Goal: Task Accomplishment & Management: Manage account settings

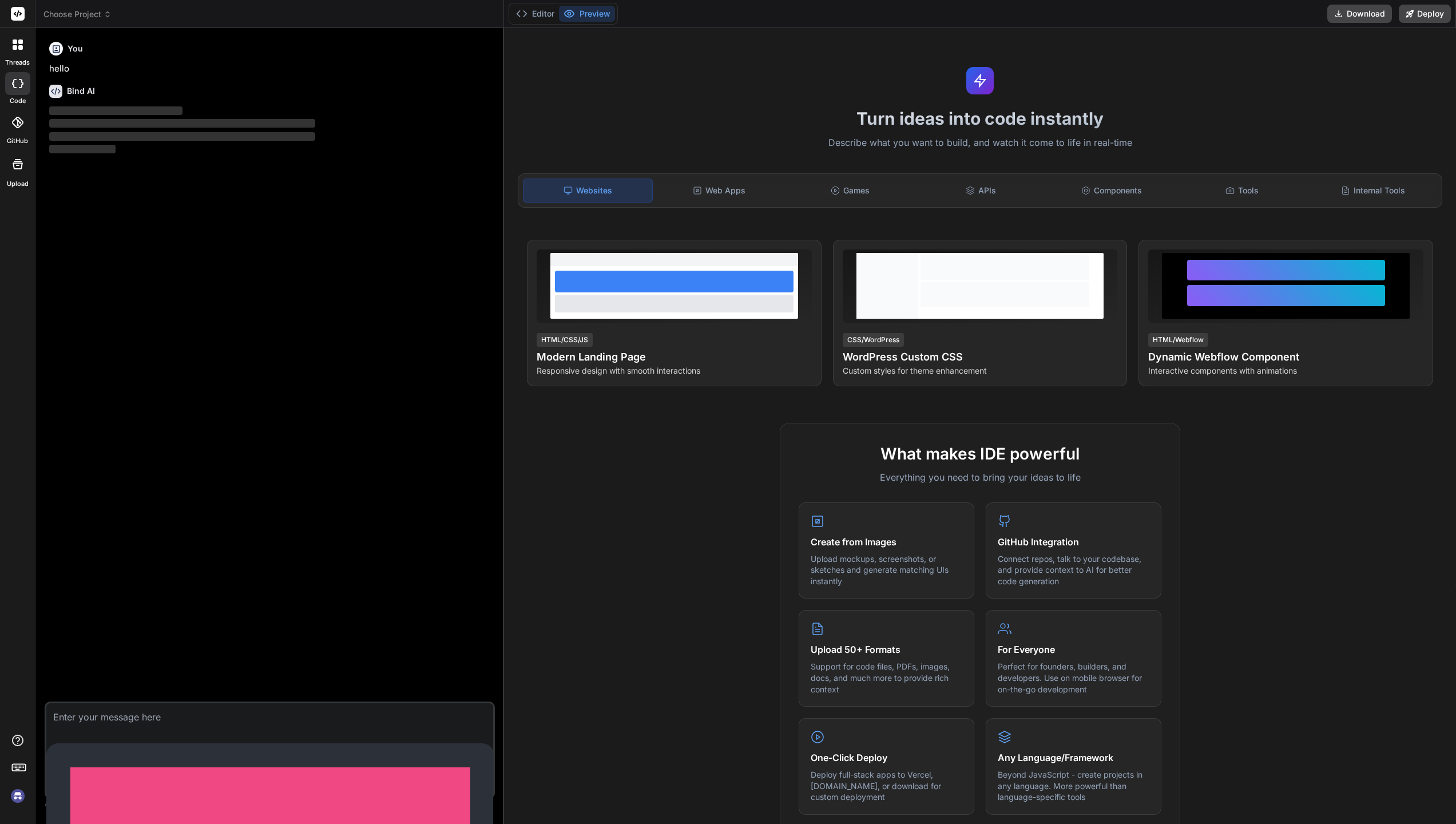
click at [18, 775] on img at bounding box center [18, 796] width 20 height 20
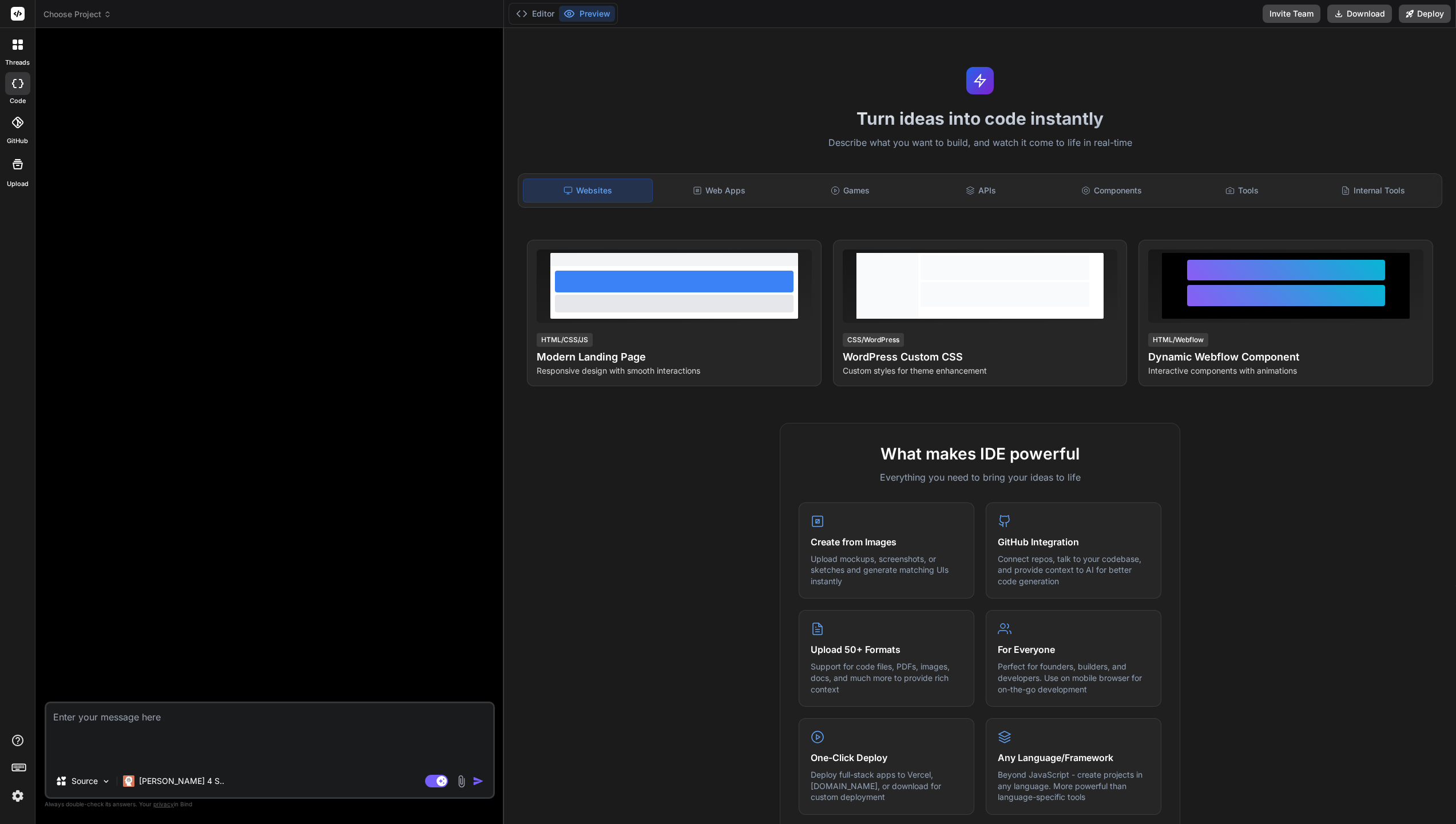
click at [16, 775] on img at bounding box center [18, 796] width 20 height 20
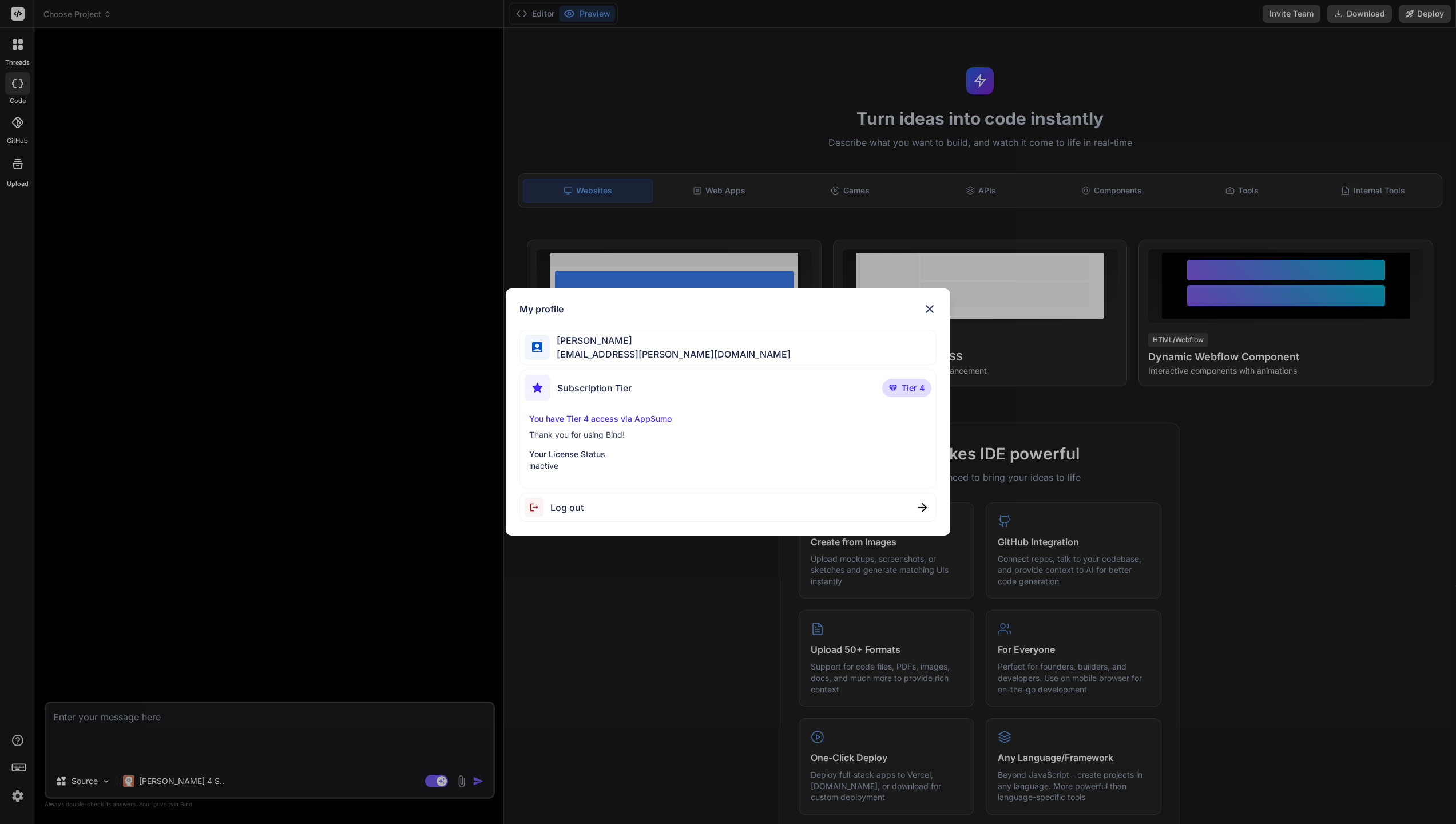
click at [903, 389] on span "Tier 4" at bounding box center [913, 388] width 23 height 12
click at [930, 307] on img at bounding box center [930, 309] width 14 height 14
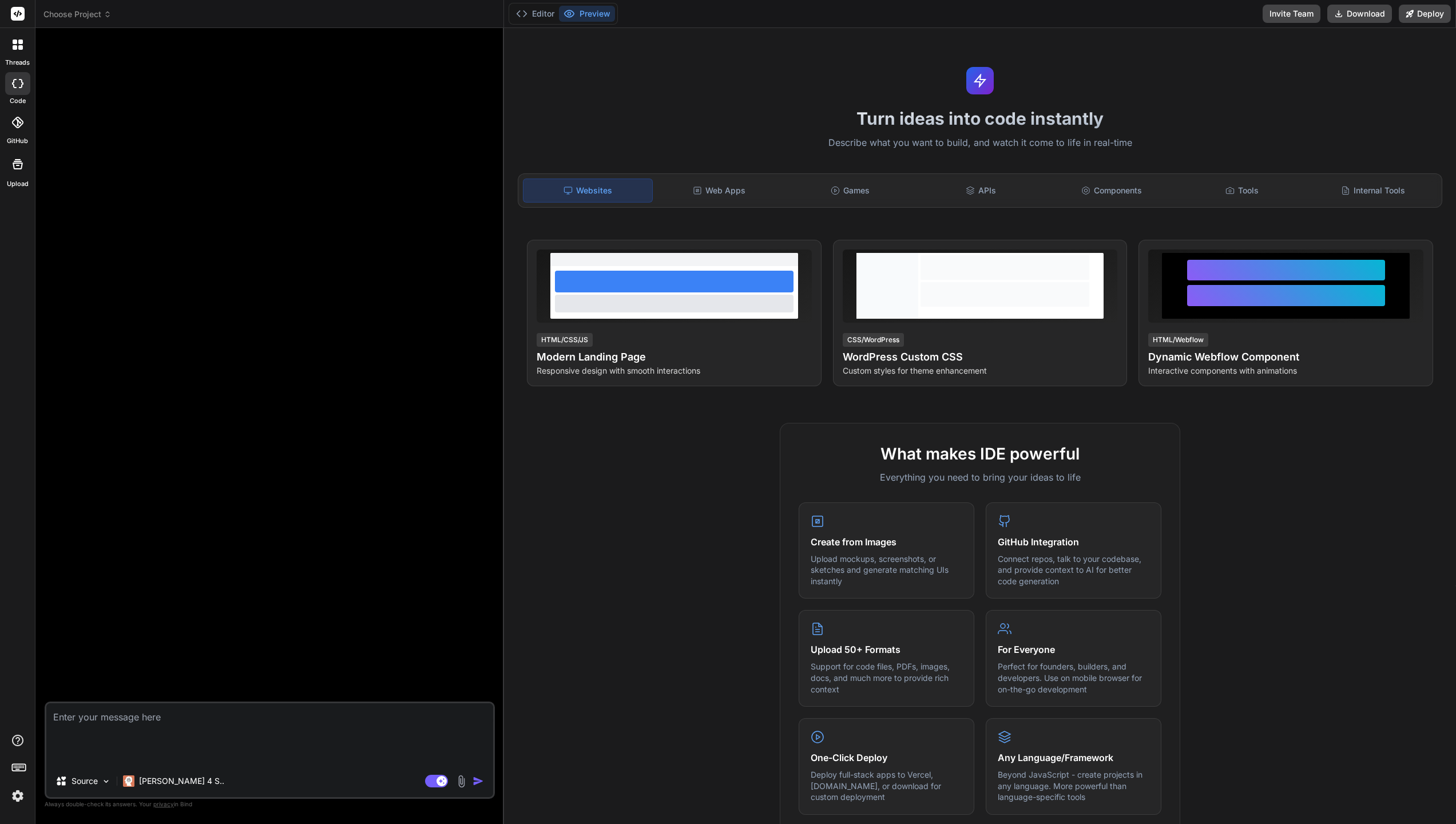
click at [22, 53] on div at bounding box center [17, 44] width 24 height 24
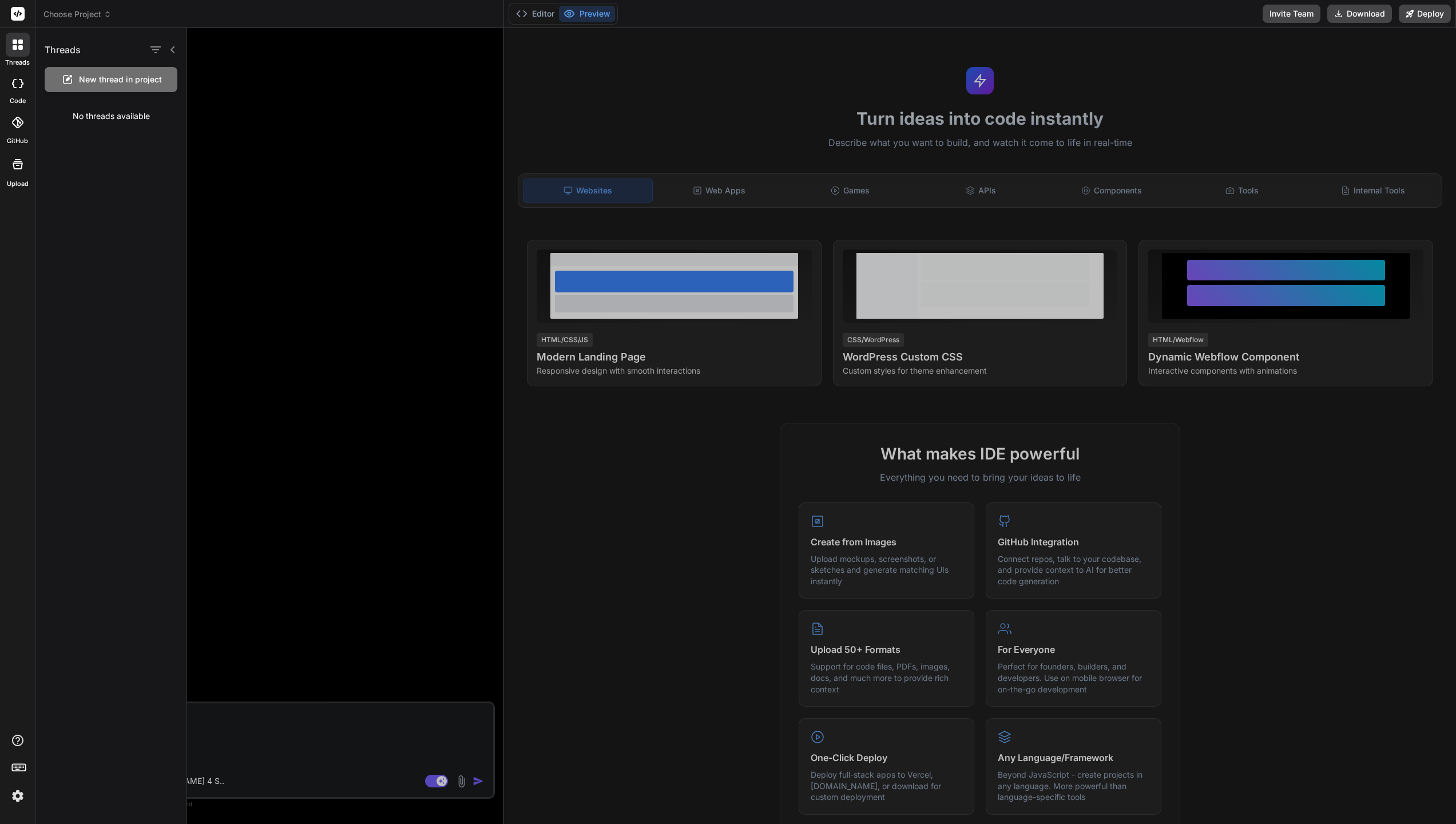
click at [22, 52] on div at bounding box center [17, 44] width 24 height 24
click at [20, 16] on rect at bounding box center [18, 14] width 14 height 14
click at [762, 199] on div at bounding box center [821, 425] width 1269 height 796
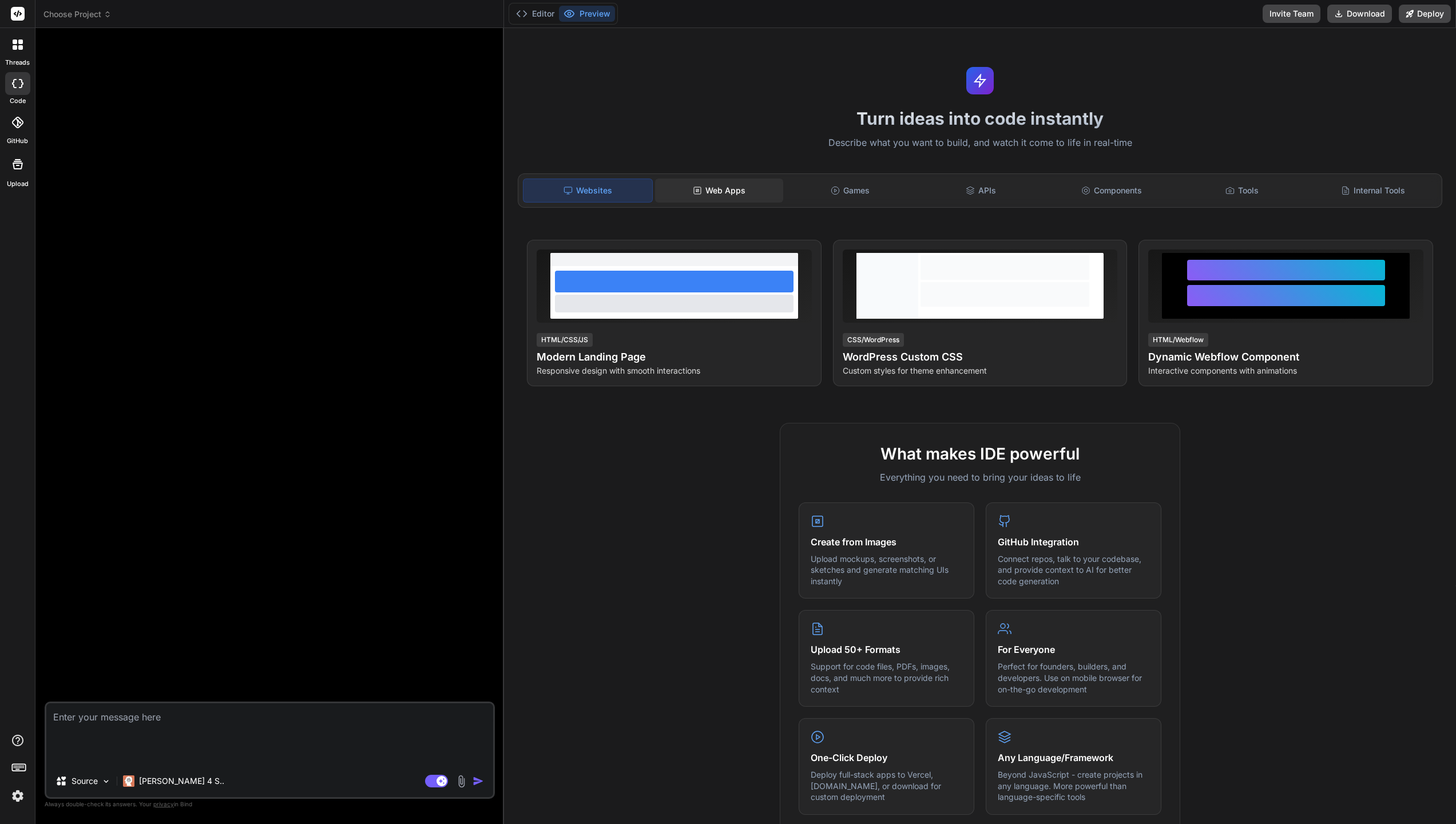
click at [763, 199] on div "Web Apps" at bounding box center [720, 190] width 129 height 24
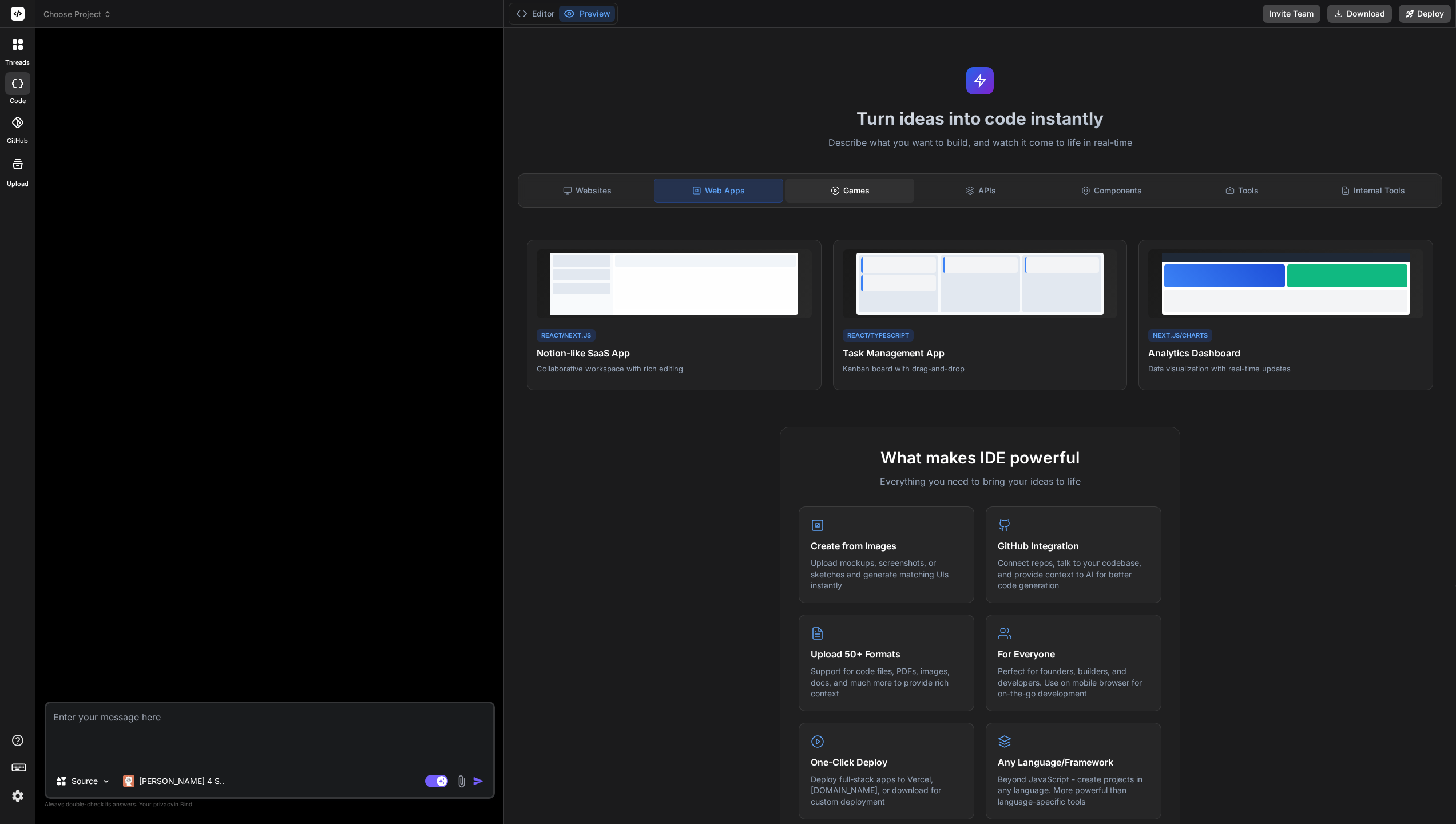
click at [871, 199] on div "Games" at bounding box center [850, 190] width 129 height 24
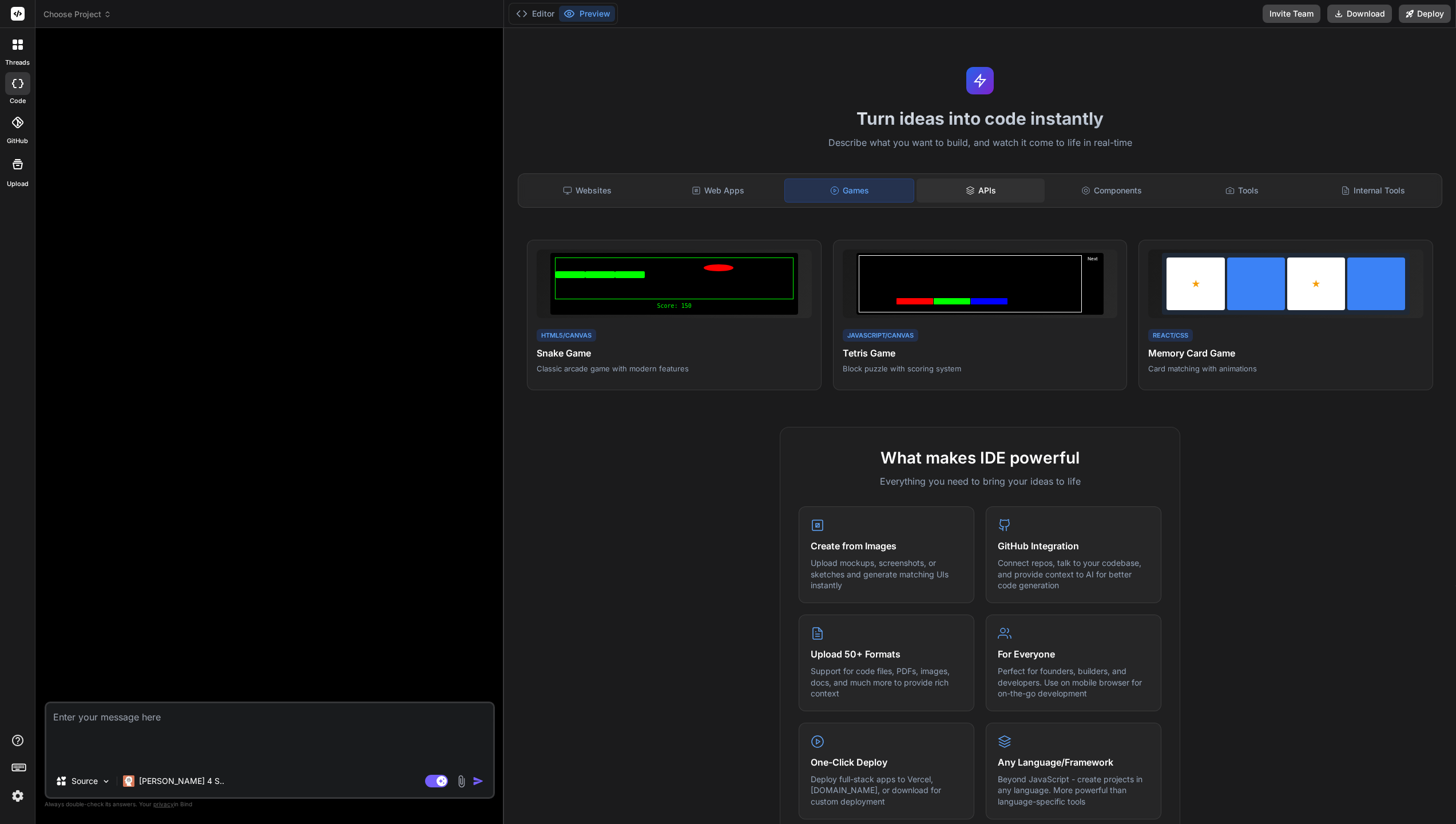
click at [967, 199] on div "APIs" at bounding box center [981, 190] width 129 height 24
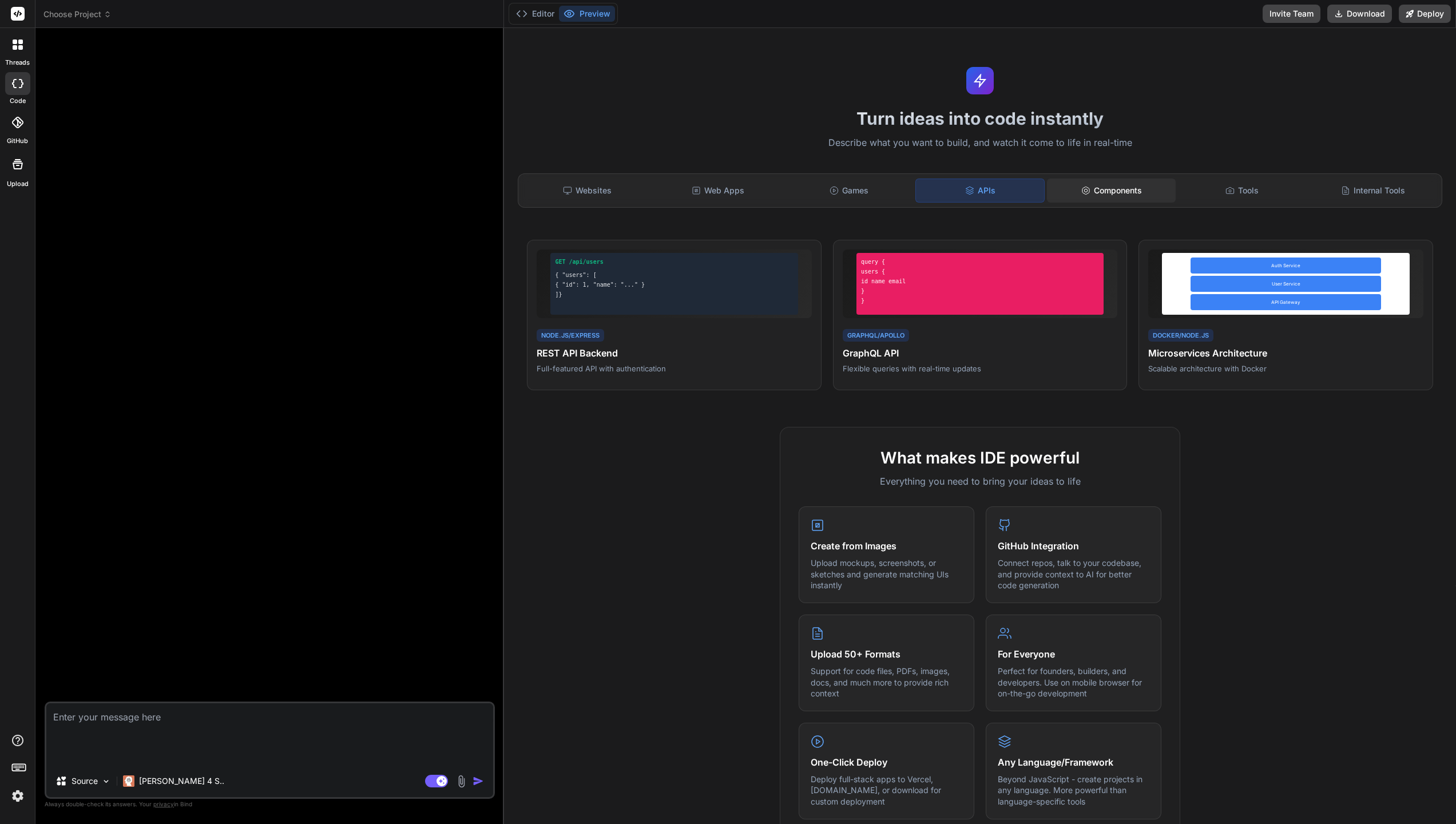
click at [1090, 201] on div "Components" at bounding box center [1111, 190] width 129 height 24
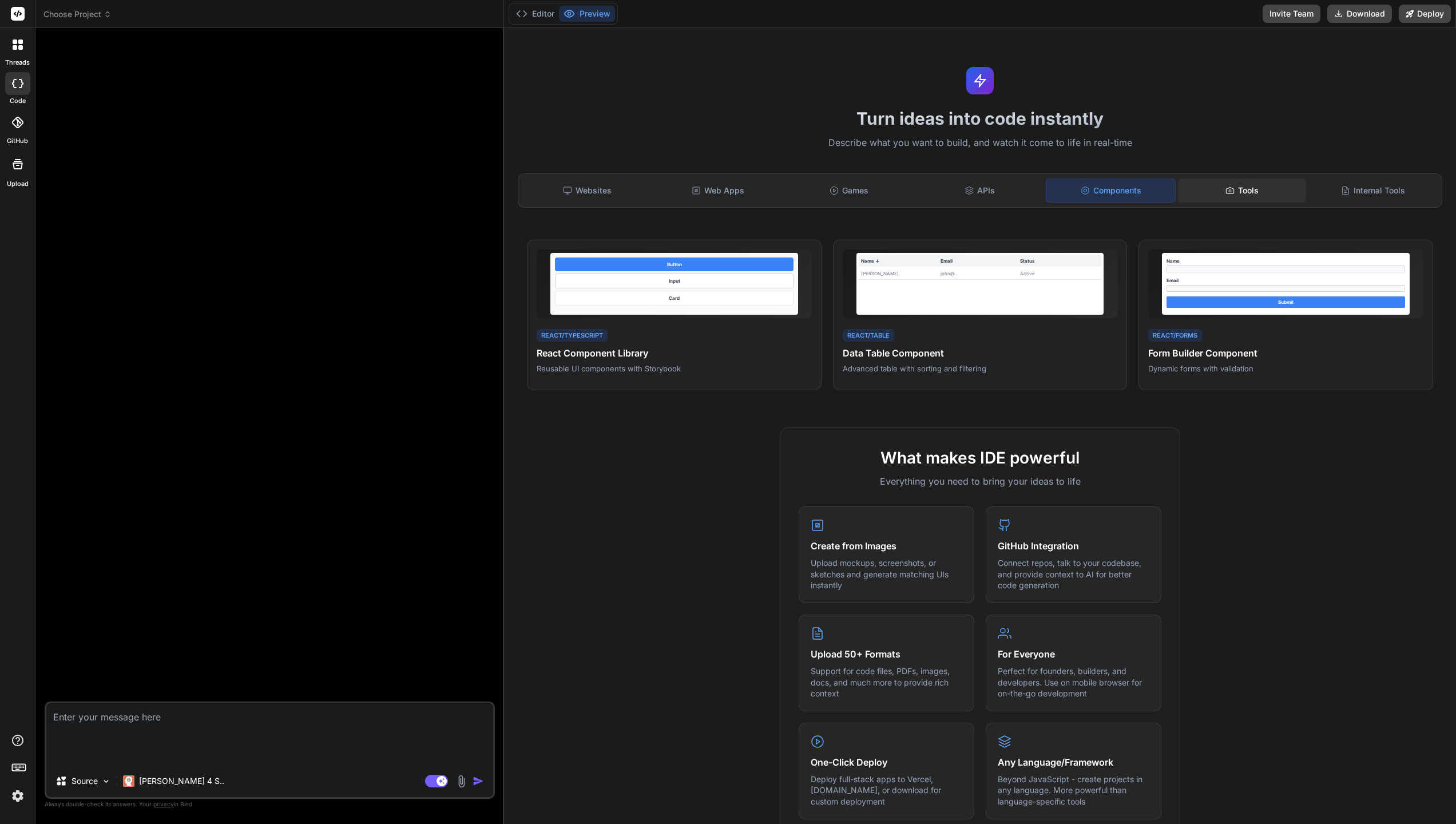
click at [1223, 195] on div "Tools" at bounding box center [1242, 190] width 129 height 24
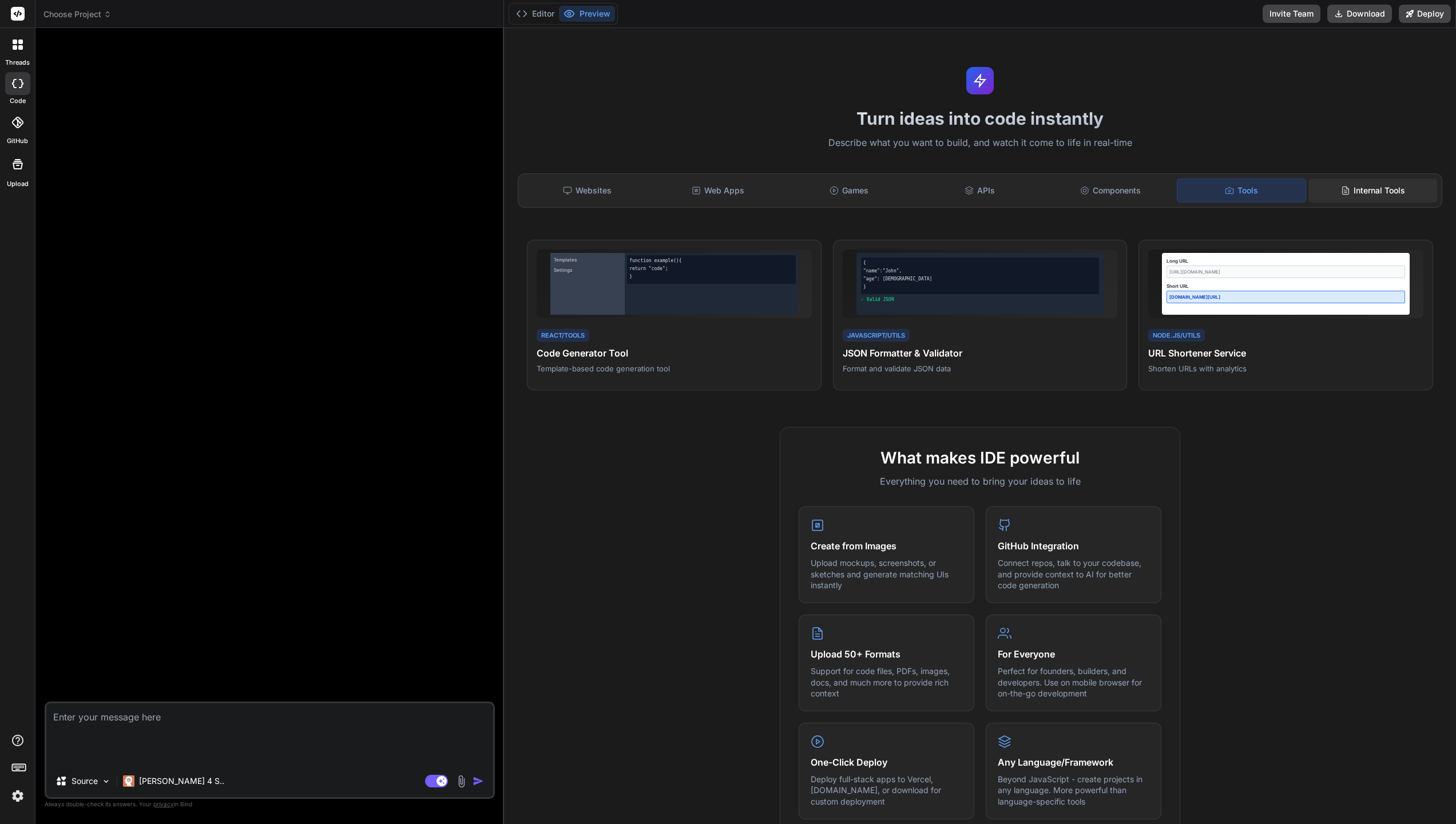
click at [1324, 193] on div "Internal Tools" at bounding box center [1373, 190] width 129 height 24
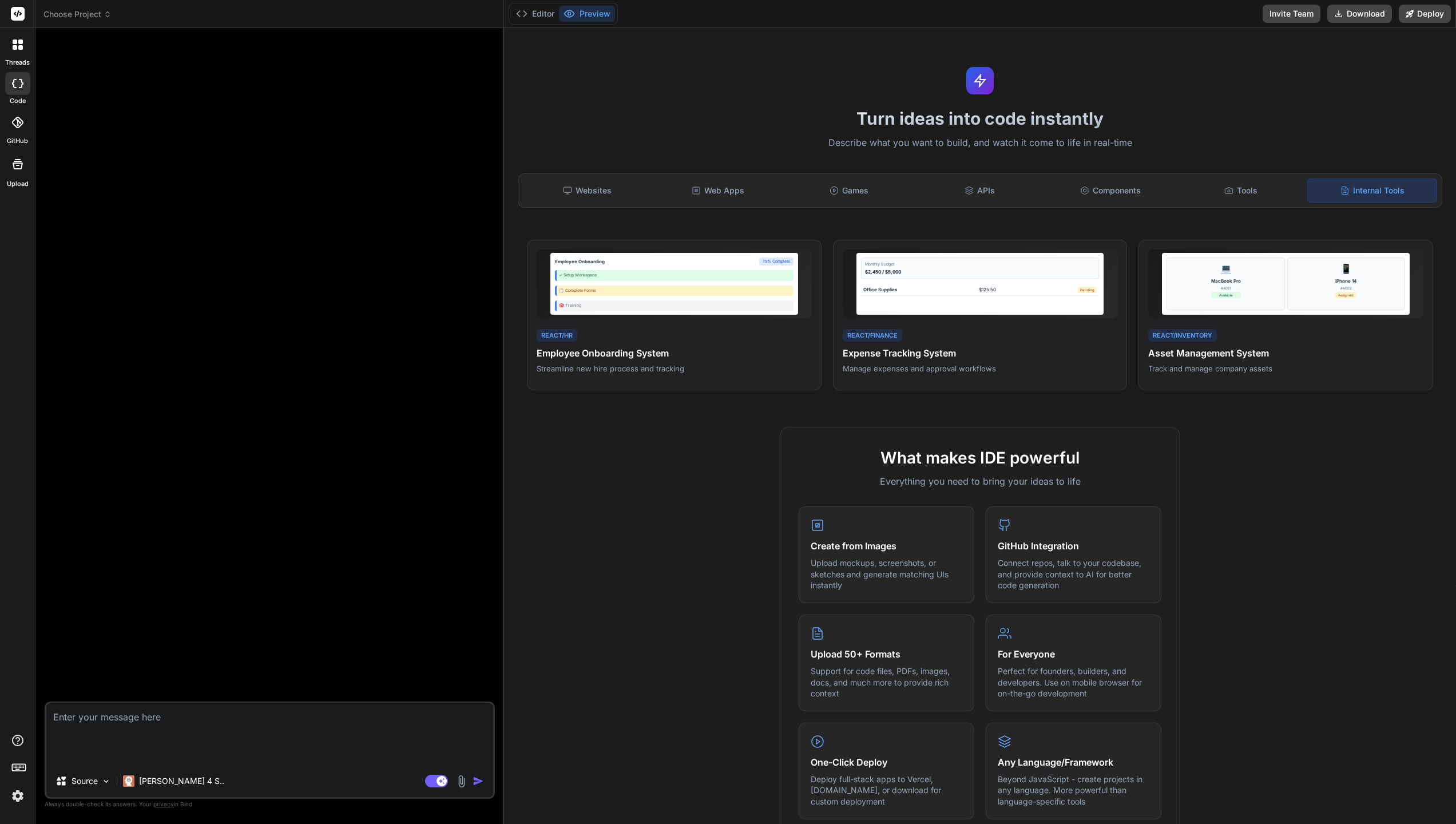
click at [22, 45] on icon at bounding box center [20, 47] width 5 height 5
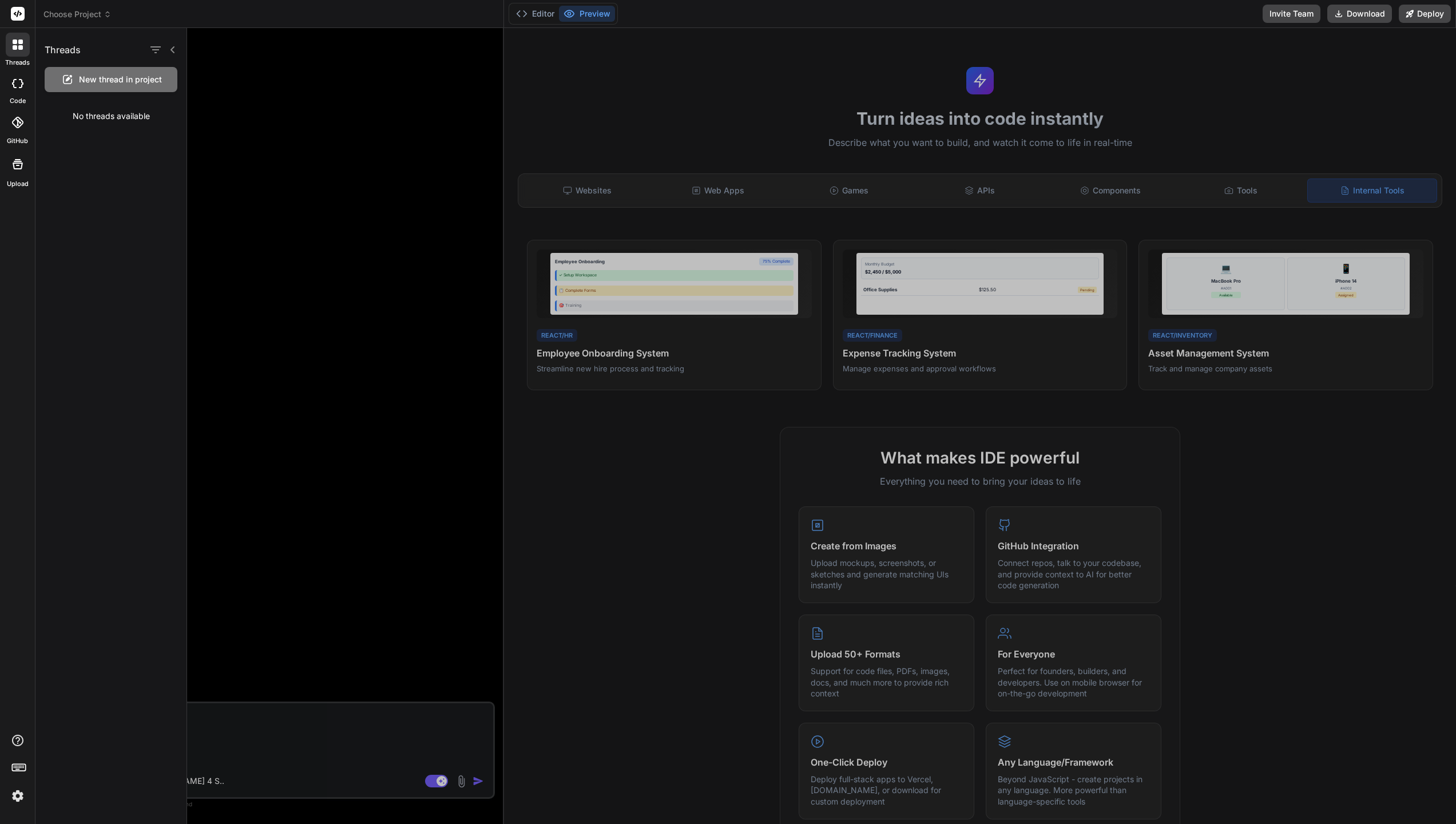
click at [14, 121] on icon at bounding box center [18, 122] width 12 height 12
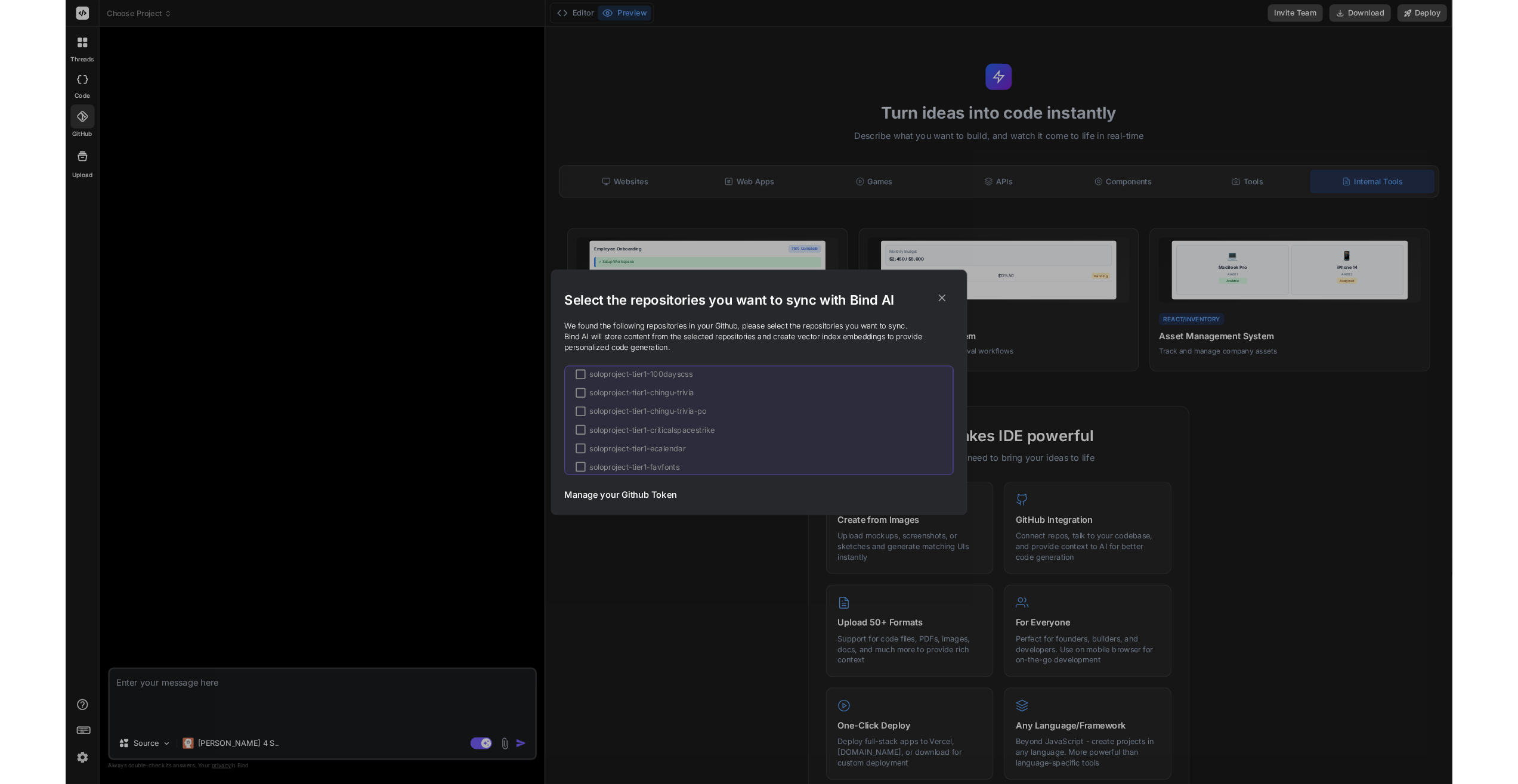
scroll to position [5570, 0]
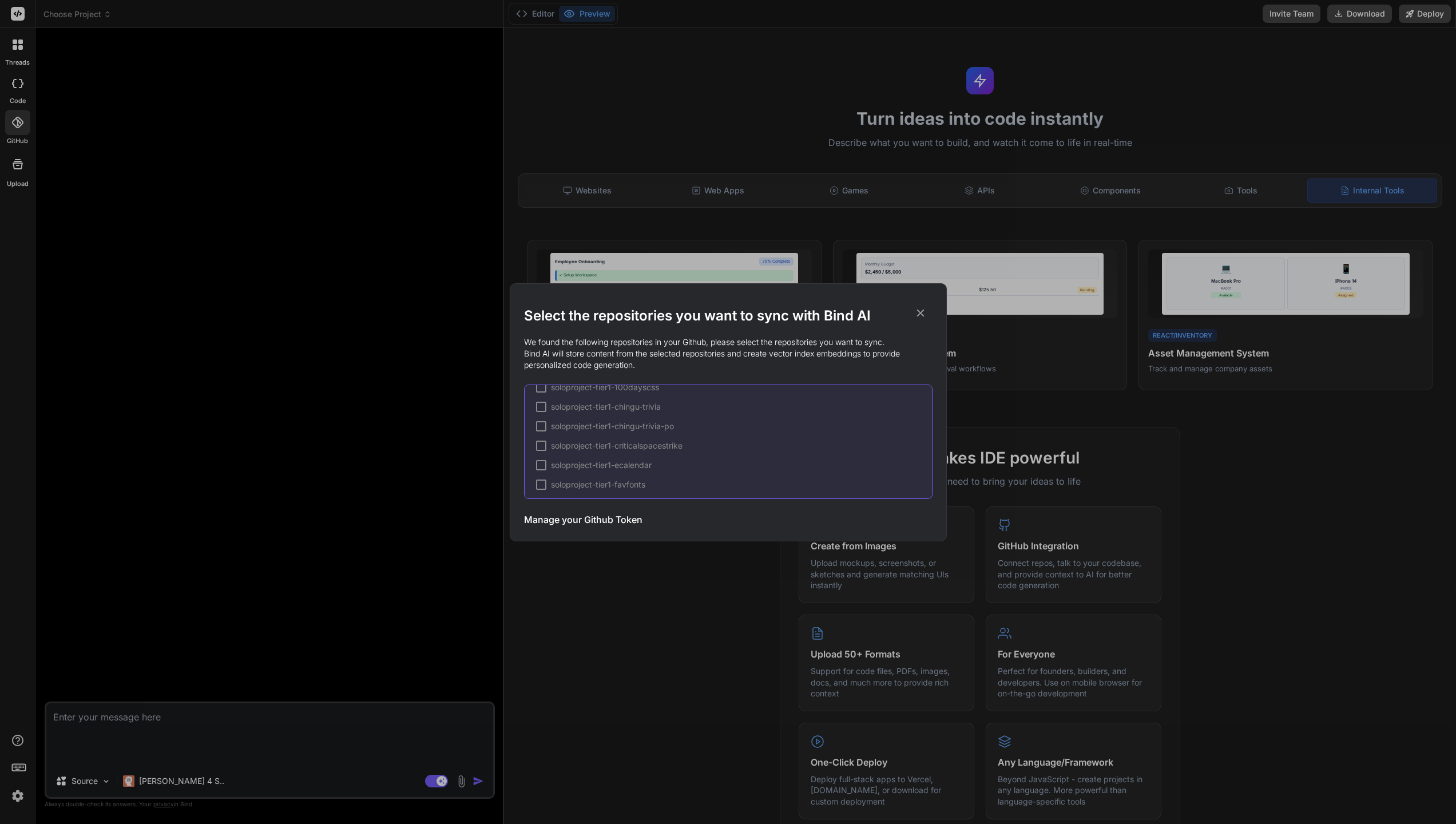
type textarea "x"
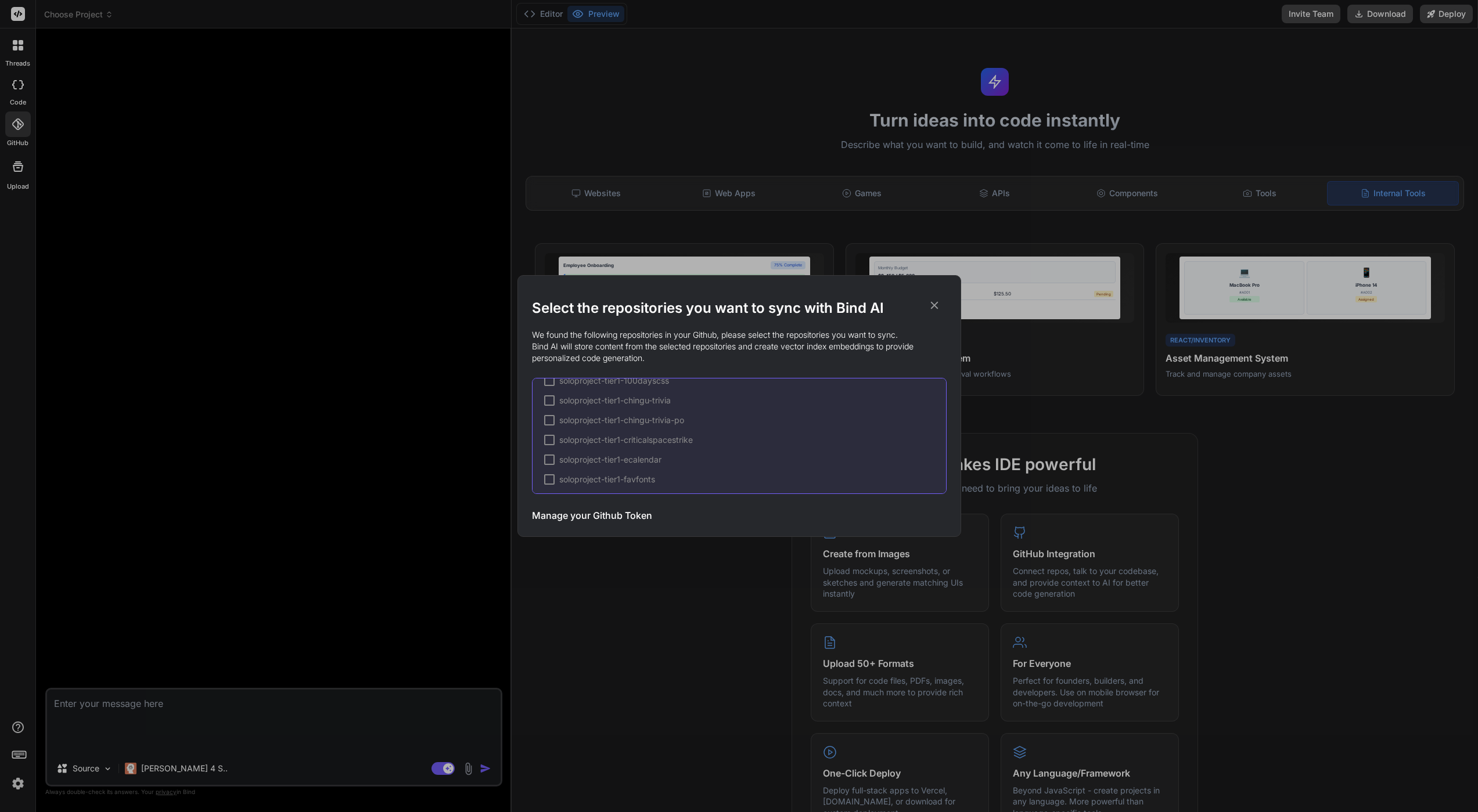
click at [637, 515] on h3 "Manage your Github Token" at bounding box center [592, 515] width 120 height 14
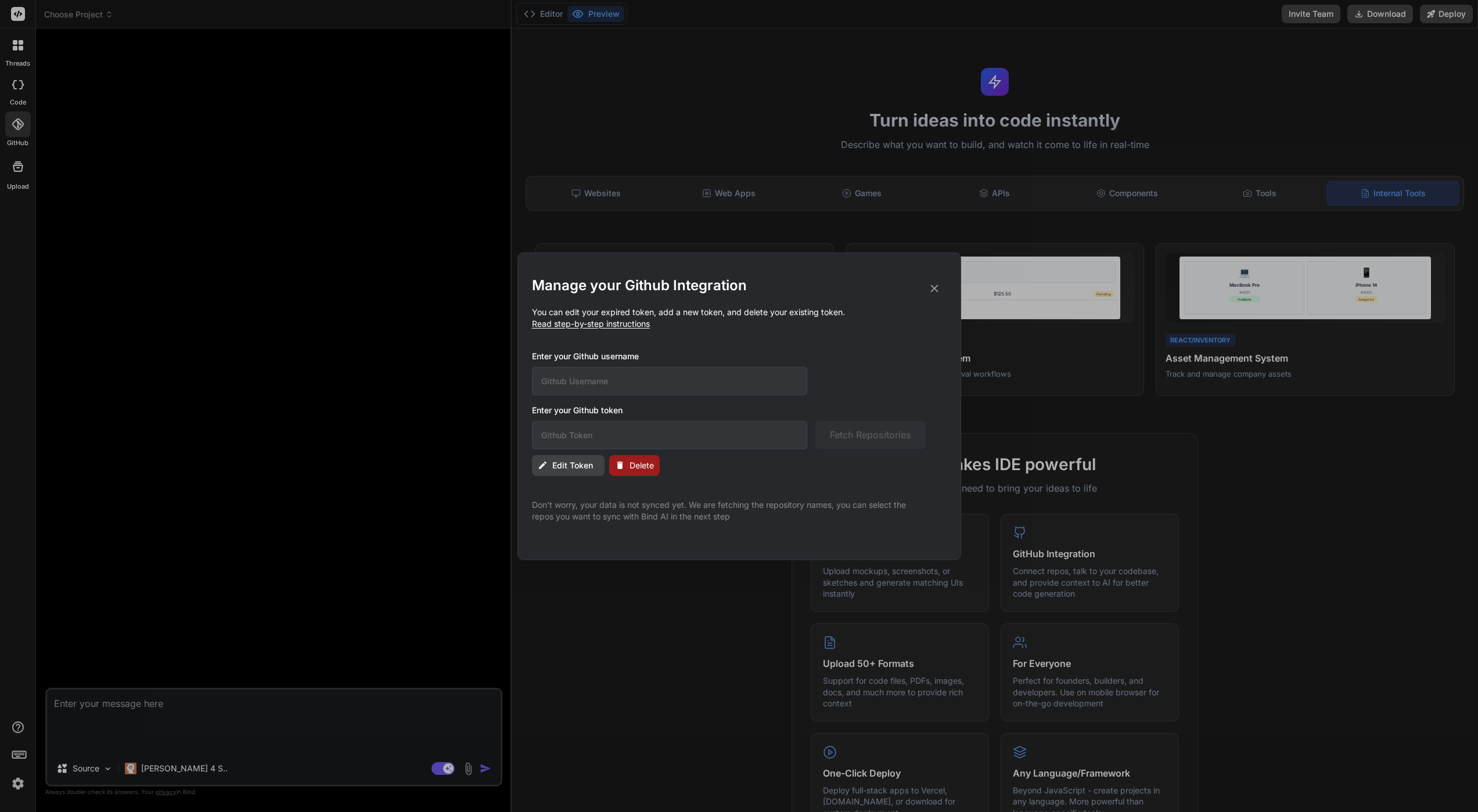
type input "enjoyli-h"
type input "github_pat_11AIHGVVY0qXkjqvakqPbW_WsyINshySoJUEFaxoK8ucVEW9mOLRMA1uin0zzhviWZGE…"
click at [932, 289] on icon at bounding box center [934, 288] width 13 height 13
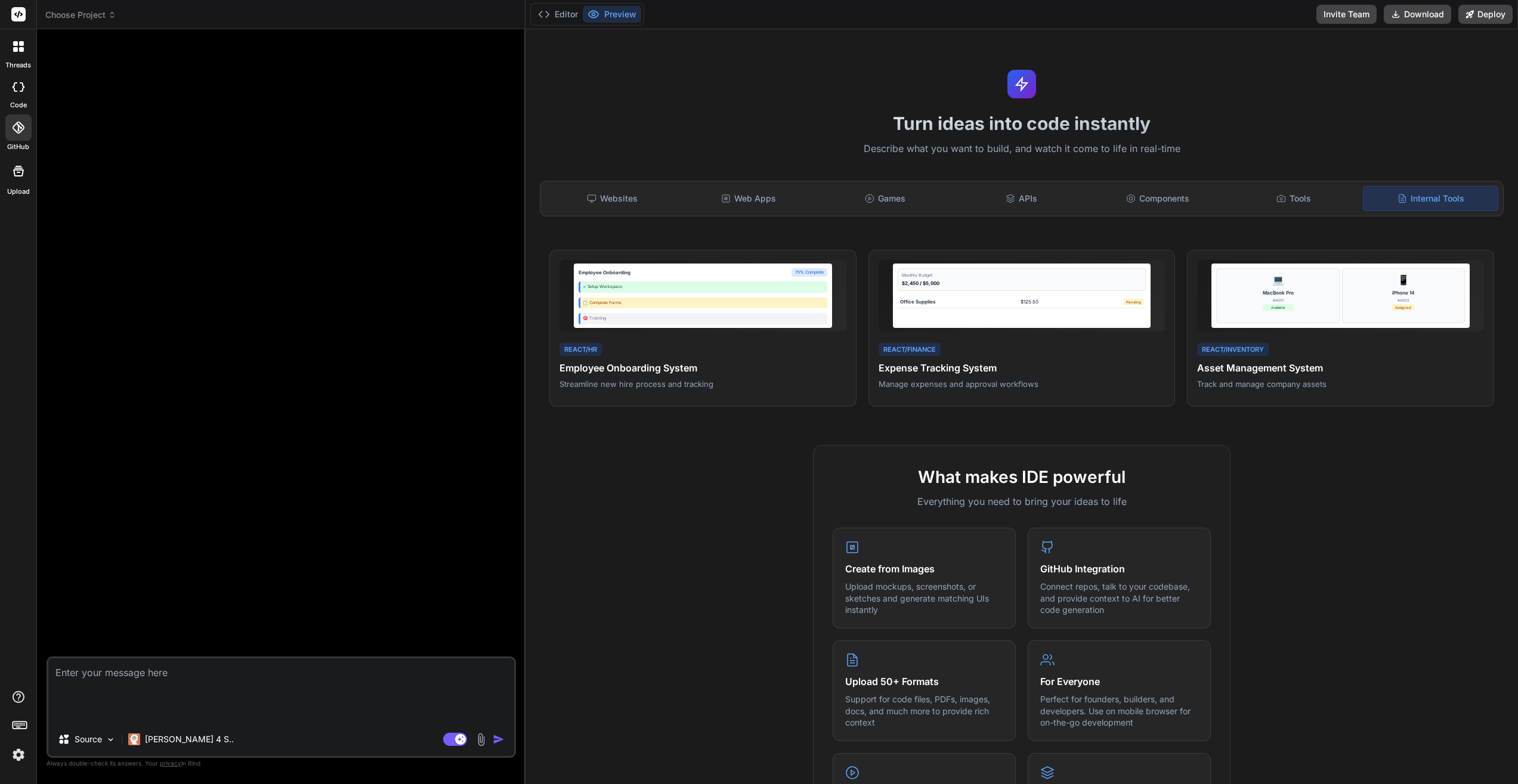
type textarea "x"
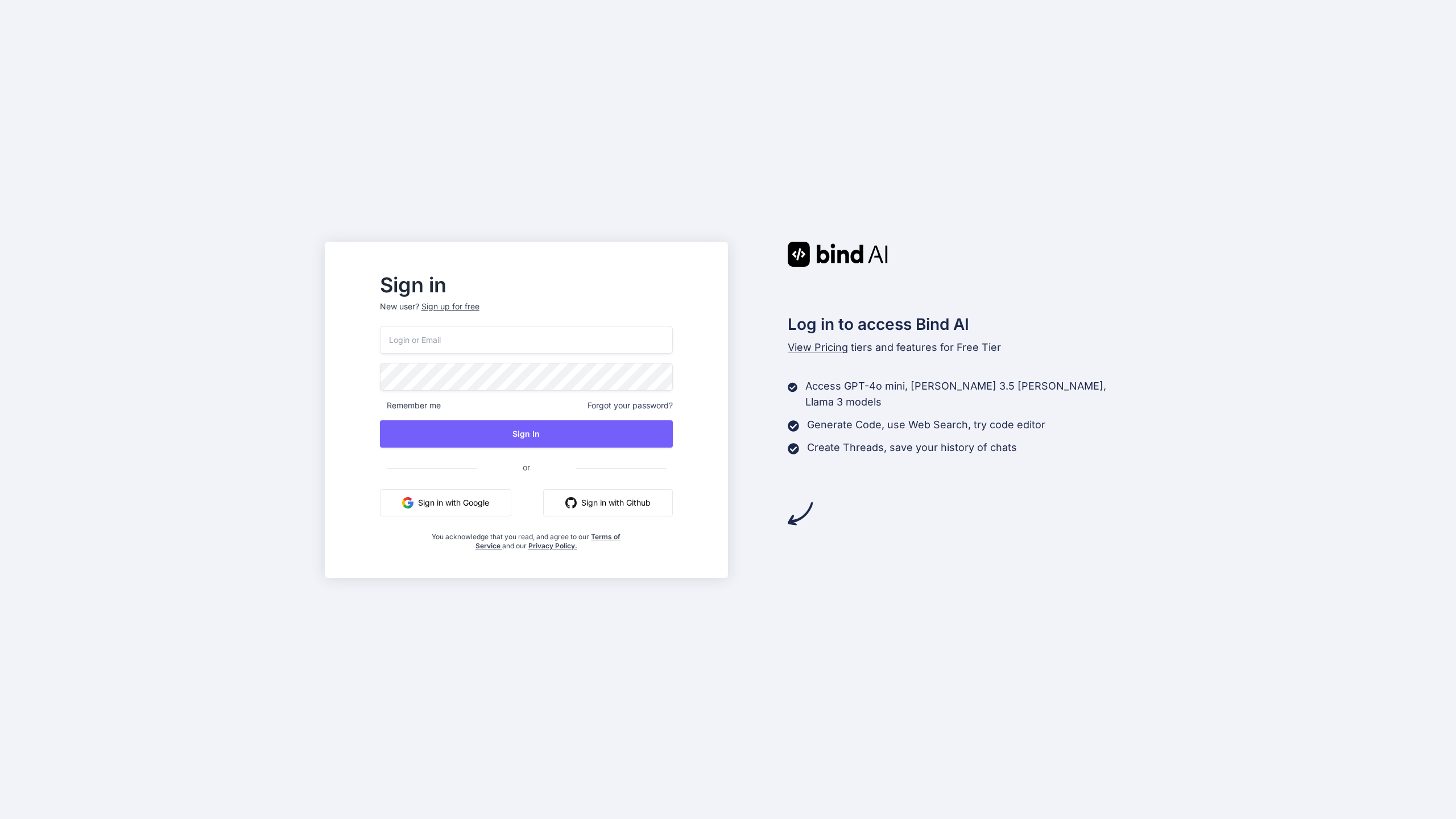
type input "joli.harrell@gmail.com"
click at [515, 429] on button "Sign In" at bounding box center [526, 433] width 293 height 27
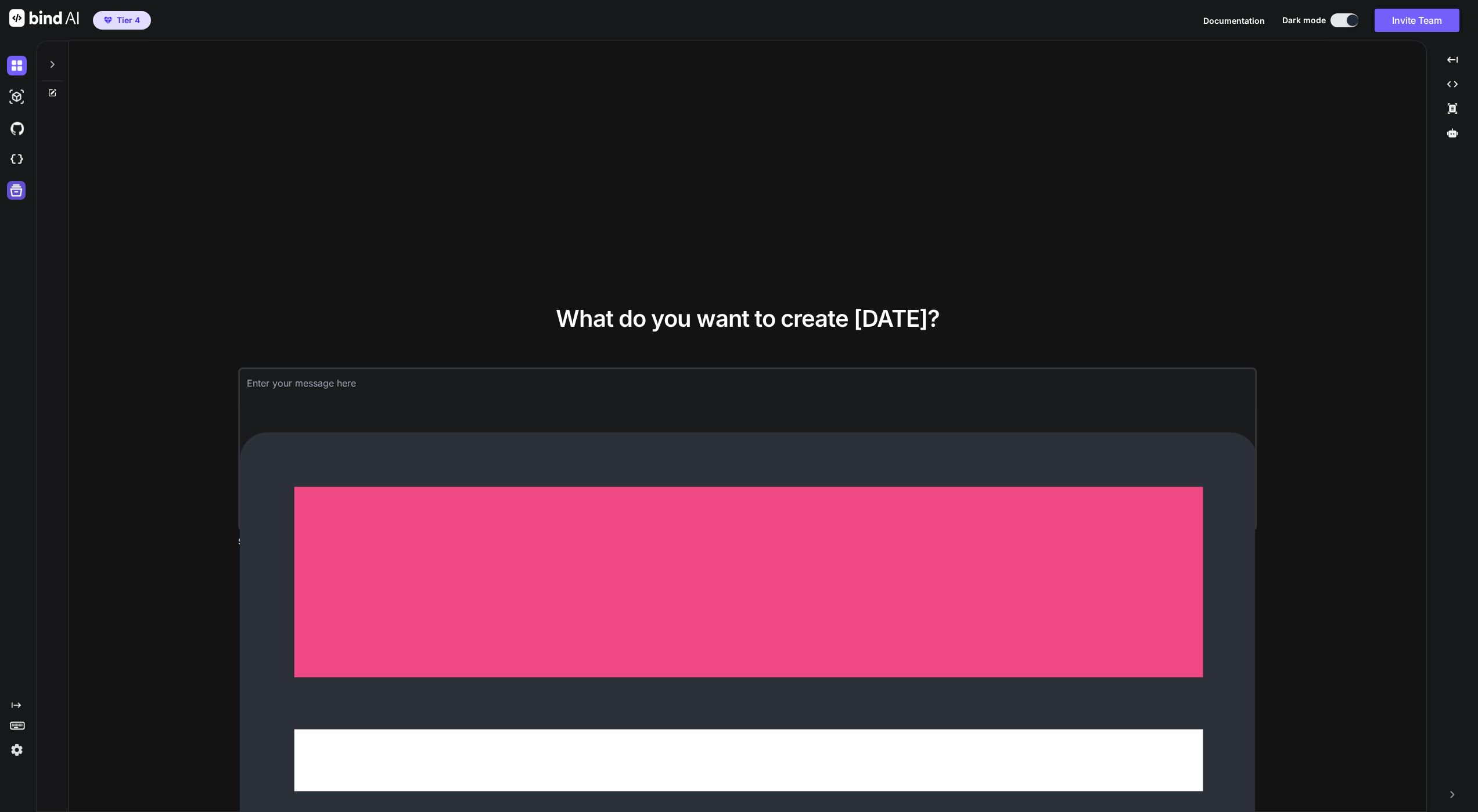
click at [21, 191] on icon at bounding box center [17, 191] width 17 height 17
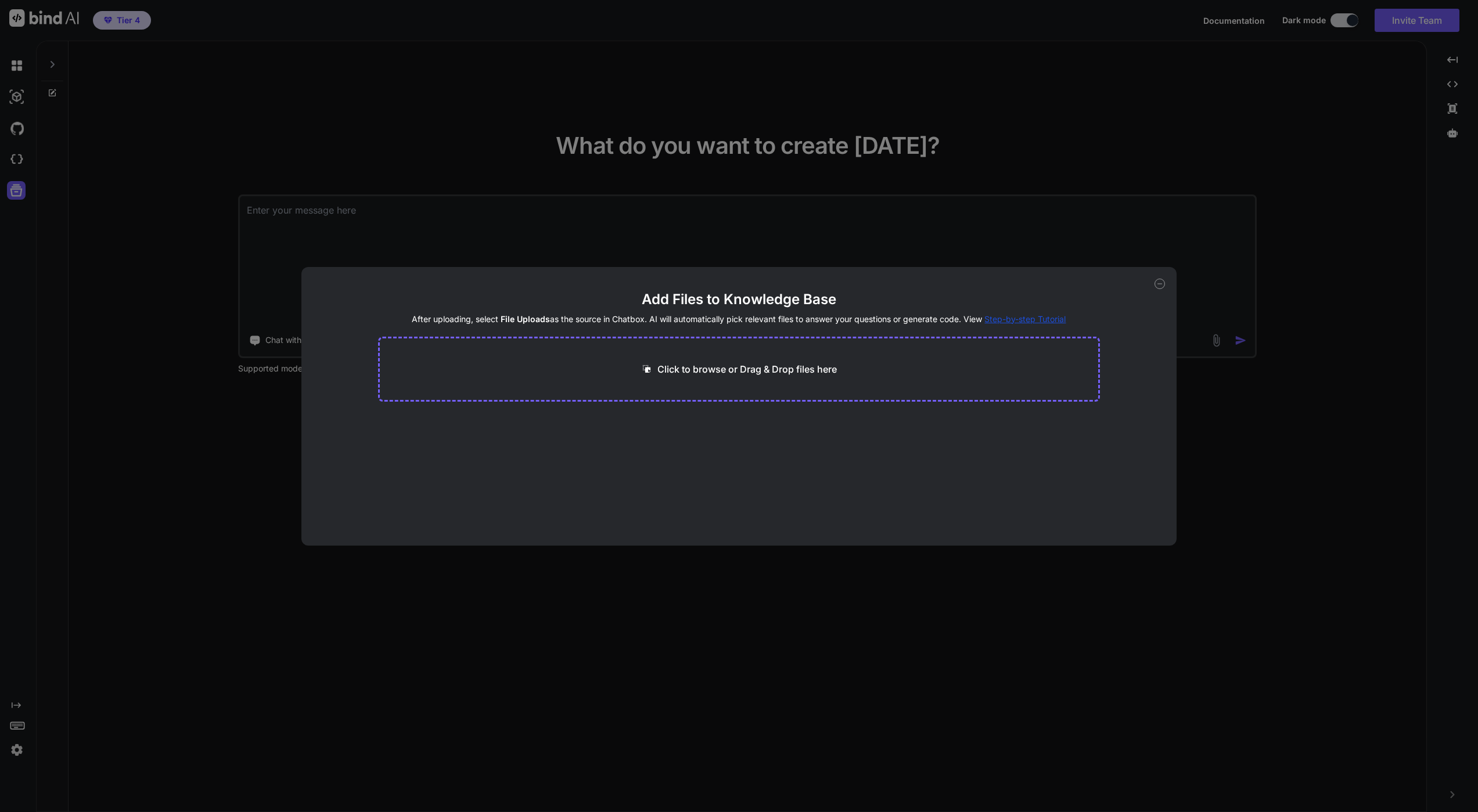
click at [1168, 284] on div "Add Files to Knowledge Base After uploading, select File Uploads as the source …" at bounding box center [739, 406] width 876 height 279
click at [1160, 283] on icon at bounding box center [1159, 284] width 10 height 10
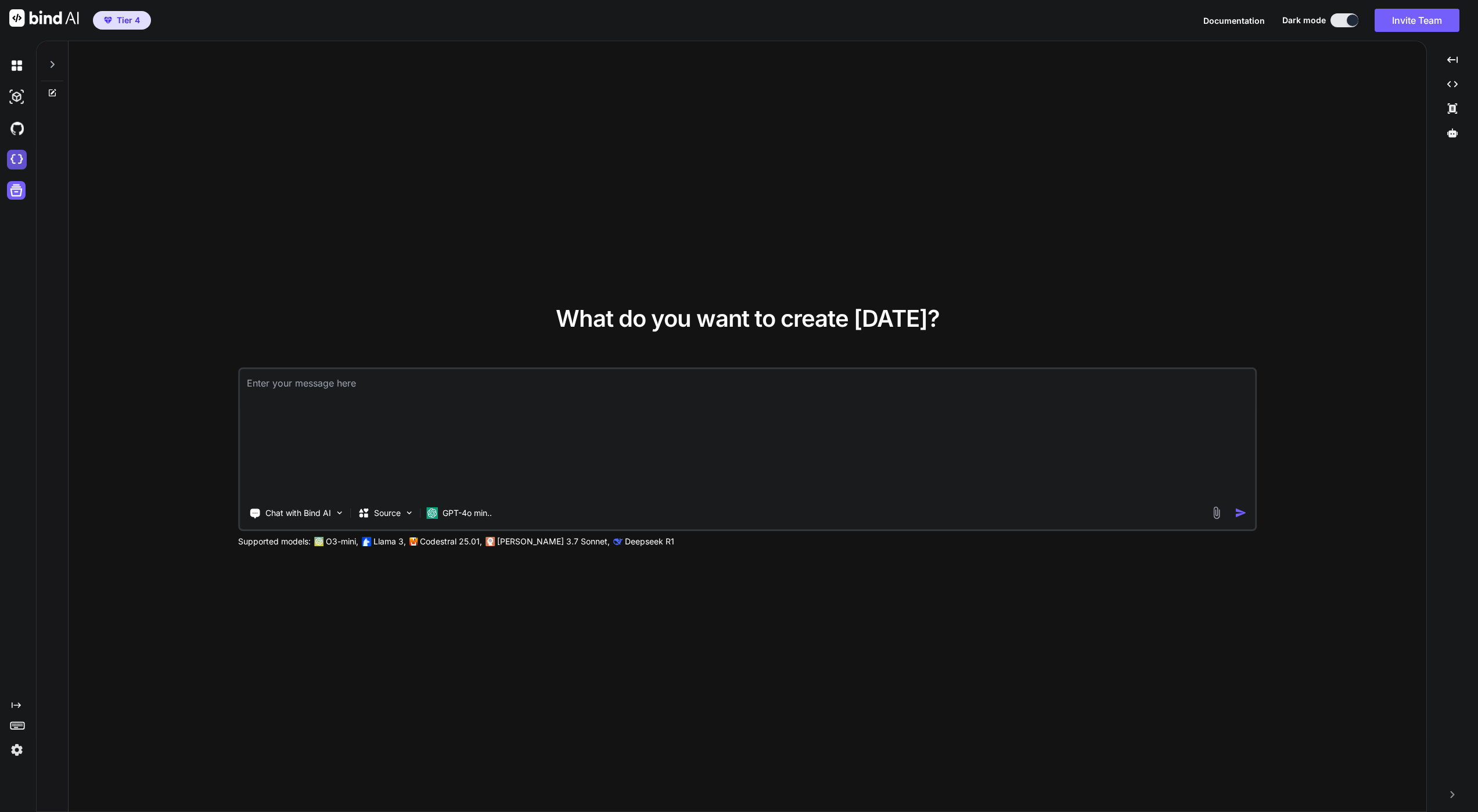
click at [23, 165] on img at bounding box center [17, 160] width 20 height 20
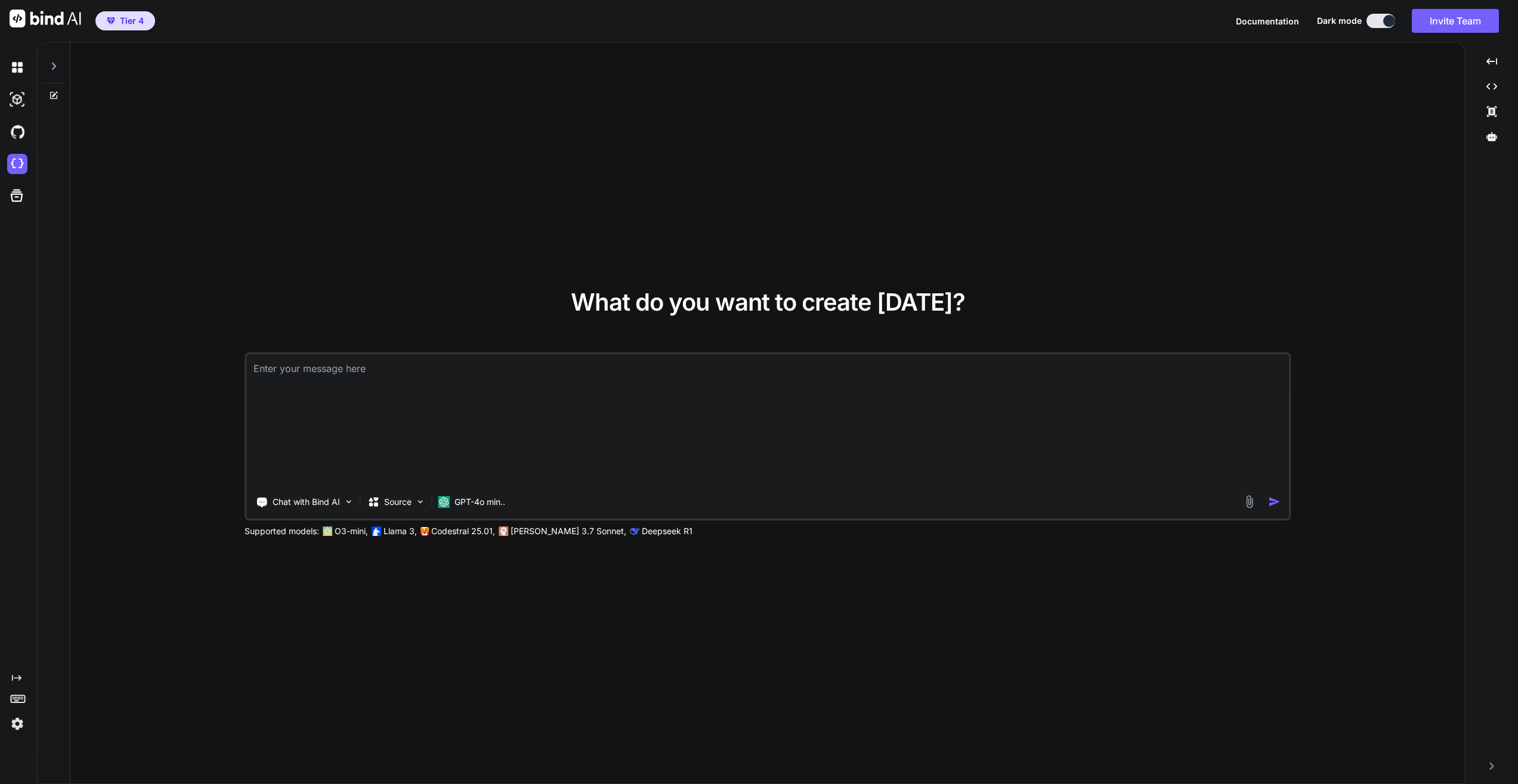
type textarea "x"
click at [16, 128] on img at bounding box center [17, 131] width 21 height 21
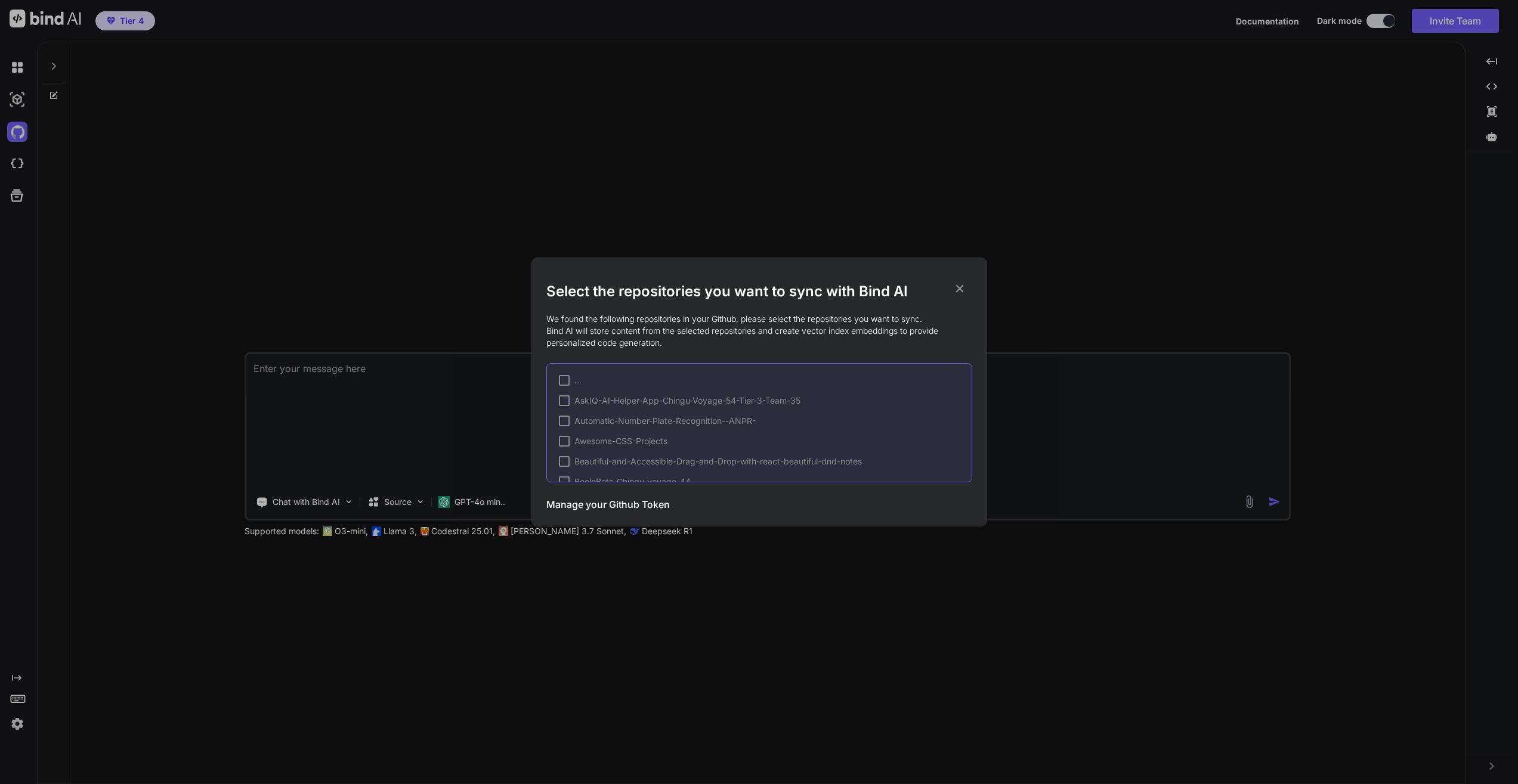
click at [646, 509] on h3 "Manage your Github Token" at bounding box center [608, 505] width 124 height 14
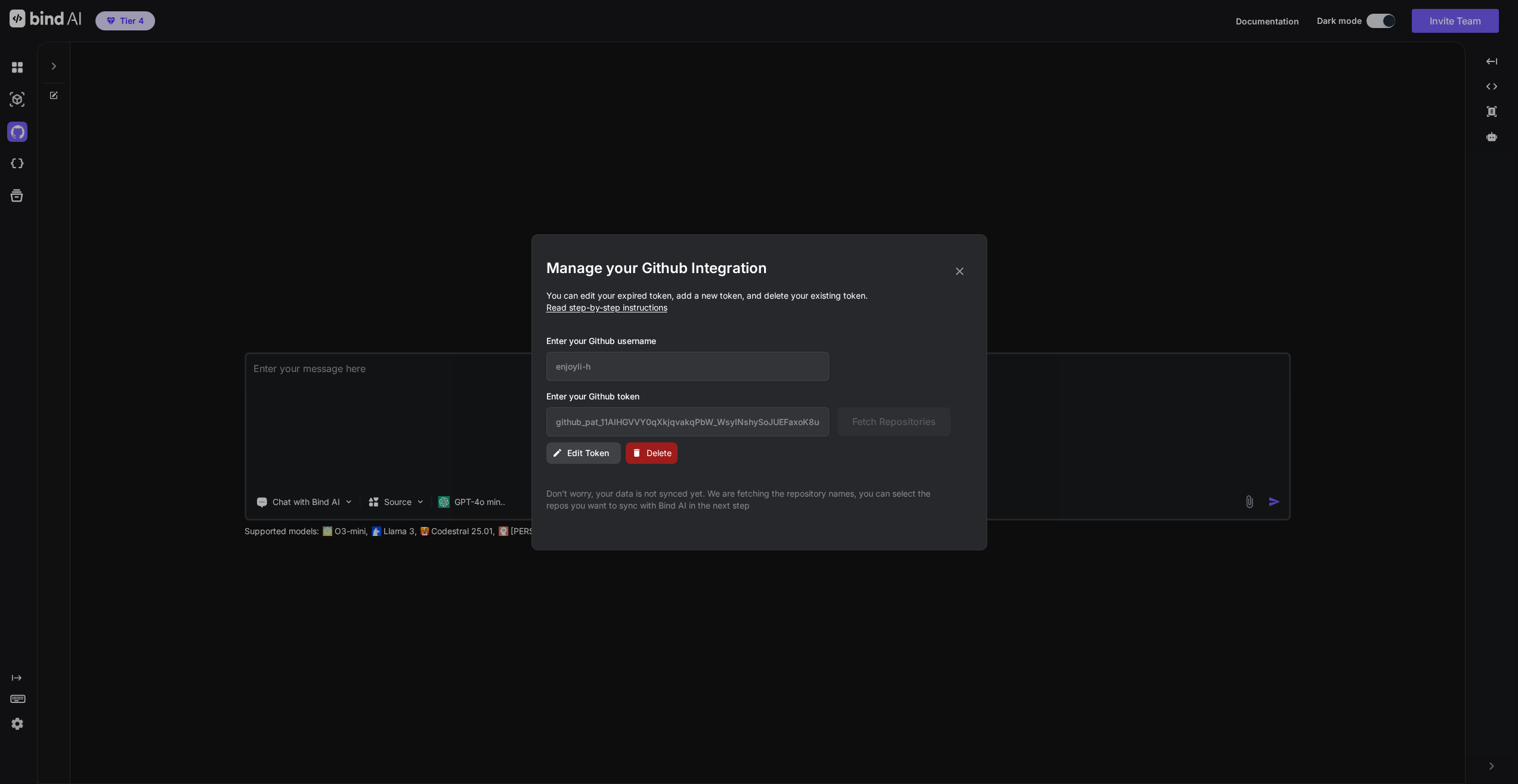
click at [643, 452] on button "Delete" at bounding box center [651, 453] width 52 height 21
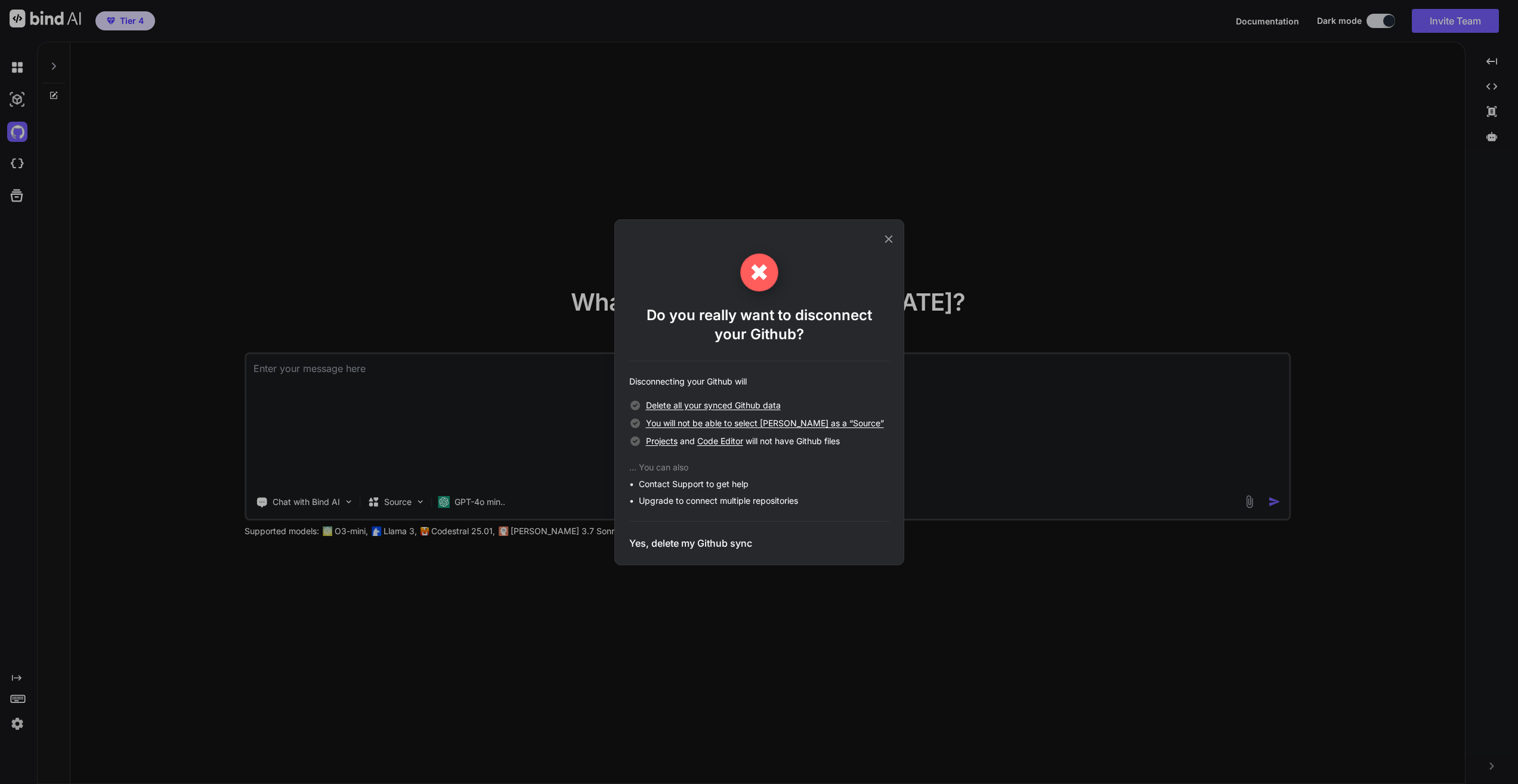
click at [724, 546] on h3 "Yes, delete my Github sync" at bounding box center [691, 543] width 123 height 14
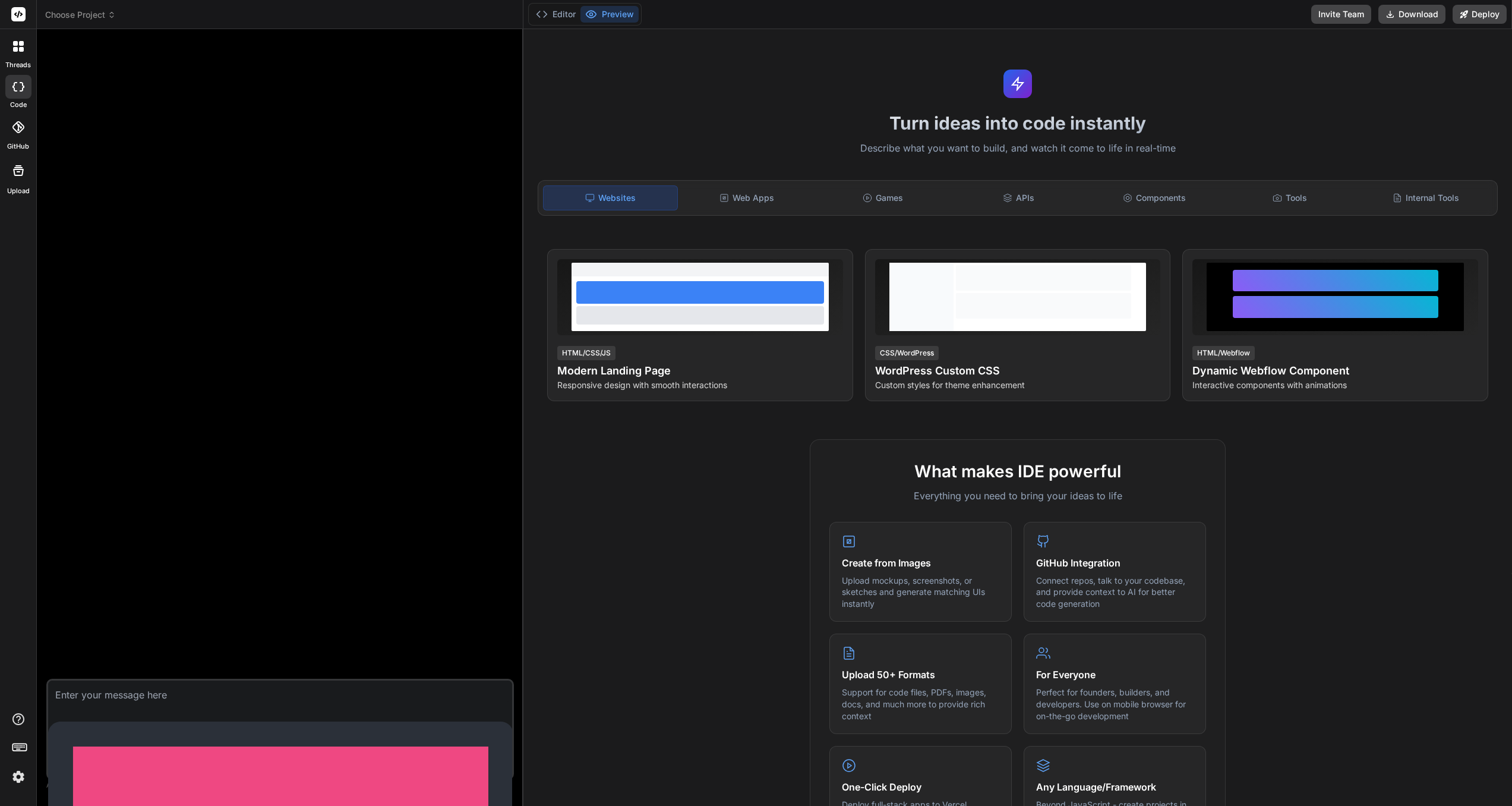
type textarea "x"
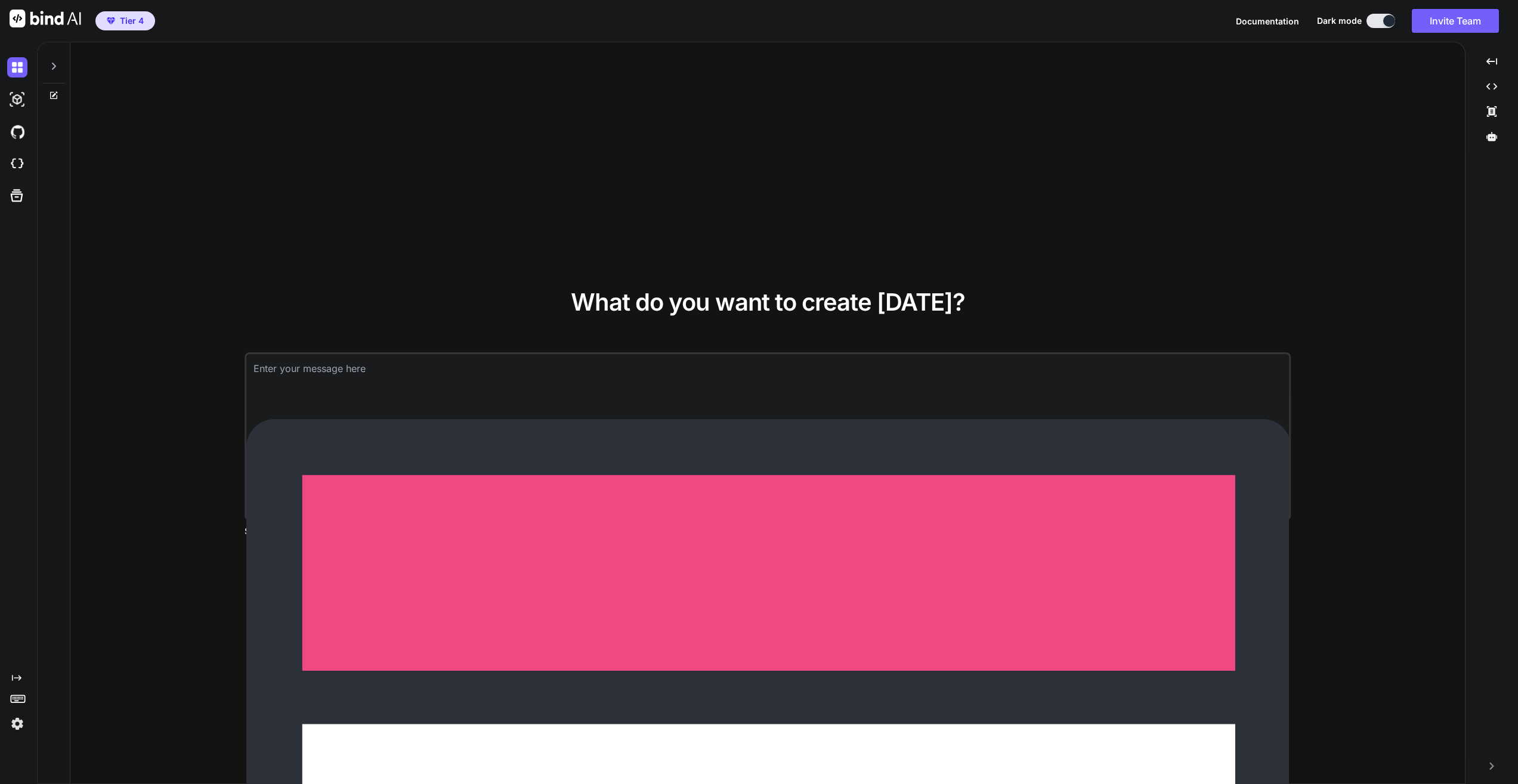
type textarea "x"
click at [20, 141] on img at bounding box center [17, 131] width 21 height 21
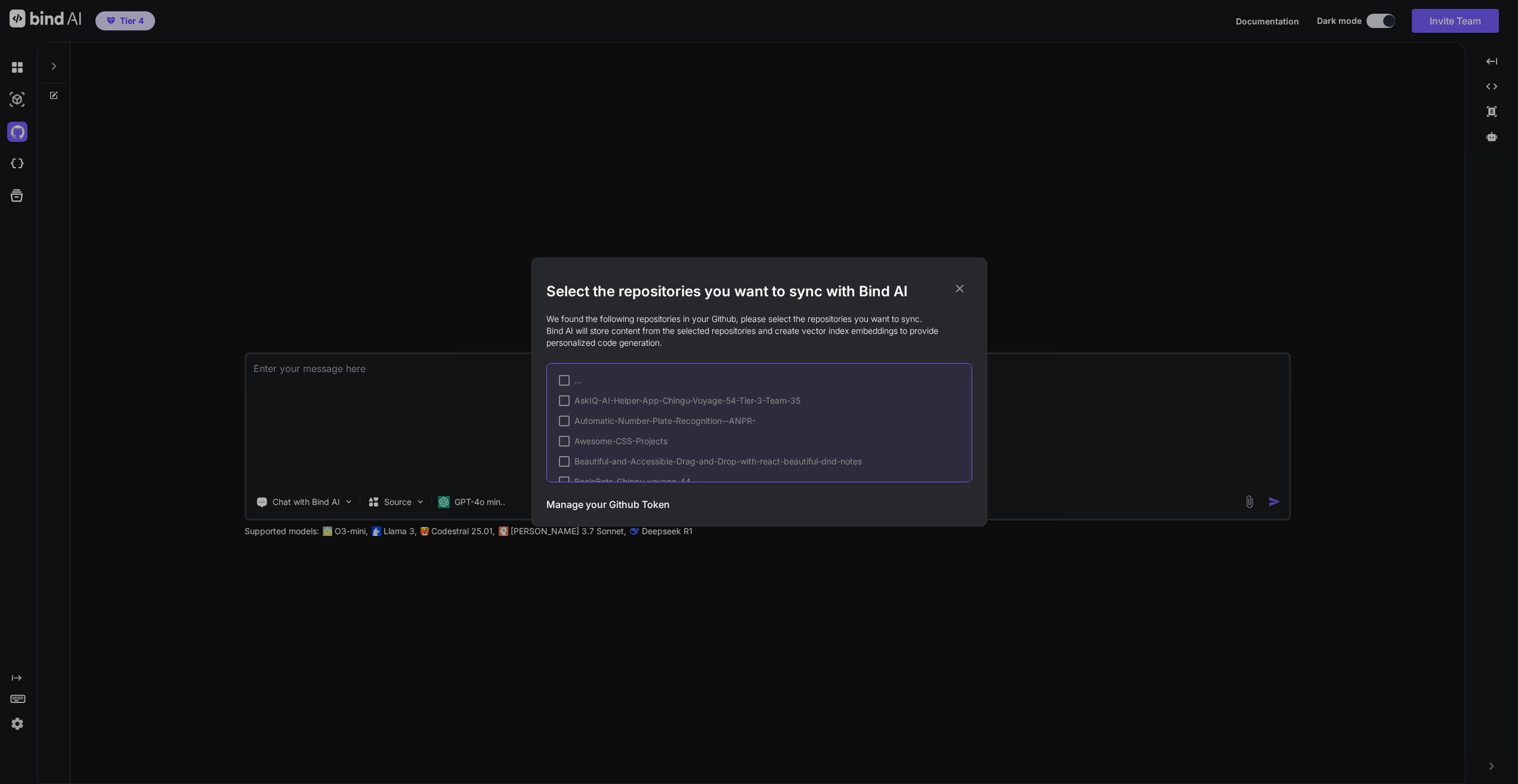
click at [645, 510] on h3 "Manage your Github Token" at bounding box center [608, 505] width 124 height 14
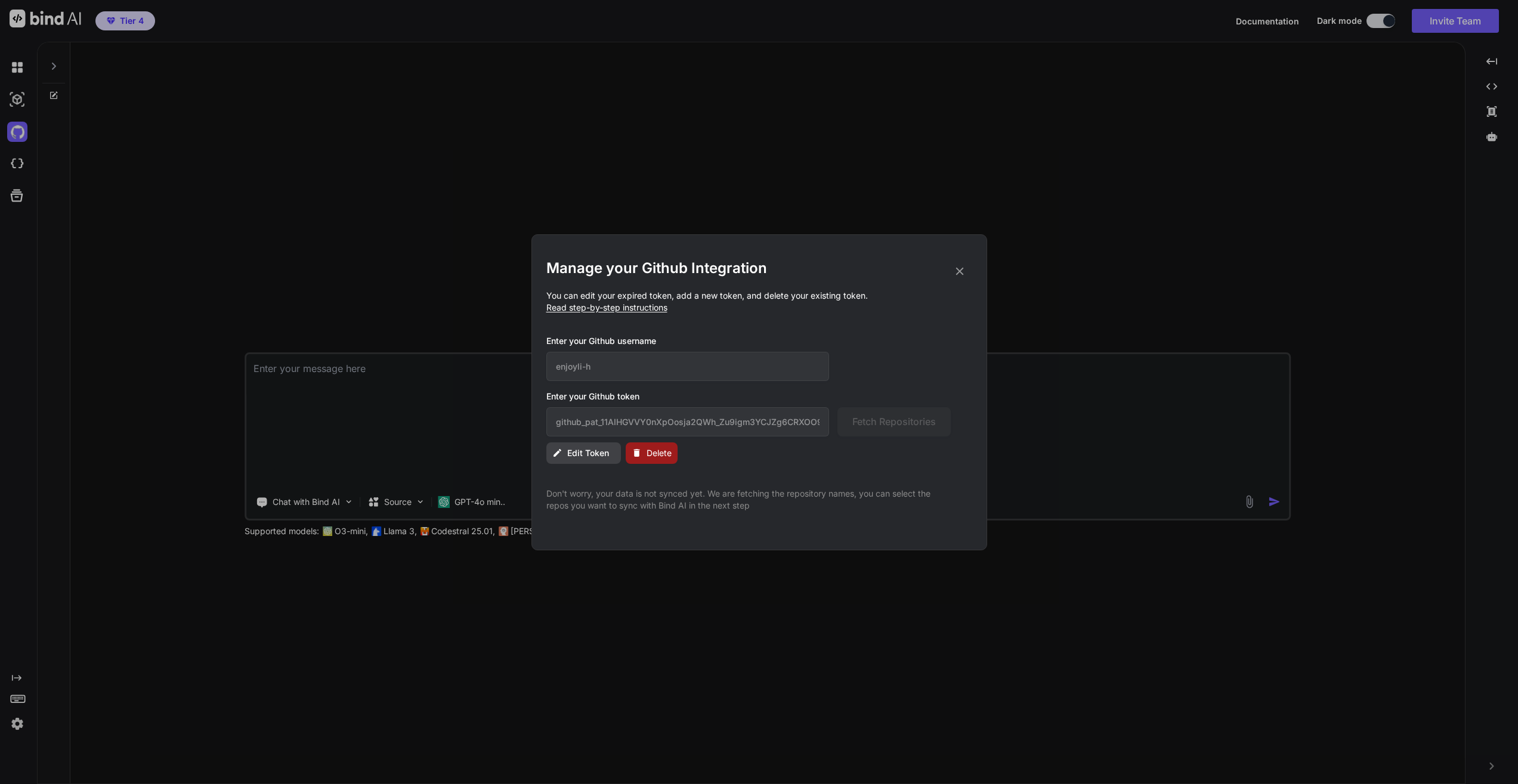
click at [655, 452] on span "Delete" at bounding box center [658, 453] width 25 height 12
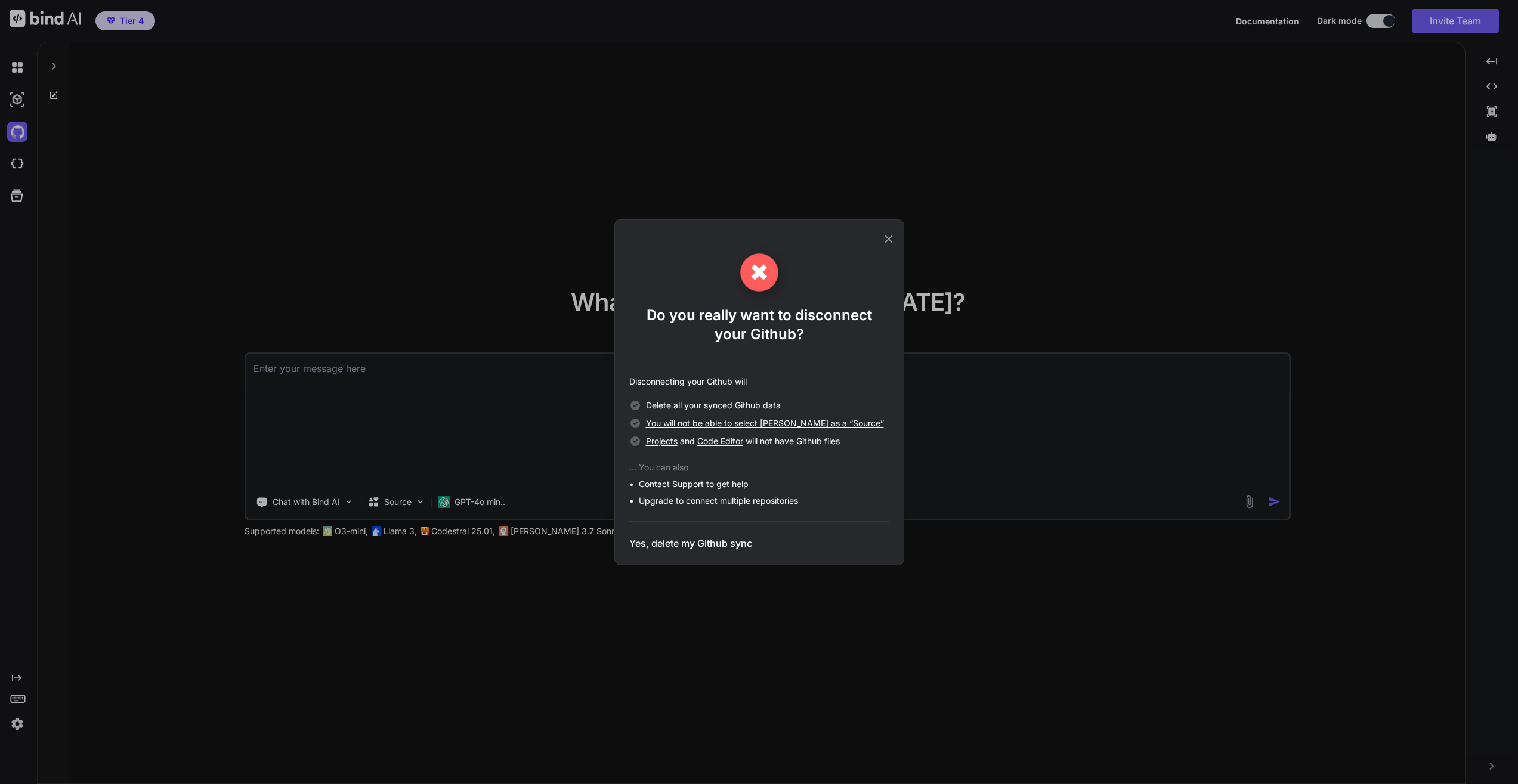
click at [691, 544] on h3 "Yes, delete my Github sync" at bounding box center [691, 543] width 123 height 14
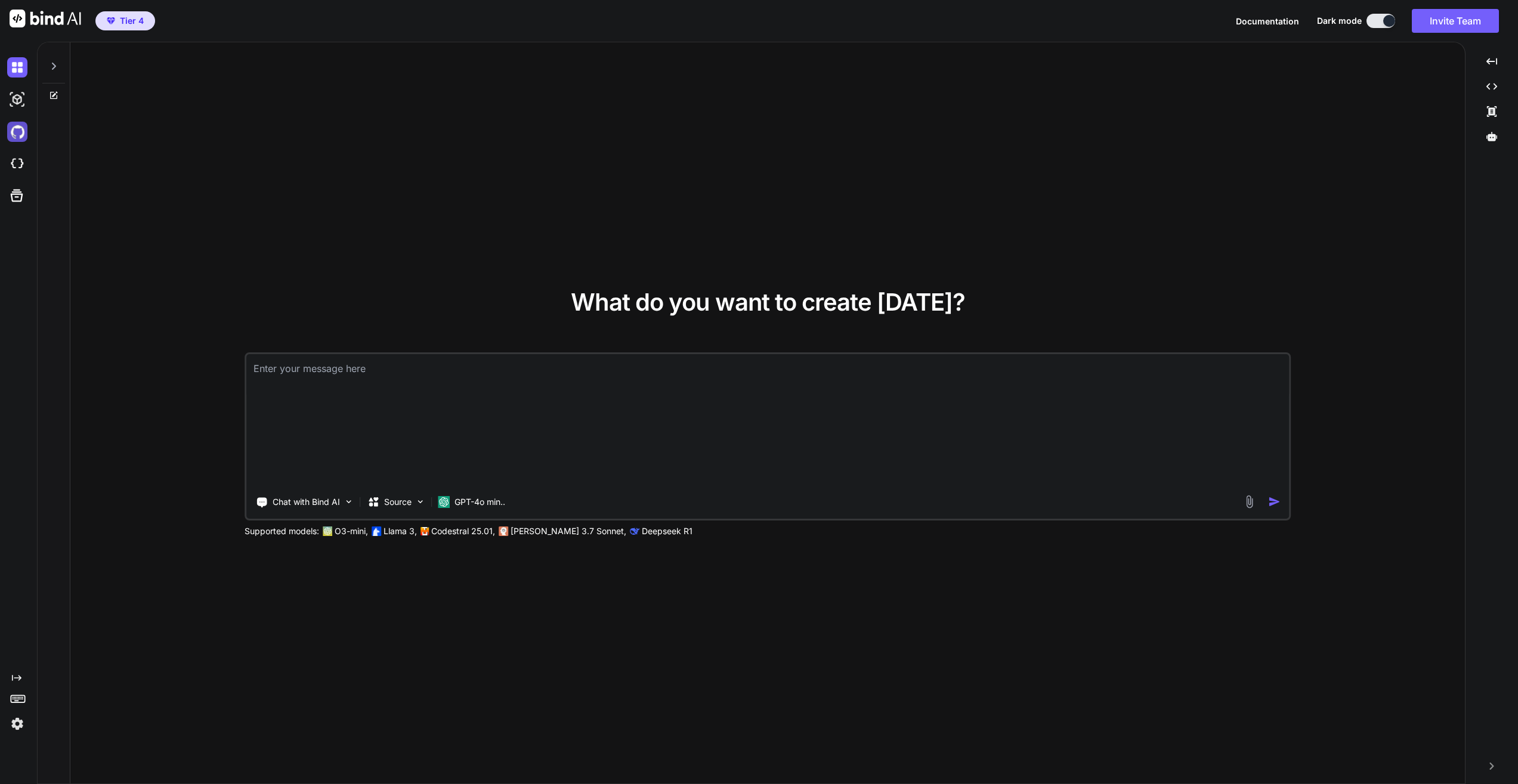
click at [17, 136] on img at bounding box center [17, 131] width 21 height 21
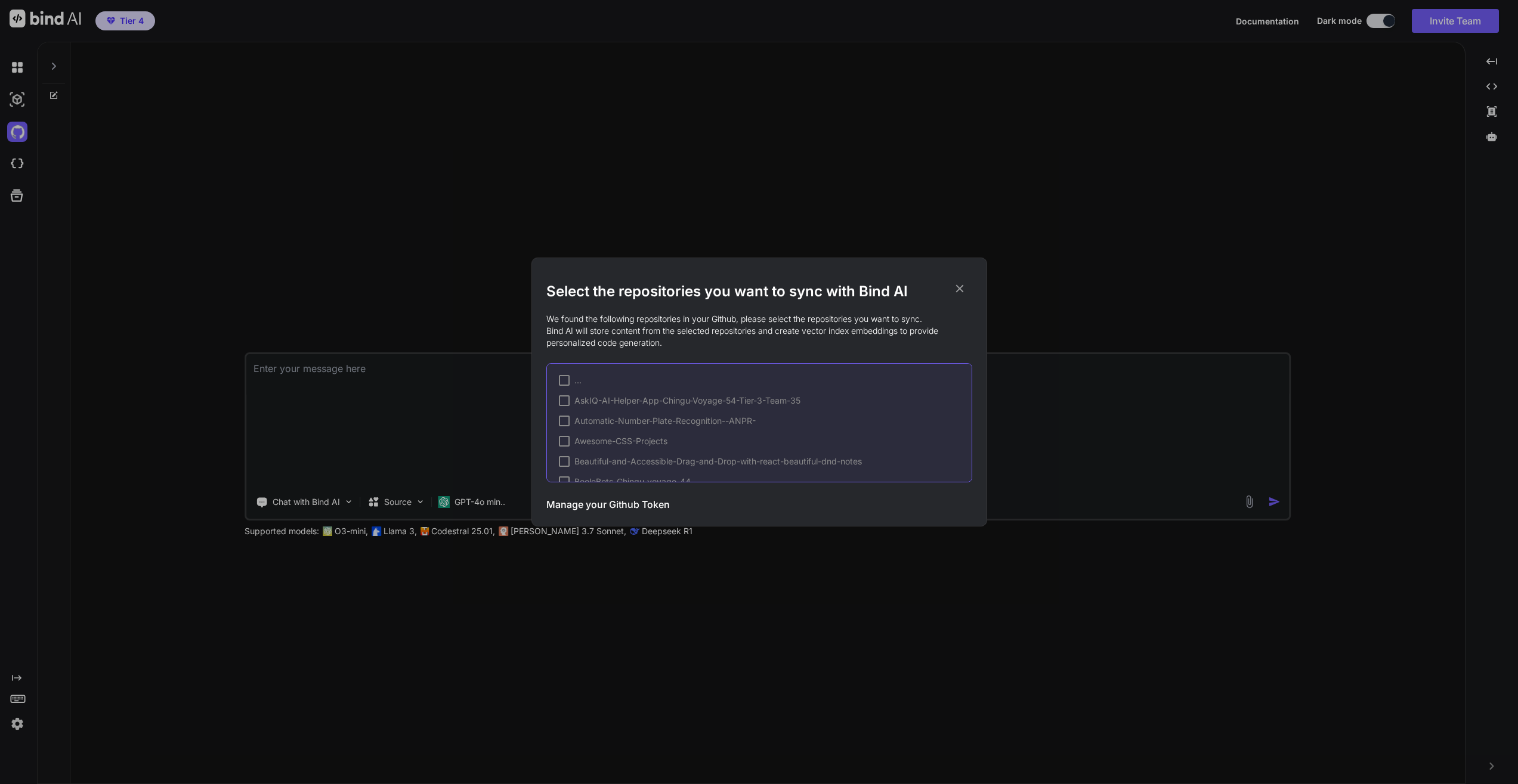
click at [646, 499] on h3 "Manage your Github Token" at bounding box center [608, 505] width 124 height 14
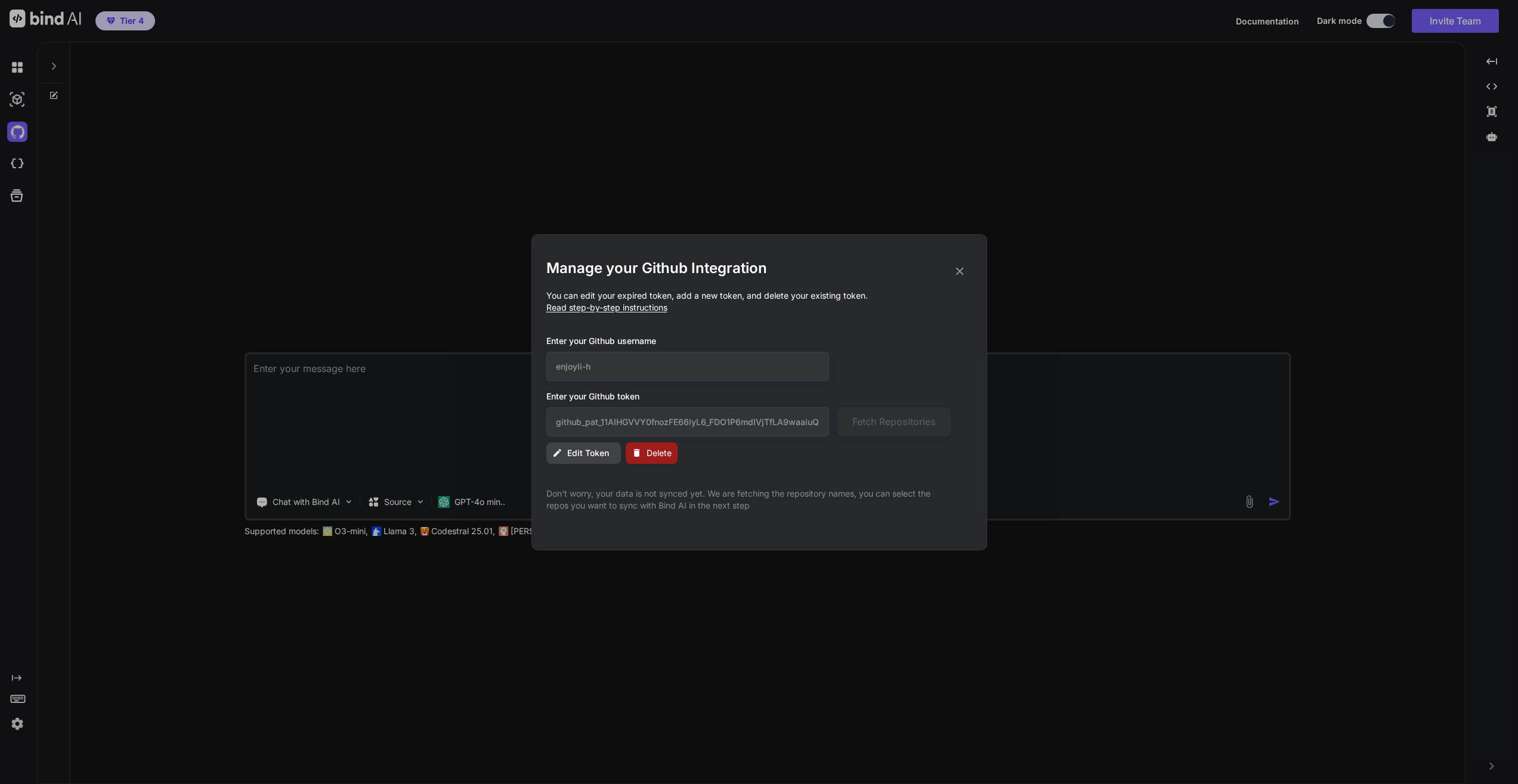
click at [643, 452] on button "Delete" at bounding box center [651, 453] width 52 height 21
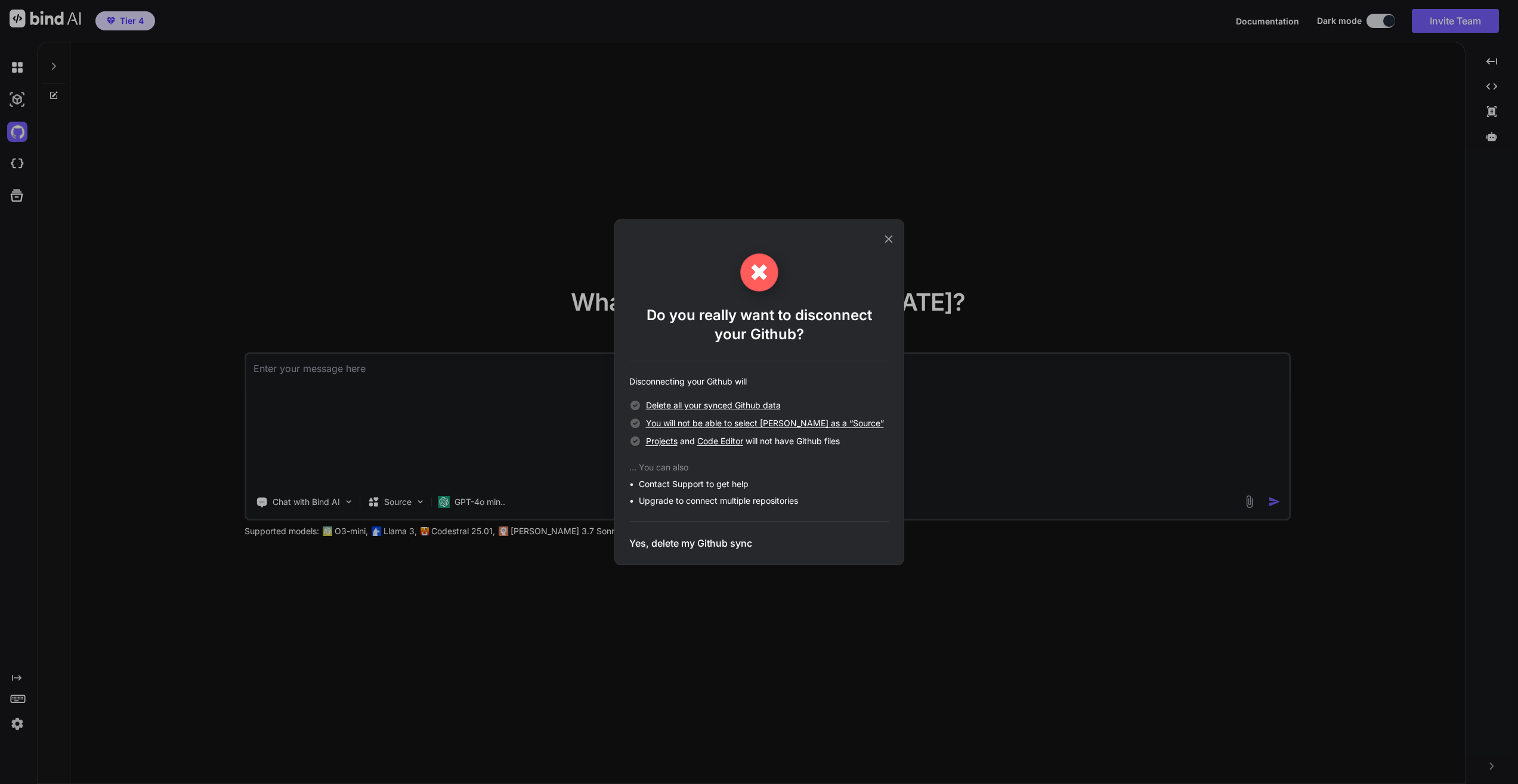
click at [732, 539] on h3 "Yes, delete my Github sync" at bounding box center [691, 543] width 123 height 14
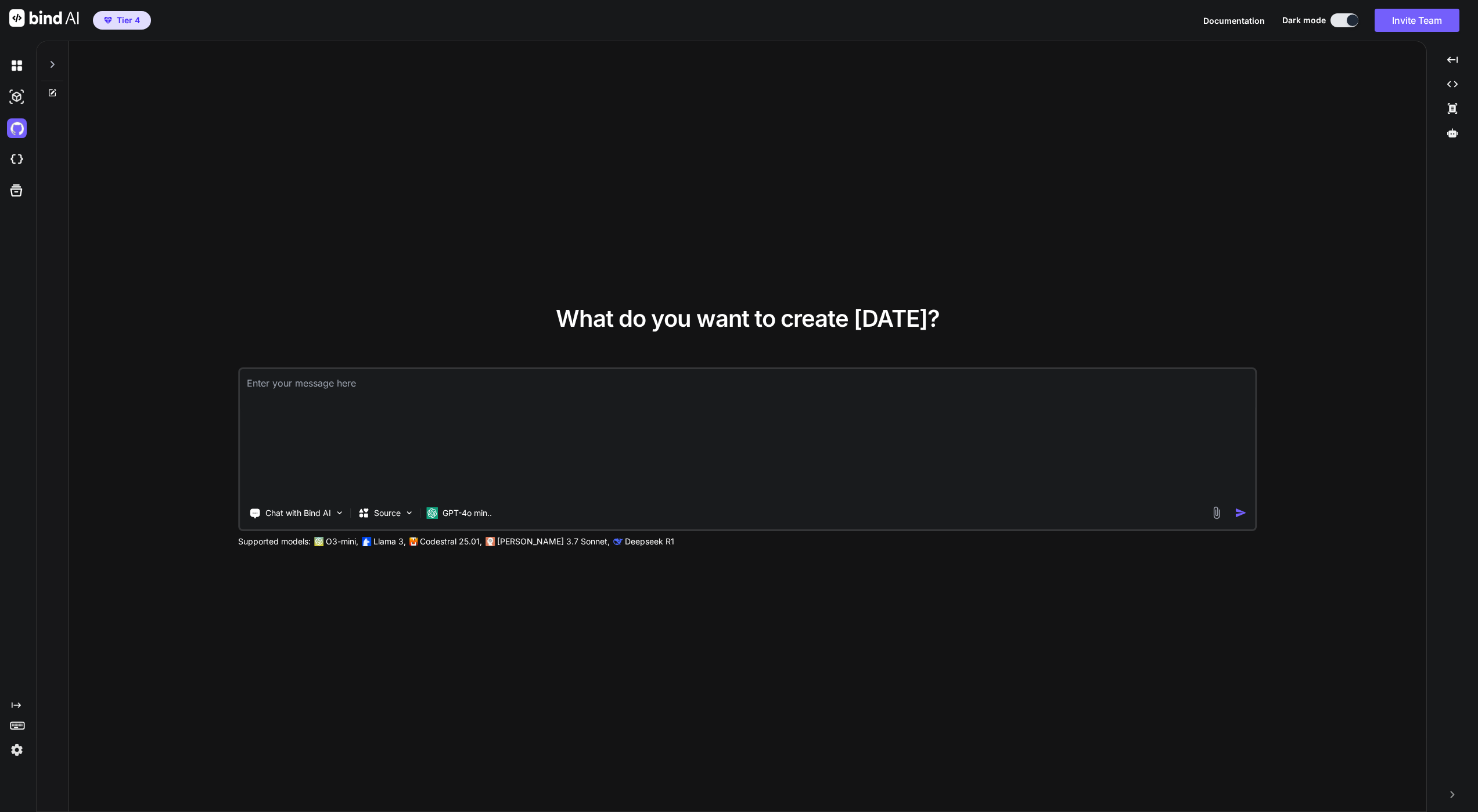
type textarea "x"
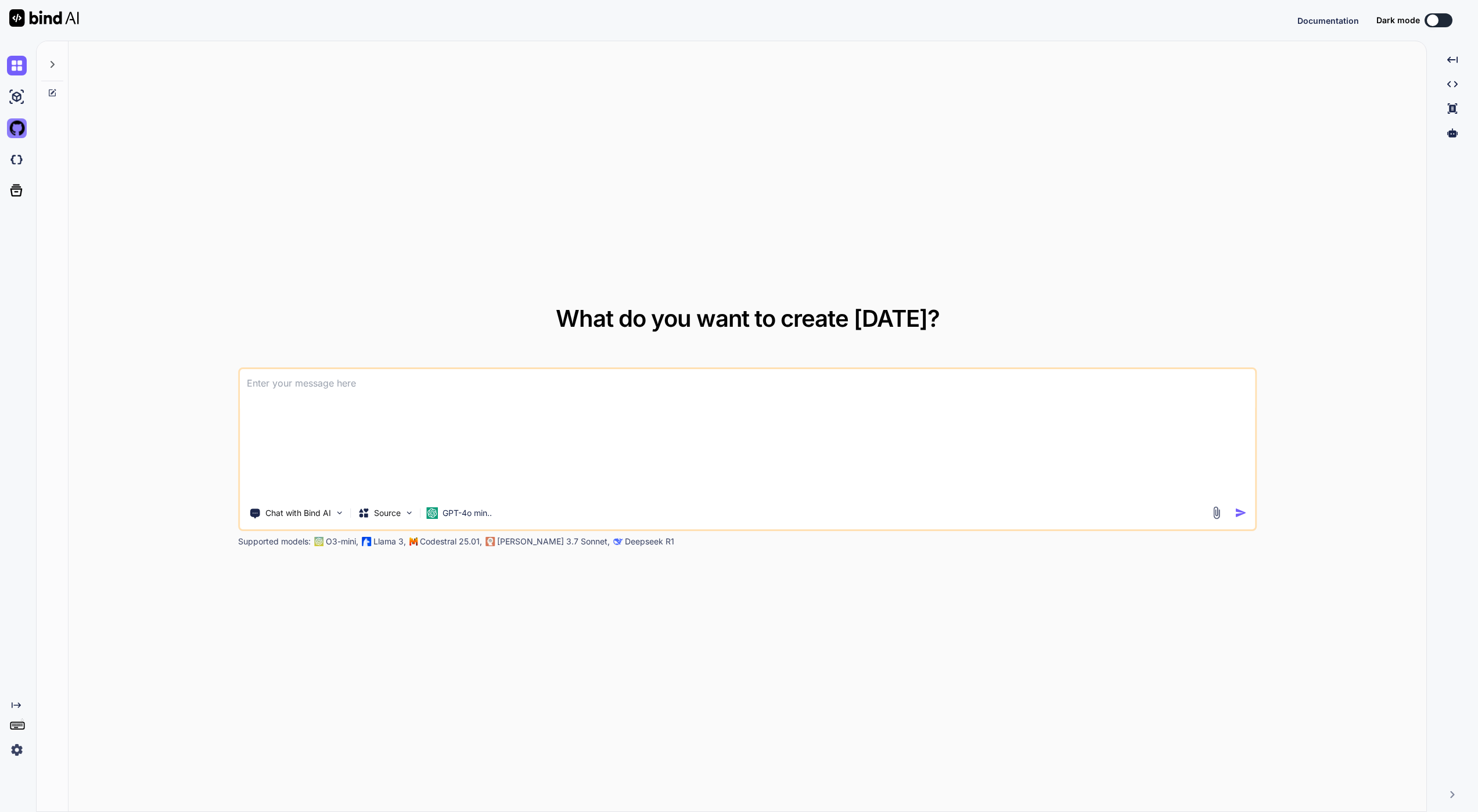
click at [18, 130] on img at bounding box center [17, 128] width 20 height 20
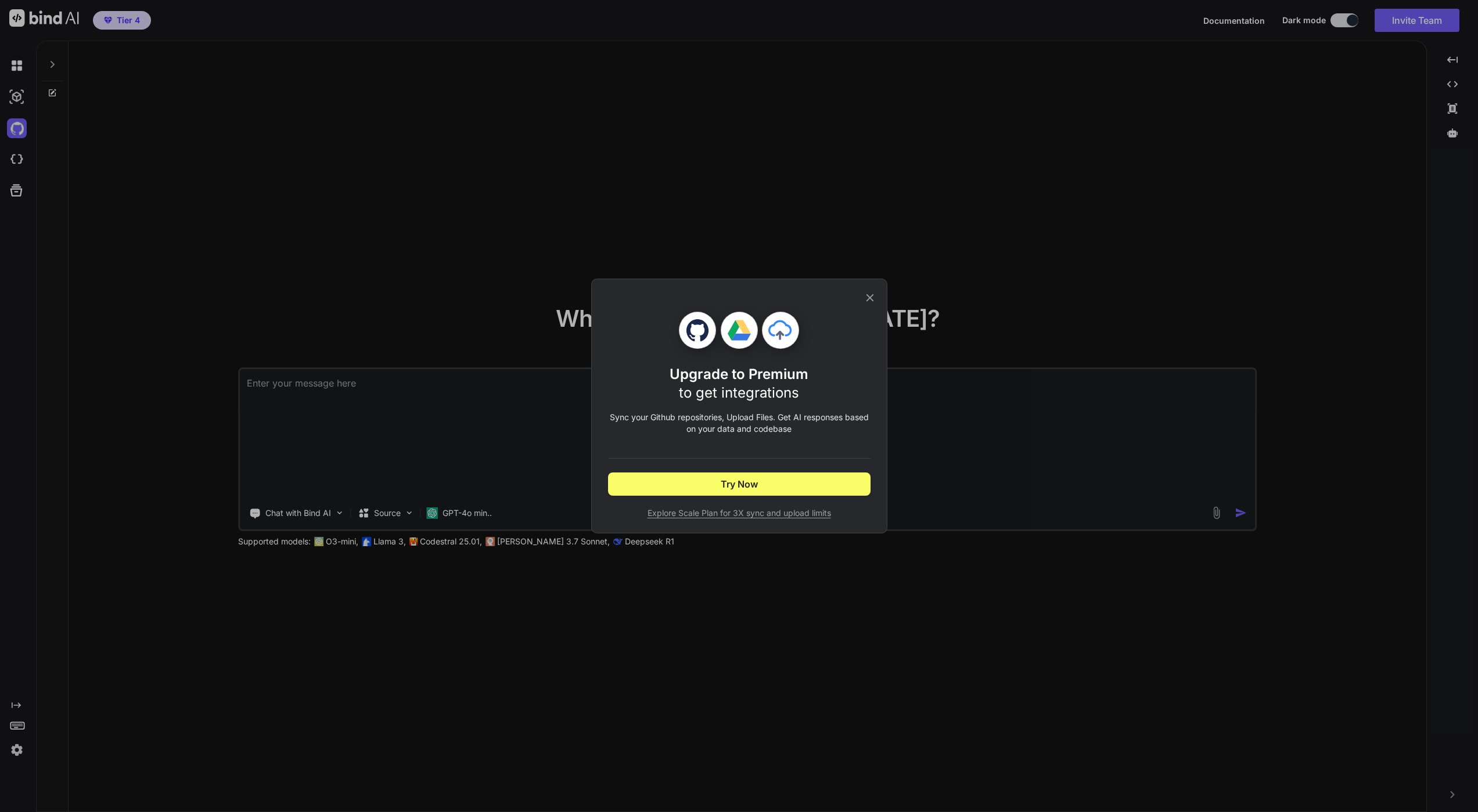
click at [869, 297] on icon at bounding box center [869, 298] width 8 height 8
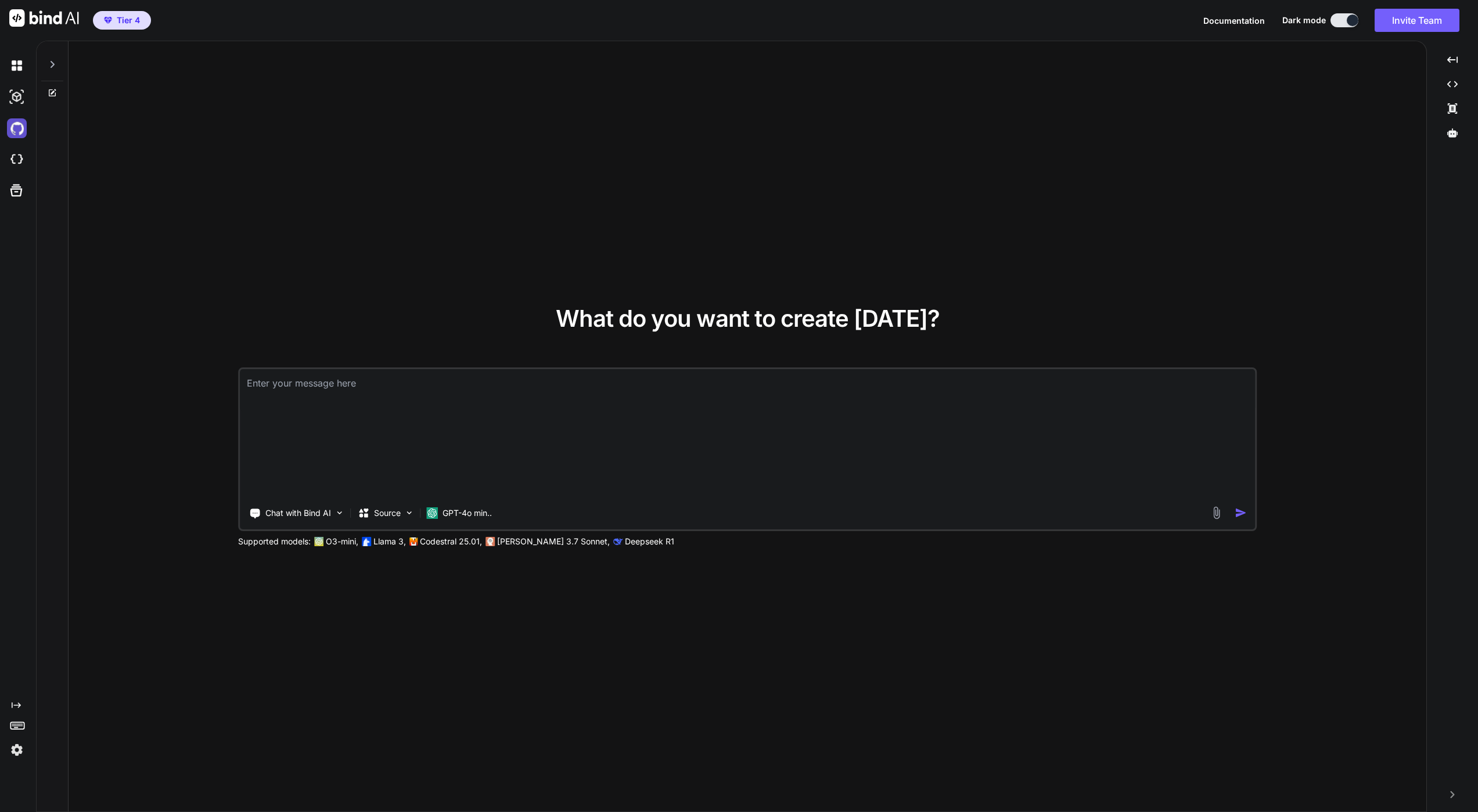
click at [21, 133] on img at bounding box center [17, 128] width 20 height 20
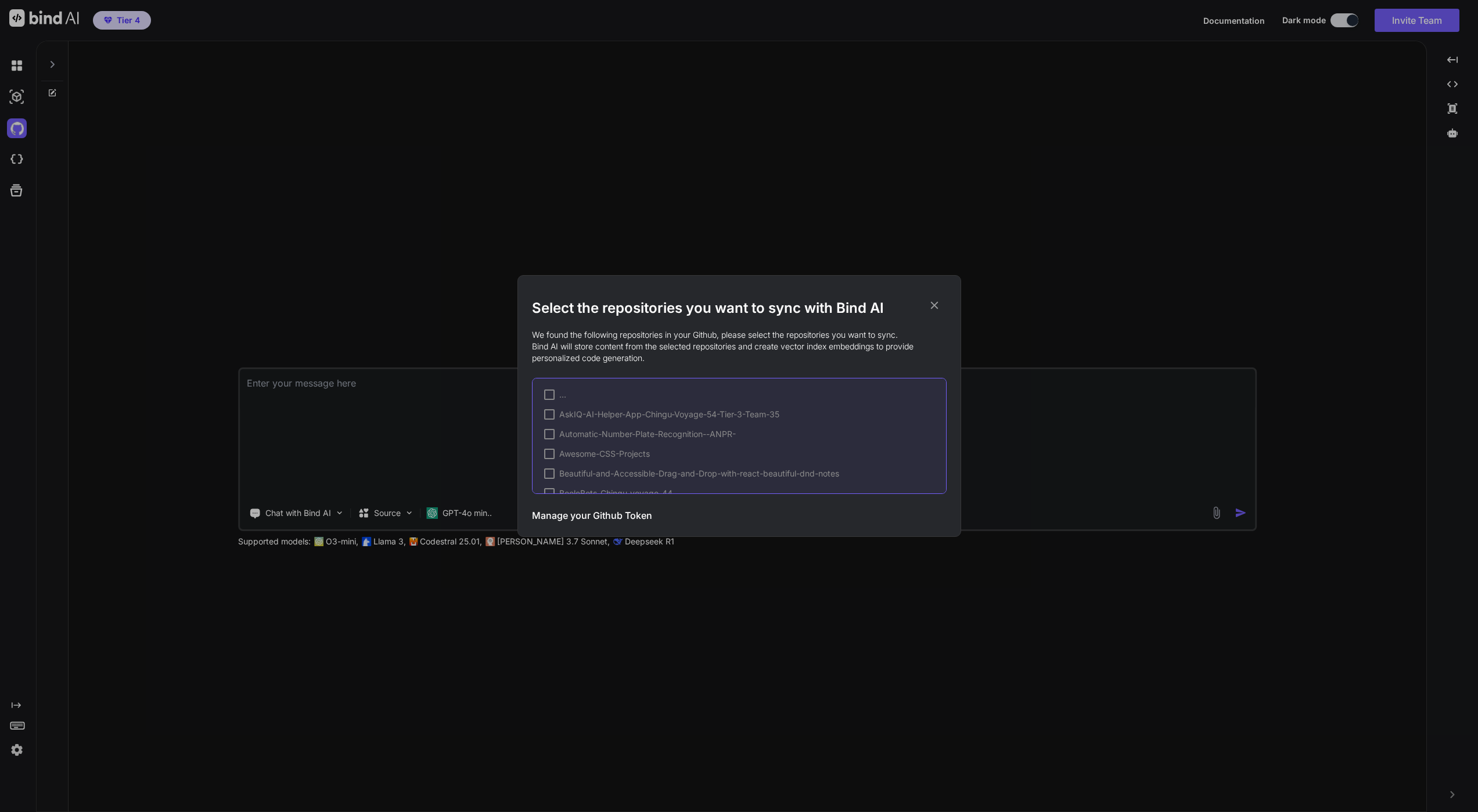
click at [645, 520] on h3 "Manage your Github Token" at bounding box center [592, 515] width 120 height 14
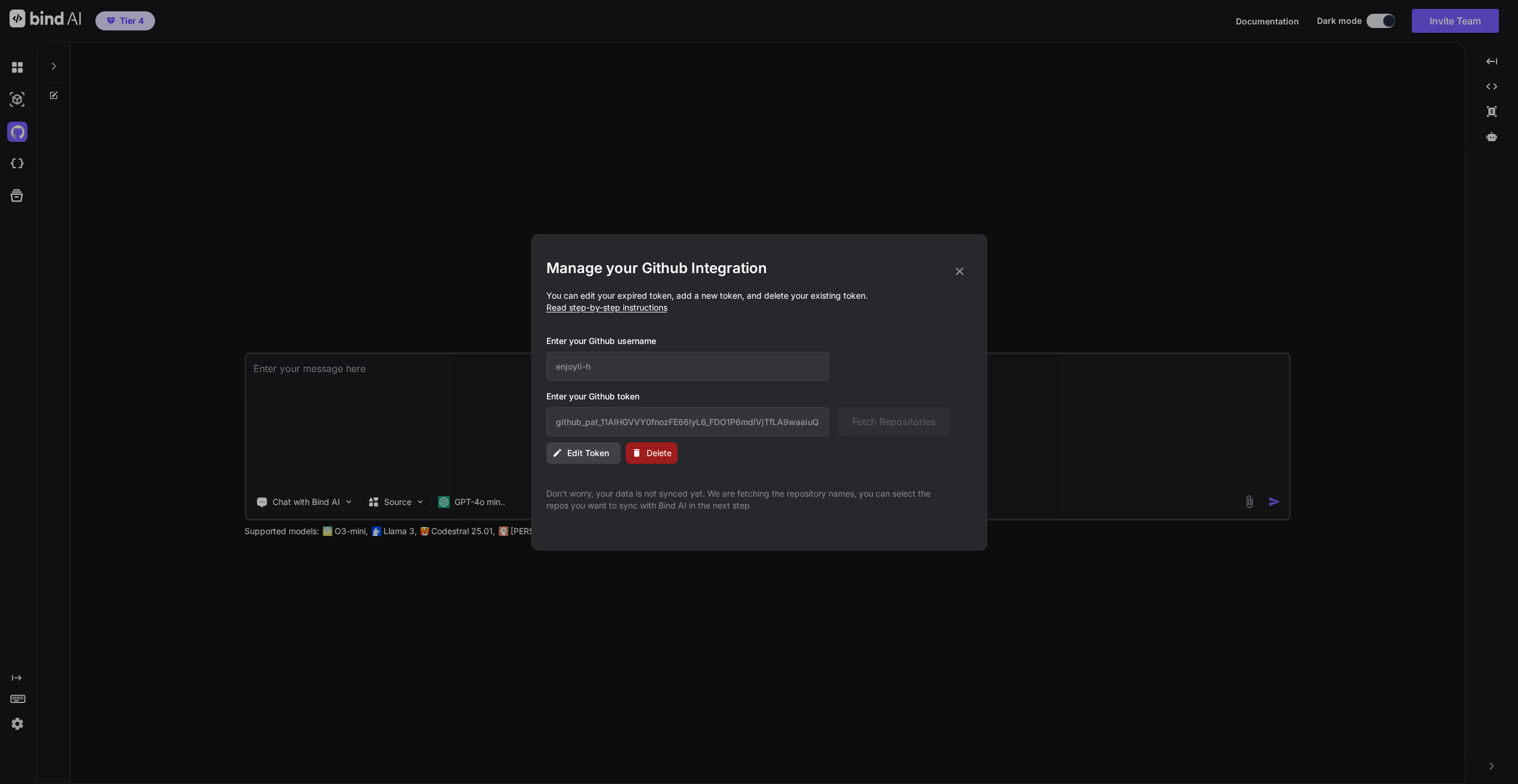
click at [597, 447] on button "Edit Token" at bounding box center [583, 453] width 74 height 21
click at [632, 428] on input "github_pat_11AIHGVVY0fnozFE66lyL6_FDO1P6mdIVjTfLA9waaiuQIQ6hSmLD32qVQ54n4uFqNDJ…" at bounding box center [688, 421] width 284 height 29
click at [624, 307] on span "Read step-by-step instructions" at bounding box center [607, 308] width 121 height 10
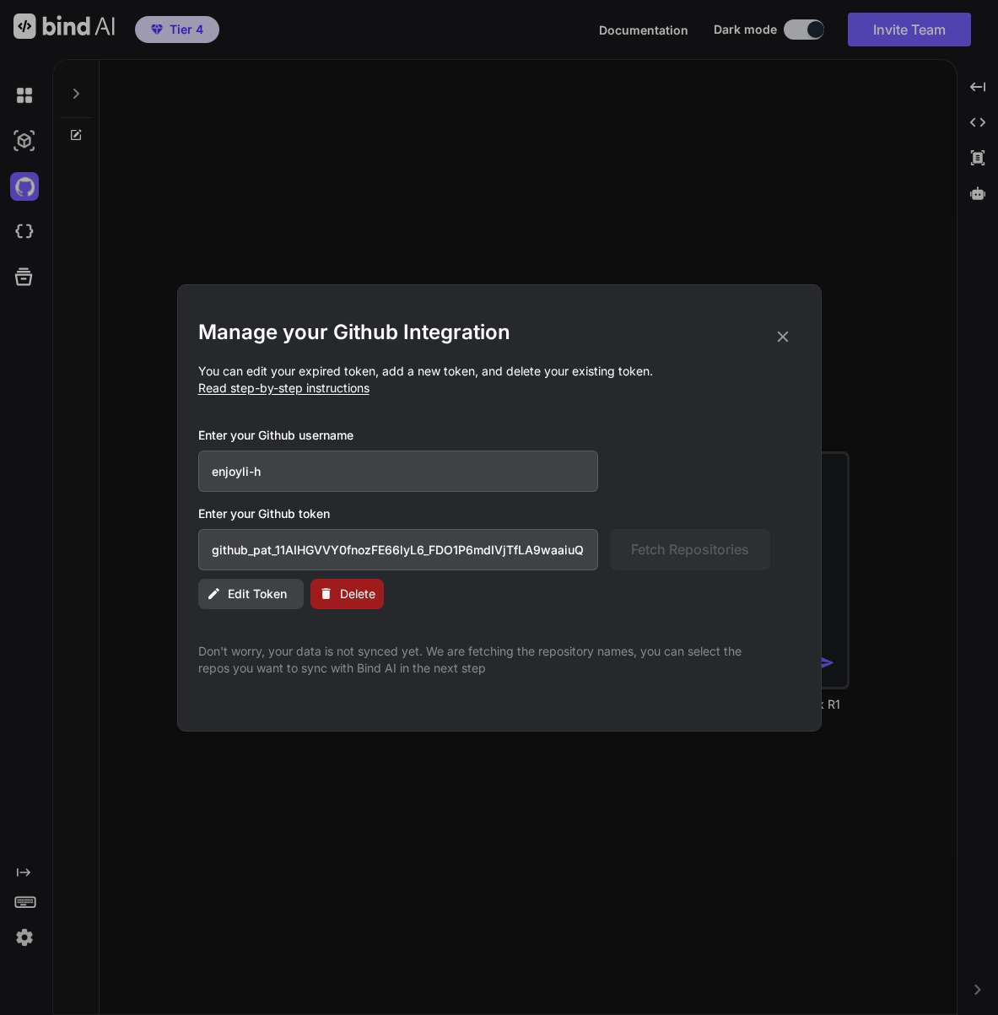
type textarea "x"
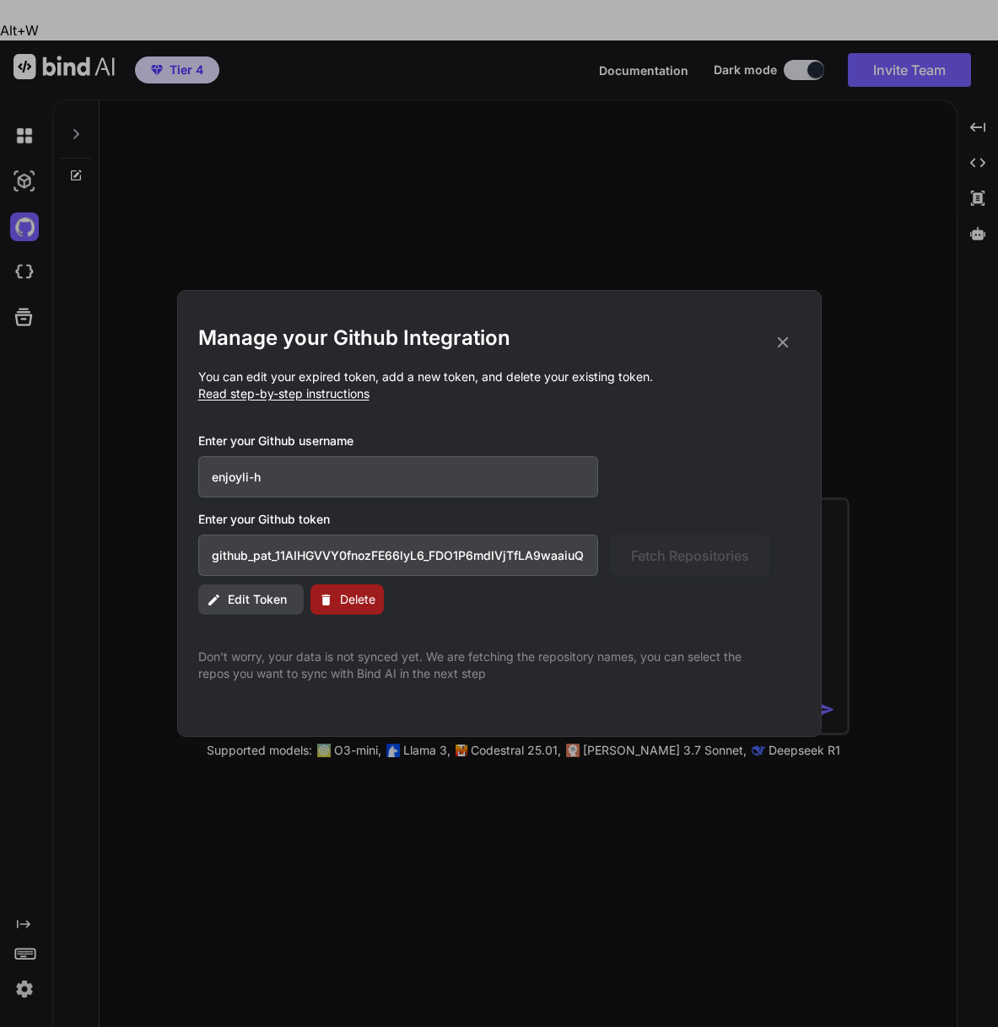
click at [679, 554] on div "github_pat_11AIHGVVY0fnozFE66lyL6_FDO1P6mdIVjTfLA9waaiuQIQ6hSmLD32qVQ54n4uFqNDJ…" at bounding box center [484, 555] width 572 height 41
paste input "CjwM5cvwS5eq_e1hqfHGKvOYPJzKpl9M5sMJT0kp86w8h3UOBXlzEzQR2FRNZ47UY5Z6LMs9"
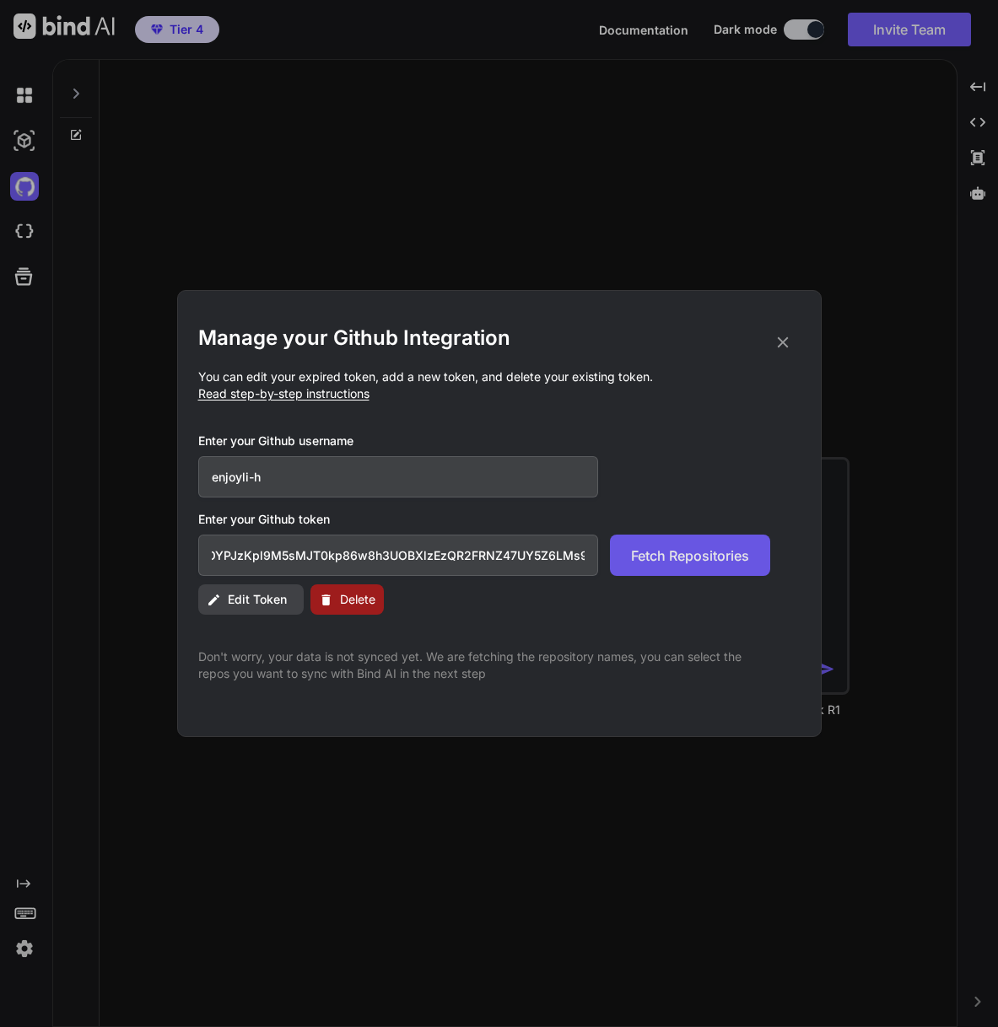
type input "github_pat_11AIHGVVY0CjwM5cvwS5eq_e1hqfHGKvOYPJzKpl9M5sMJT0kp86w8h3UOBXlzEzQR2F…"
click at [649, 561] on span "Fetch Repositories" at bounding box center [690, 556] width 118 height 20
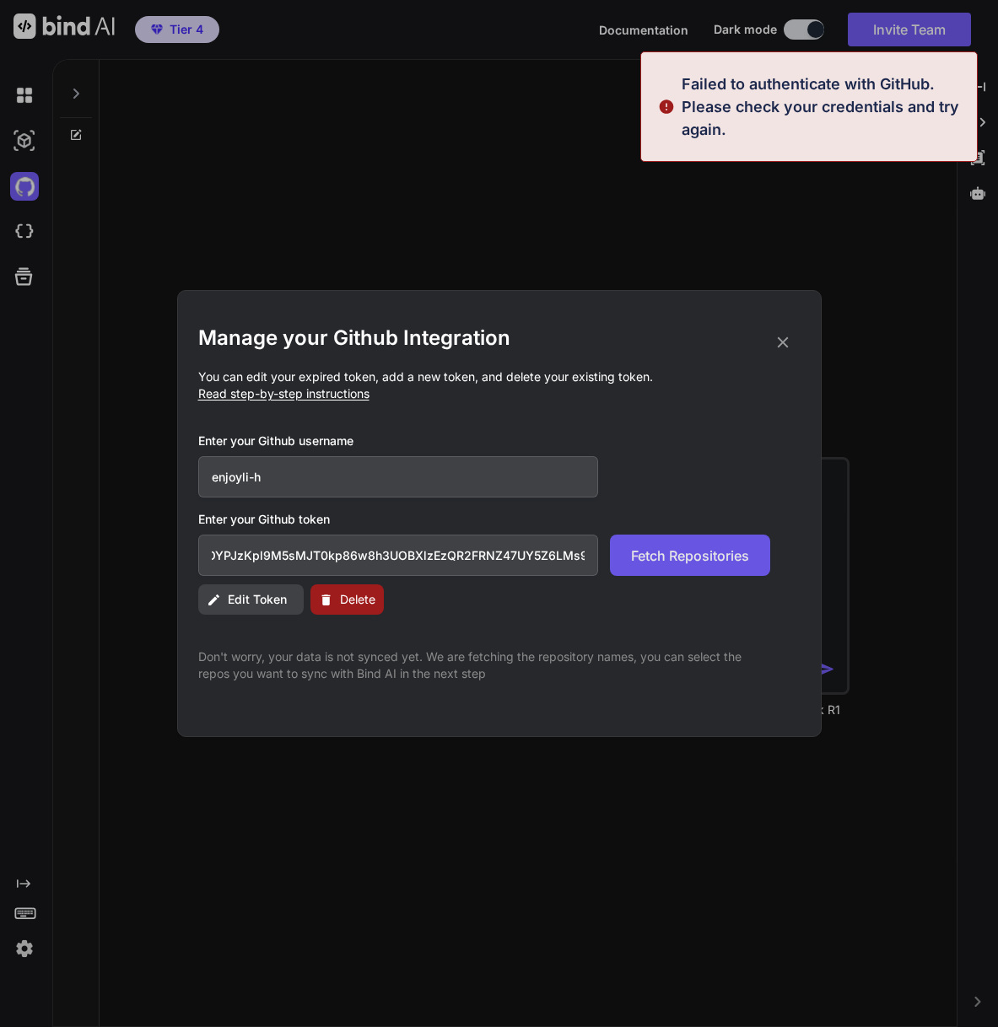
click at [649, 561] on span "Fetch Repositories" at bounding box center [690, 556] width 118 height 20
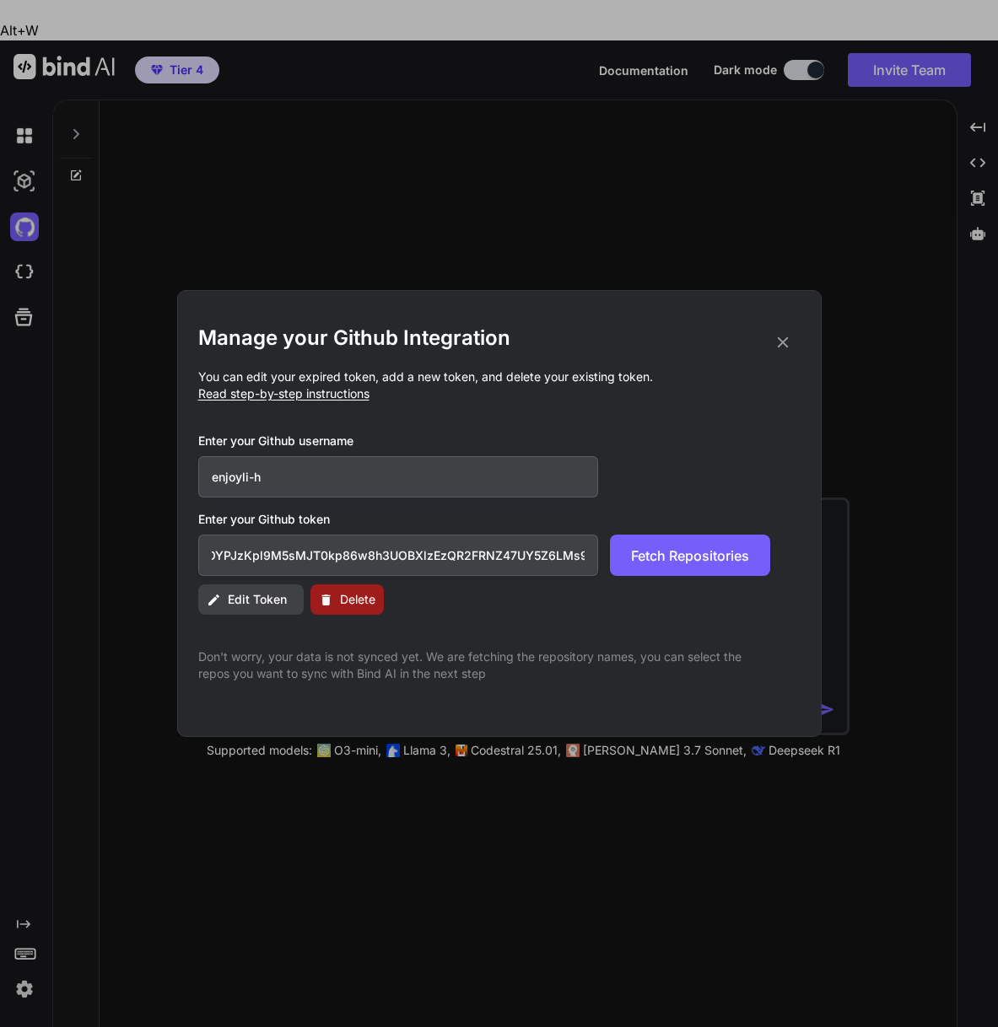
click at [232, 556] on input "github_pat_11AIHGVVY0CjwM5cvwS5eq_e1hqfHGKvOYPJzKpl9M5sMJT0kp86w8h3UOBXlzEzQR2F…" at bounding box center [398, 555] width 401 height 41
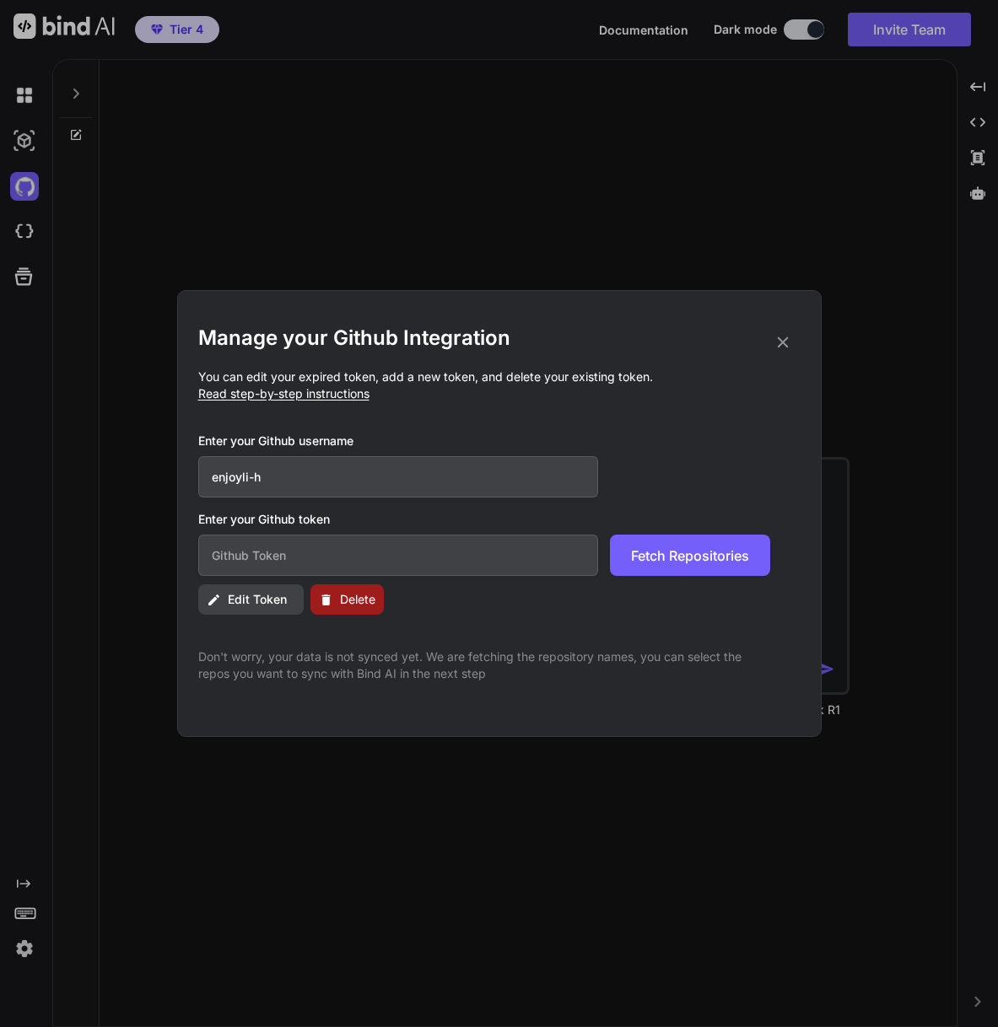
paste input "github_pat_11AIHGVVY0CjwM5cvwS5eq_e1hqfHGKvOYPJzKpl9M5sMJT0kp86w8h3UOBXlzEzQR2F…"
type input "github_pat_11AIHGVVY0CjwM5cvwS5eq_e1hqfHGKvOYPJzKpl9M5sMJT0kp86w8h3UOBXlzEzQR2F…"
click at [673, 554] on span "Fetch Repositories" at bounding box center [690, 556] width 118 height 20
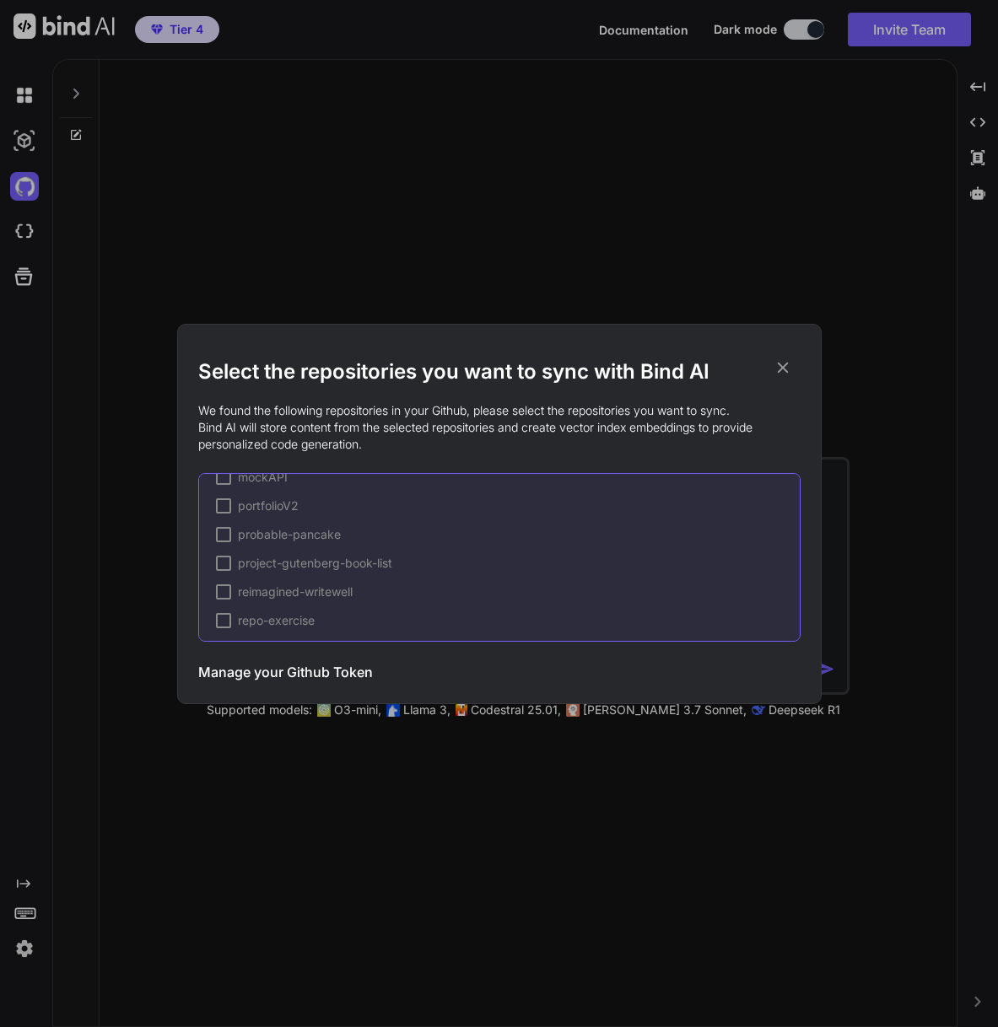
scroll to position [1891, 0]
click at [221, 585] on div at bounding box center [223, 585] width 15 height 15
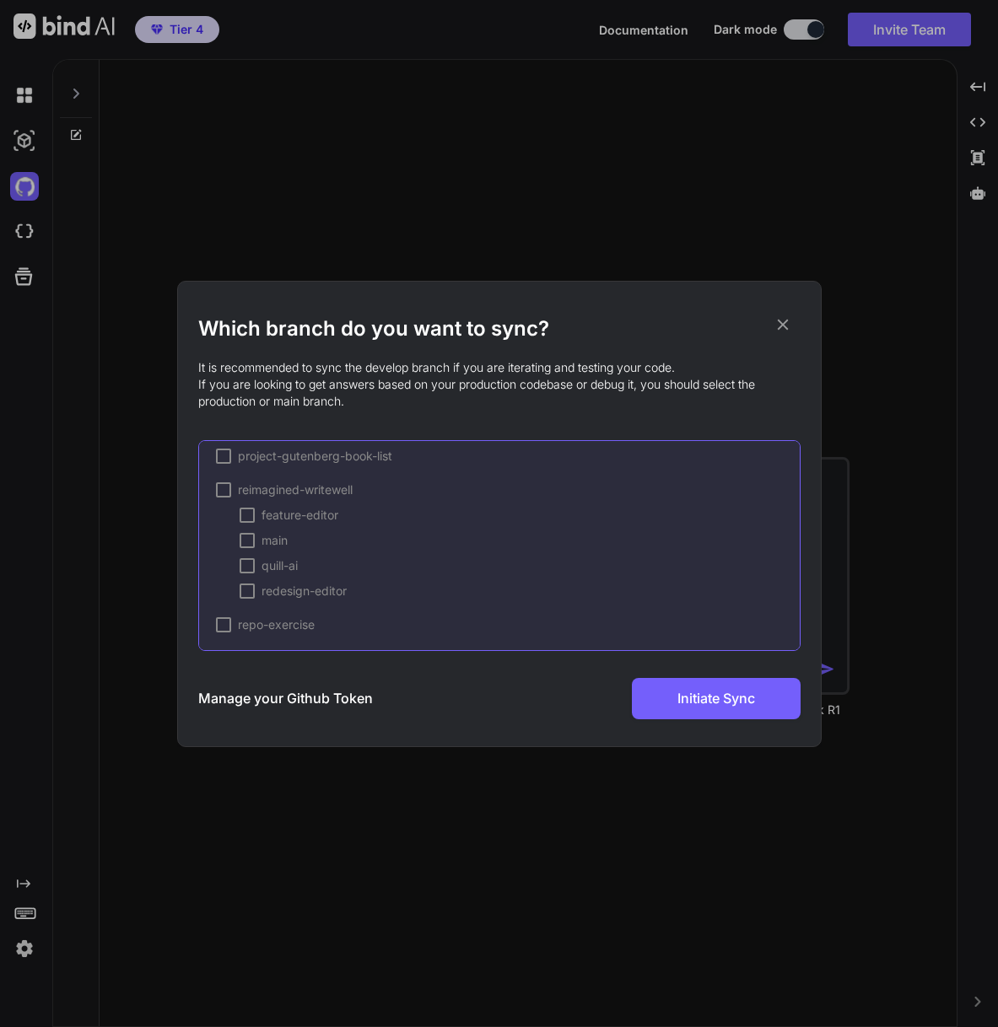
scroll to position [2319, 0]
click at [250, 573] on div at bounding box center [247, 575] width 15 height 15
click at [228, 542] on div at bounding box center [223, 541] width 15 height 15
click at [251, 570] on div at bounding box center [247, 566] width 15 height 15
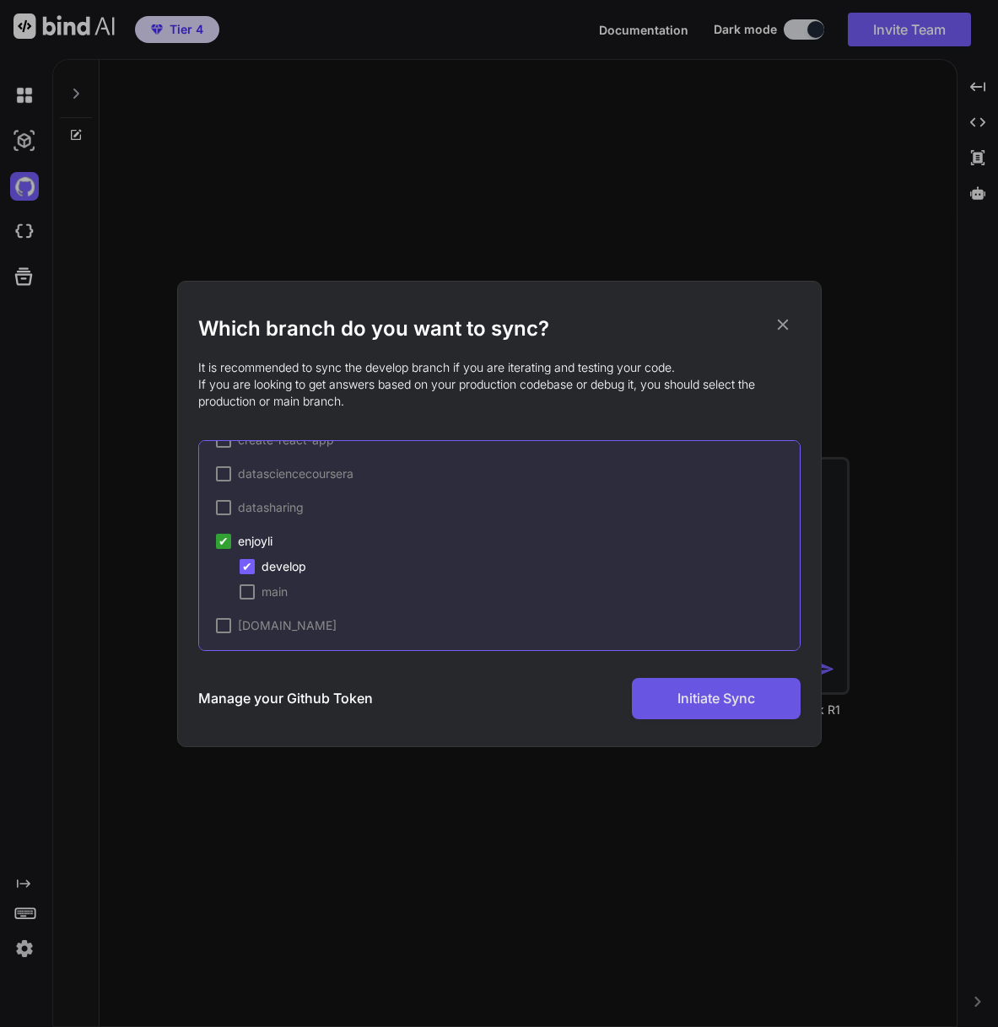
click at [672, 706] on button "Initiate Sync" at bounding box center [716, 698] width 169 height 41
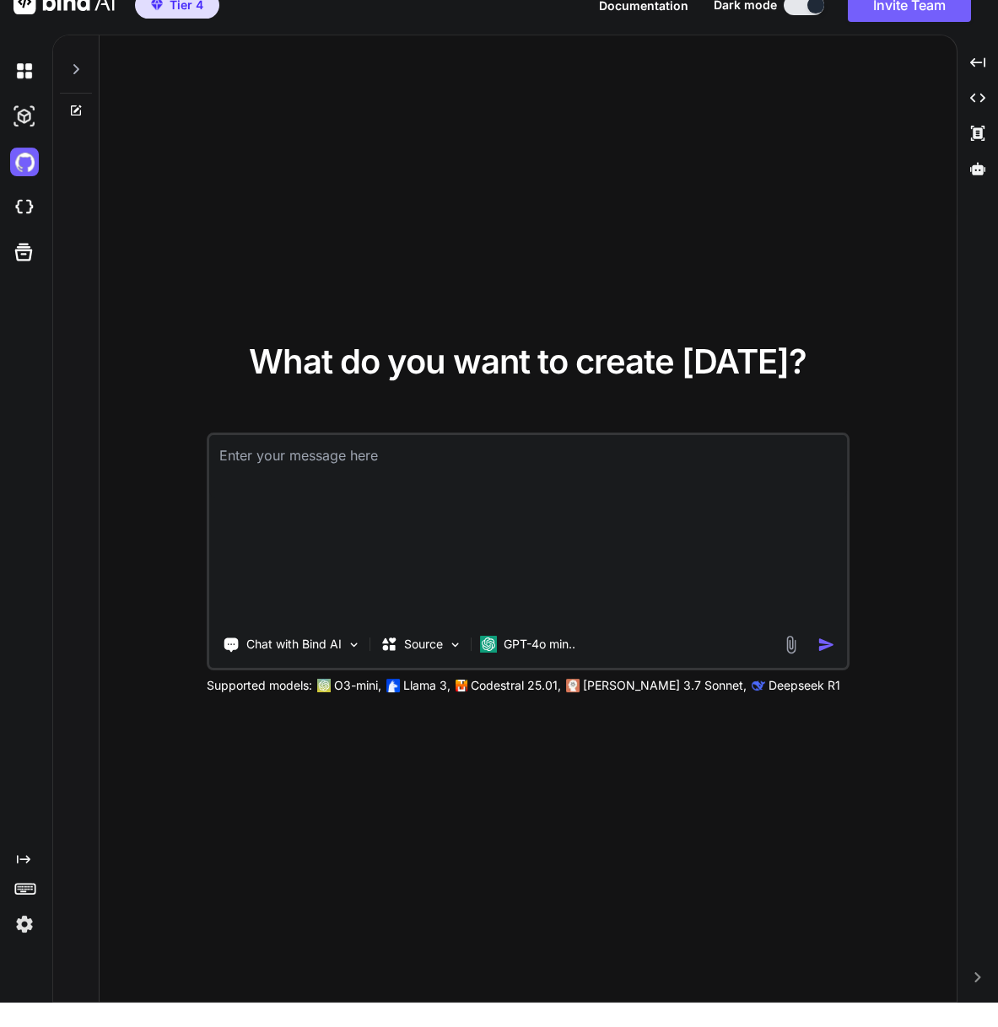
scroll to position [25, 0]
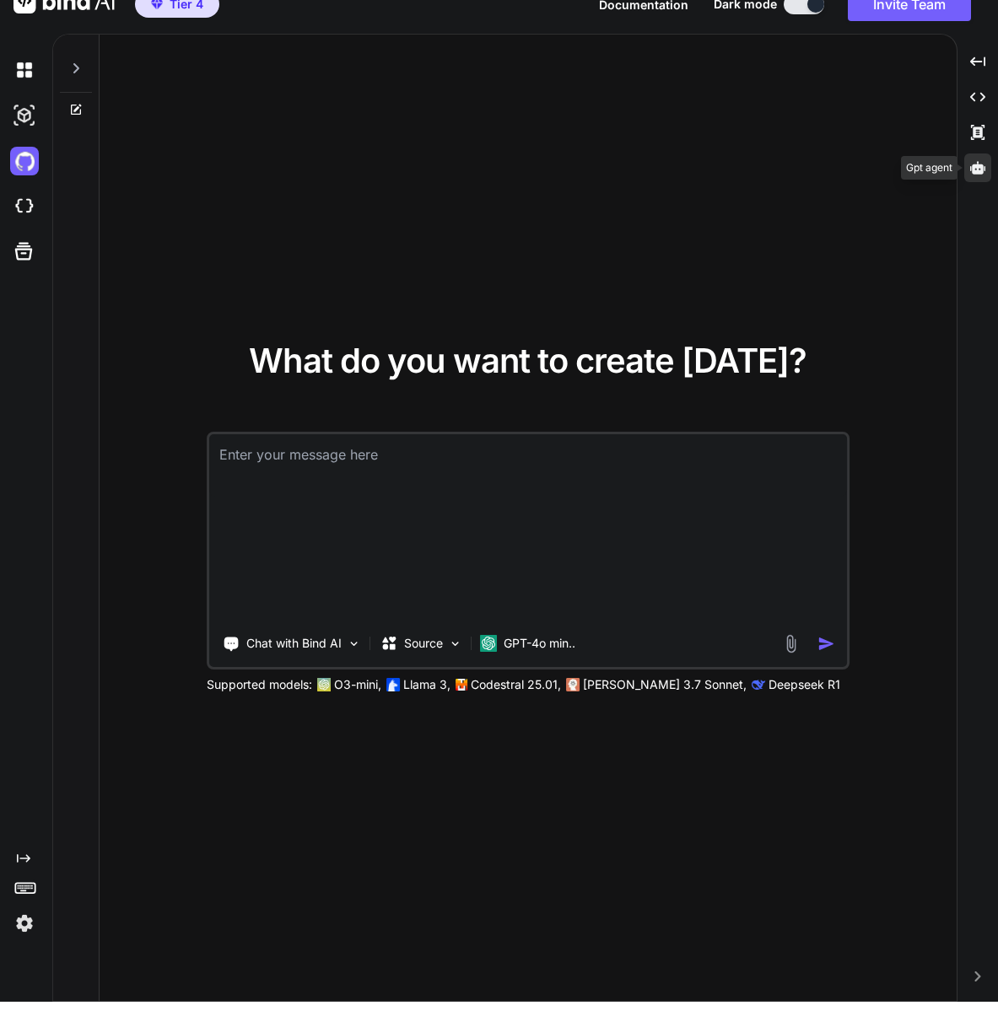
click at [974, 174] on icon at bounding box center [977, 167] width 15 height 13
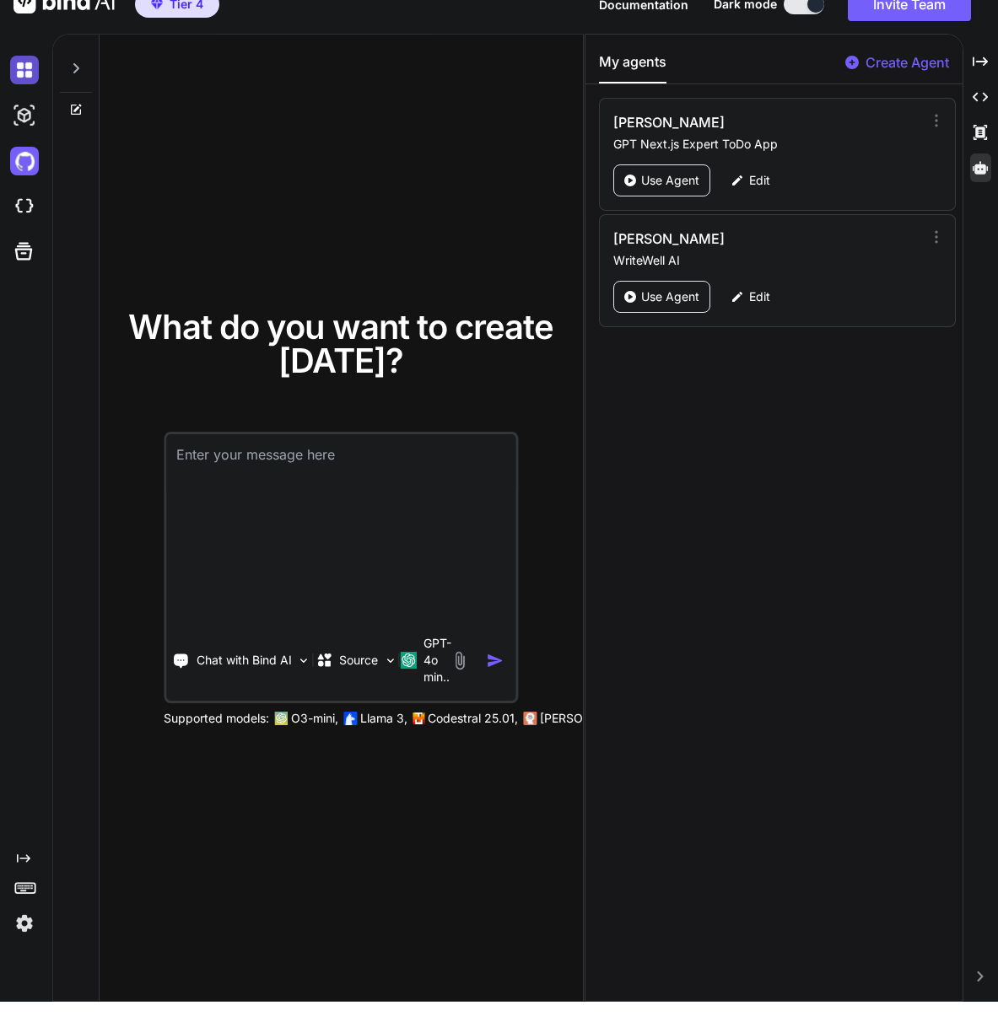
click at [25, 80] on img at bounding box center [24, 70] width 29 height 29
click at [30, 75] on img at bounding box center [24, 70] width 29 height 29
click at [89, 69] on div at bounding box center [76, 64] width 32 height 58
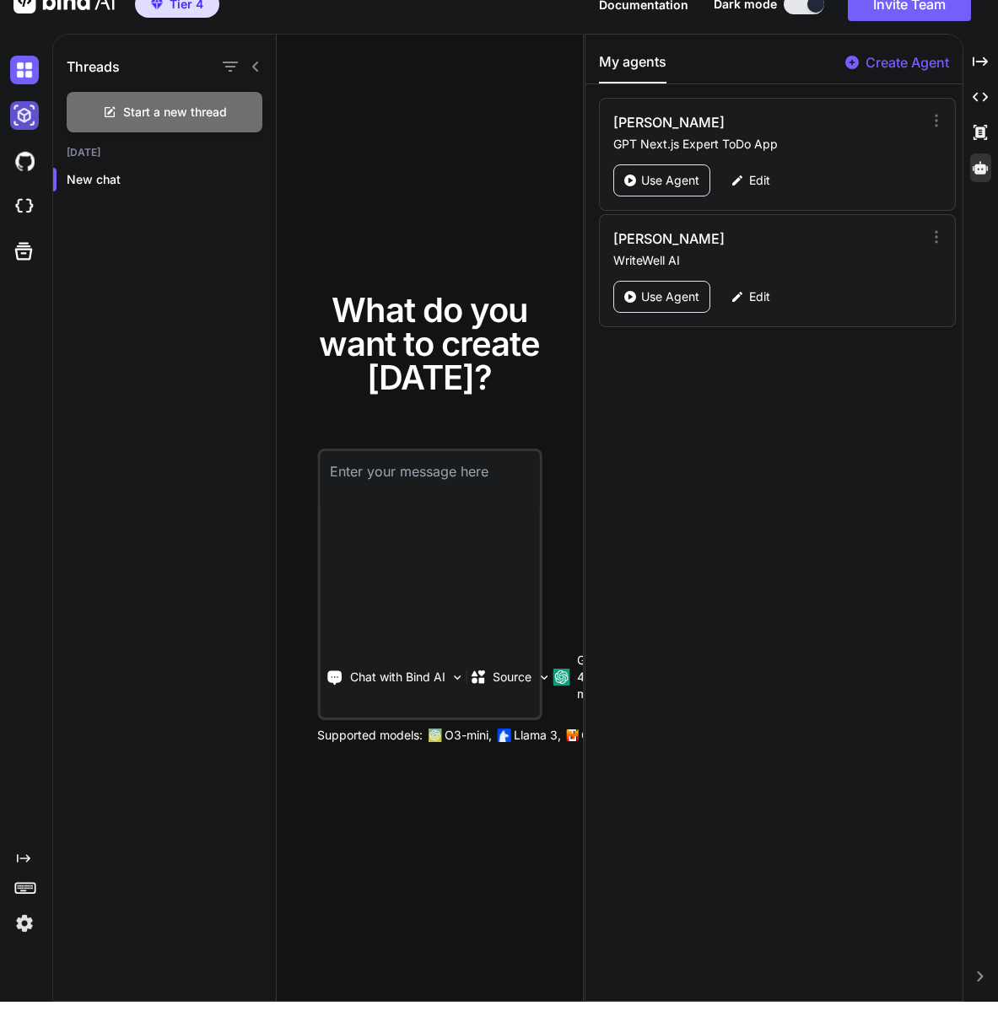
click at [31, 121] on img at bounding box center [24, 115] width 29 height 29
click at [29, 163] on img at bounding box center [24, 161] width 29 height 29
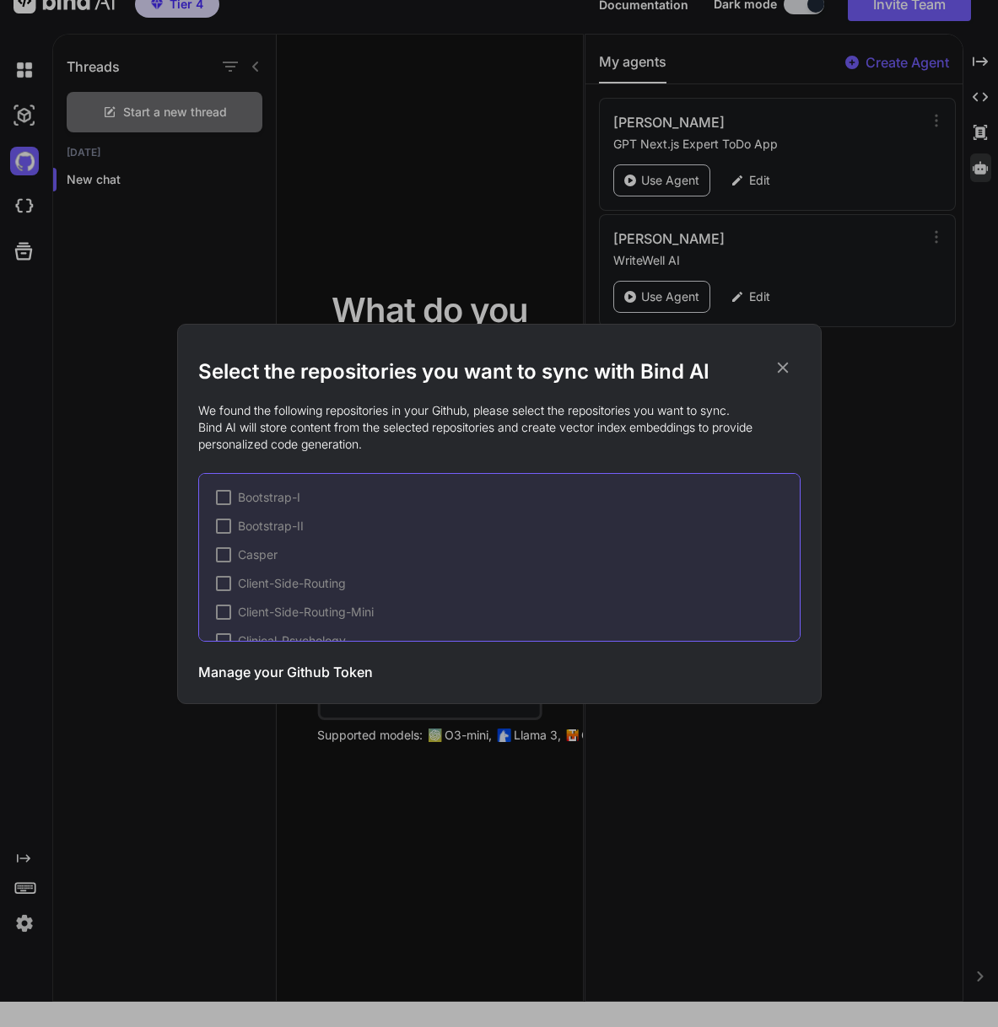
click at [790, 373] on icon at bounding box center [783, 368] width 19 height 19
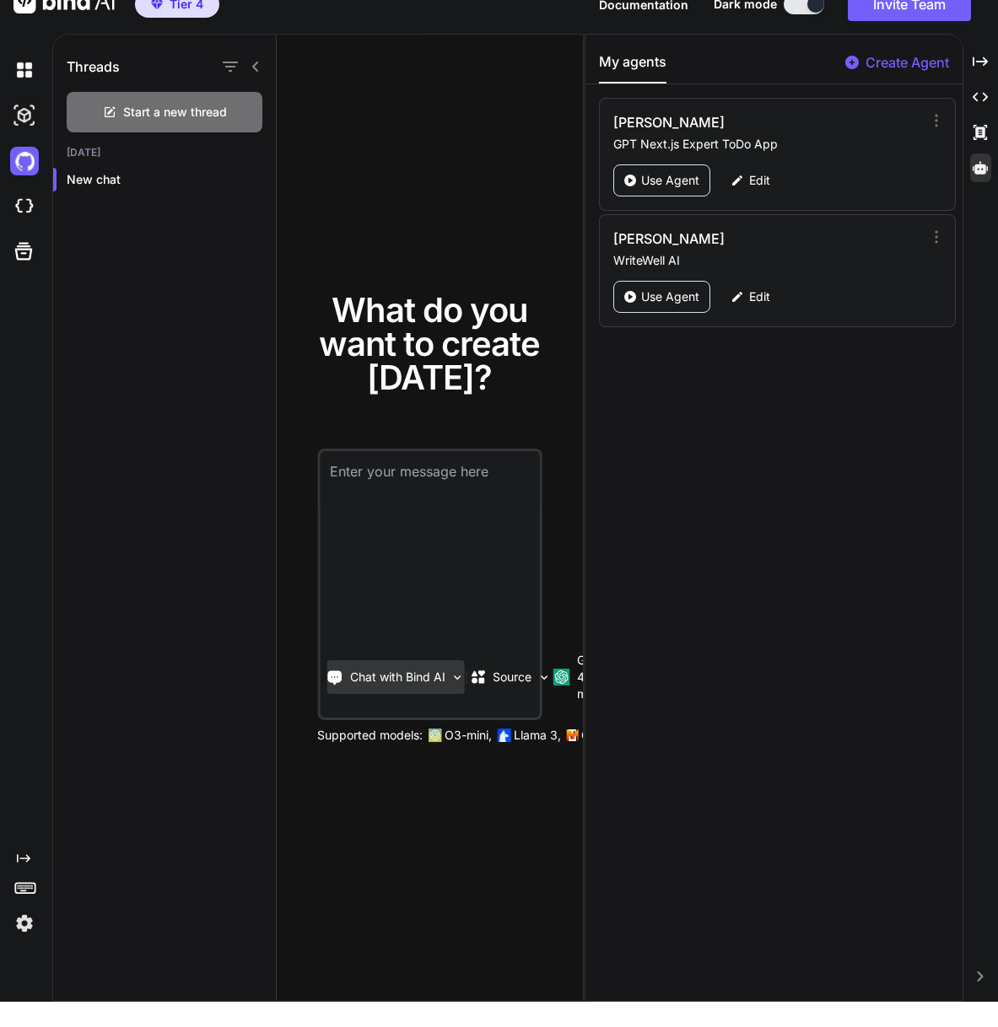
click at [430, 661] on div "Chat with Bind AI" at bounding box center [395, 678] width 138 height 34
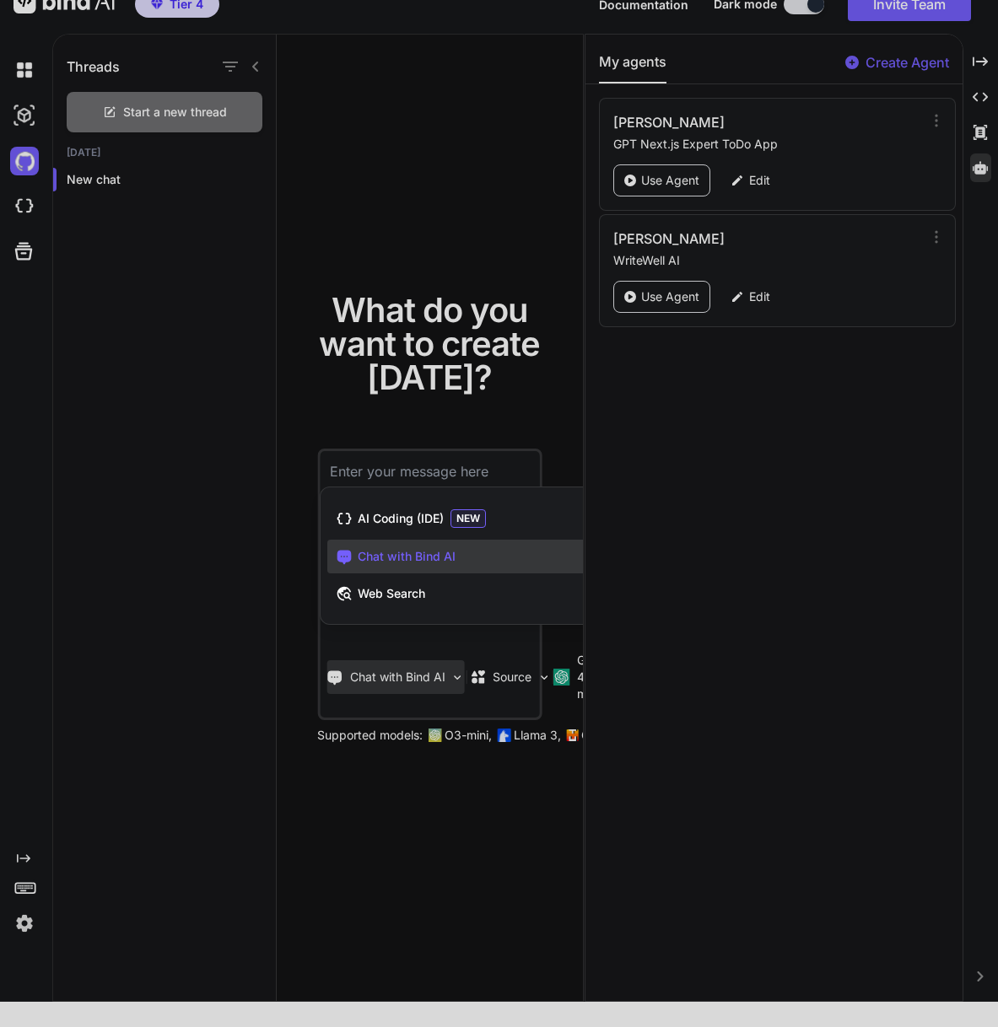
click at [413, 677] on div at bounding box center [499, 513] width 998 height 1027
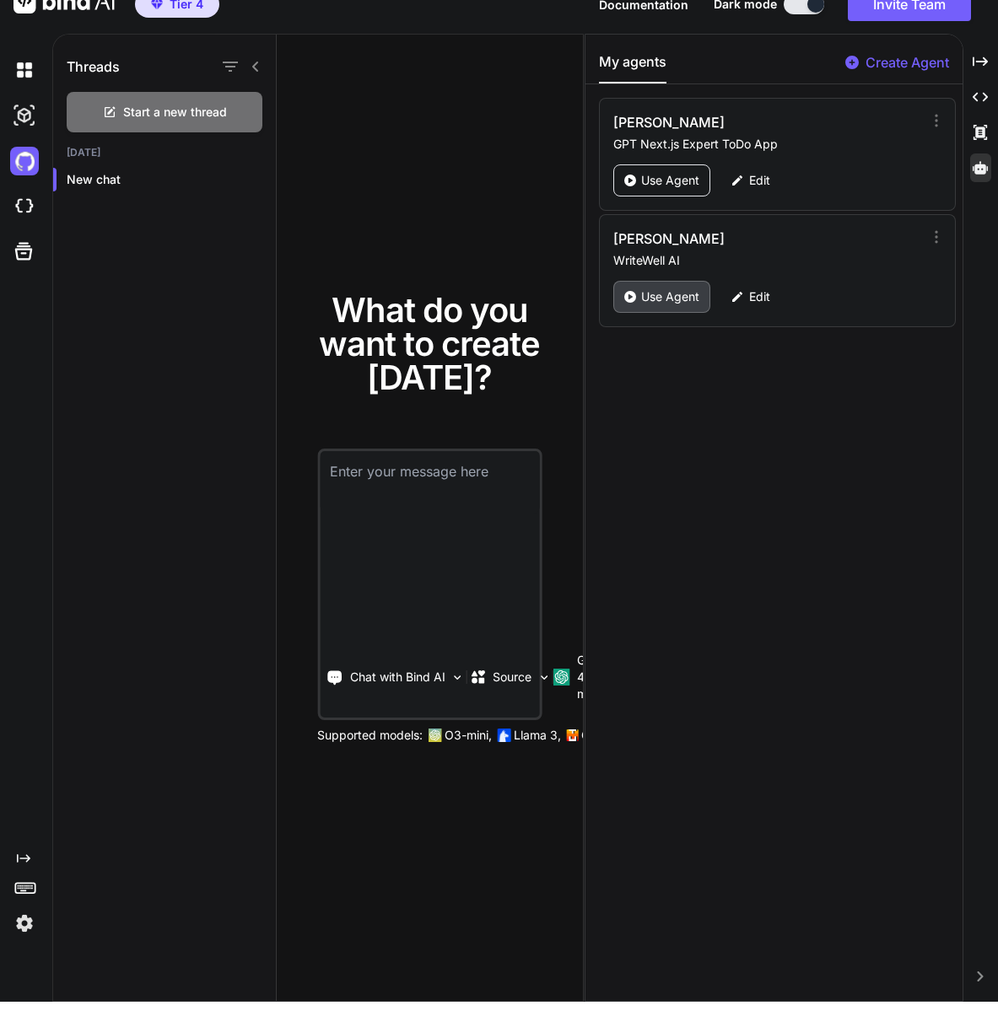
click at [693, 292] on p "Use Agent" at bounding box center [670, 297] width 58 height 17
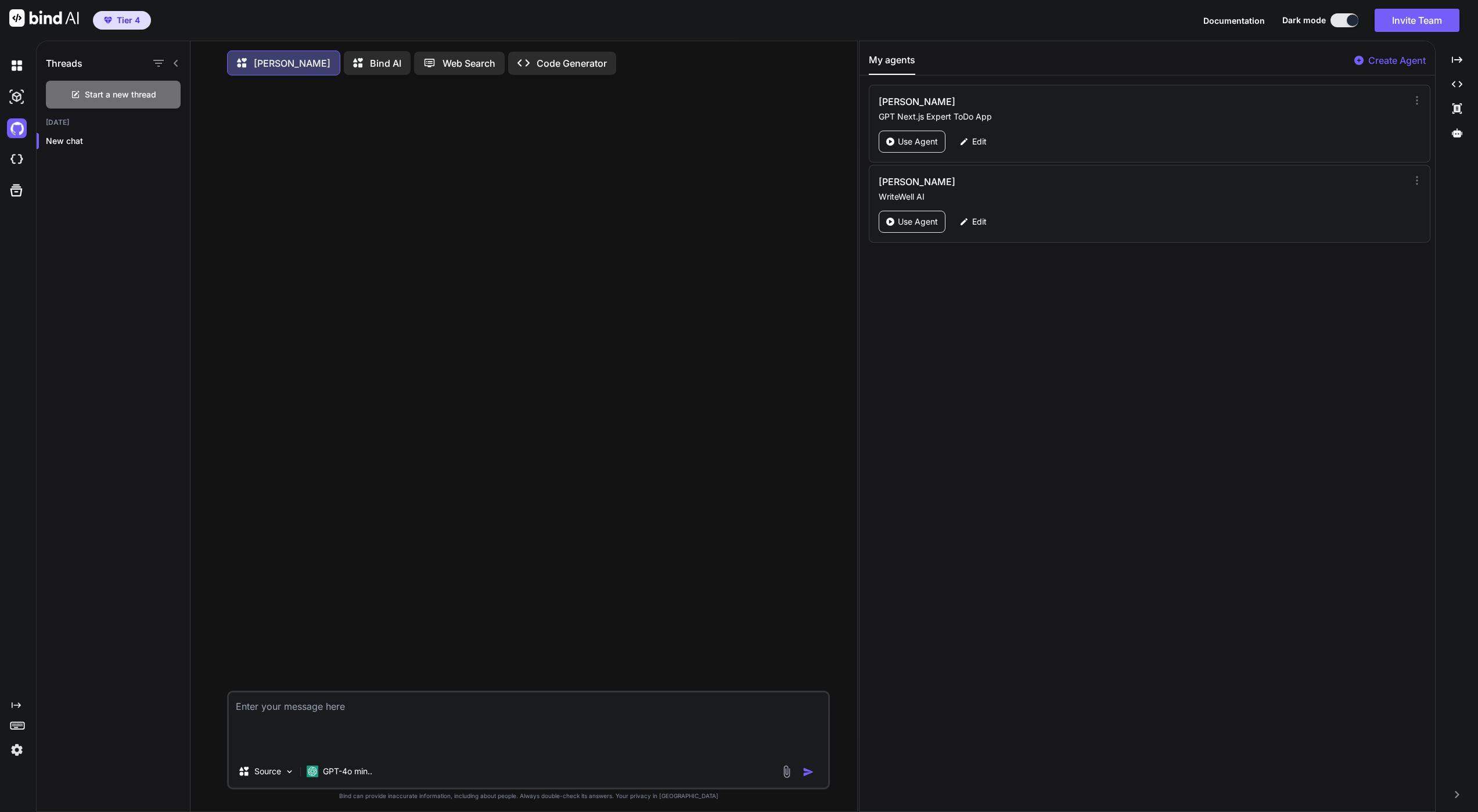
drag, startPoint x: 858, startPoint y: 405, endPoint x: 1283, endPoint y: 378, distance: 425.9
click at [1283, 378] on div "Threads Start a new thread [DATE] New chat [PERSON_NAME] Bind AI Web Search Cre…" at bounding box center [757, 426] width 1442 height 771
click at [288, 777] on img at bounding box center [289, 771] width 10 height 10
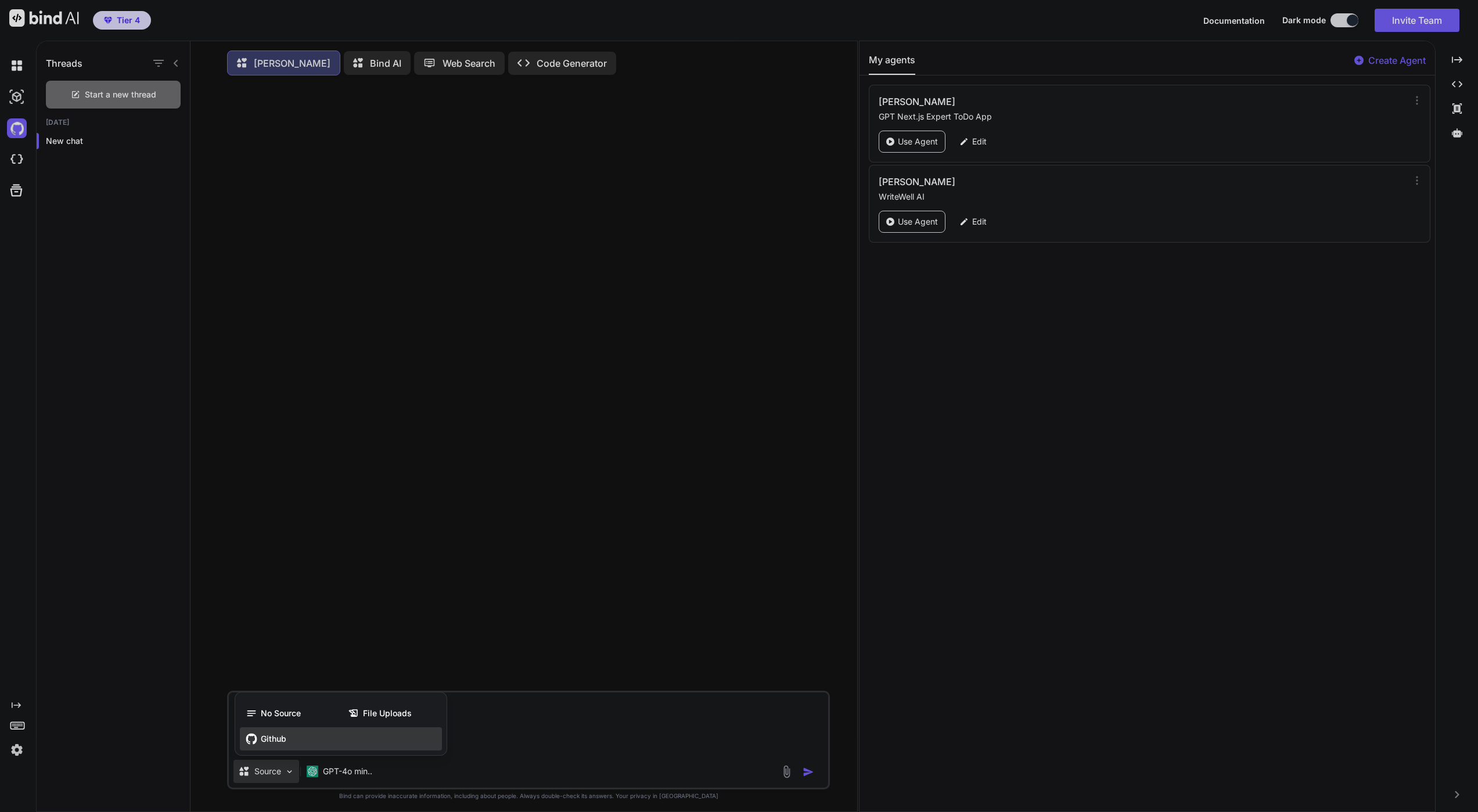
click at [286, 745] on span "Github" at bounding box center [273, 738] width 25 height 12
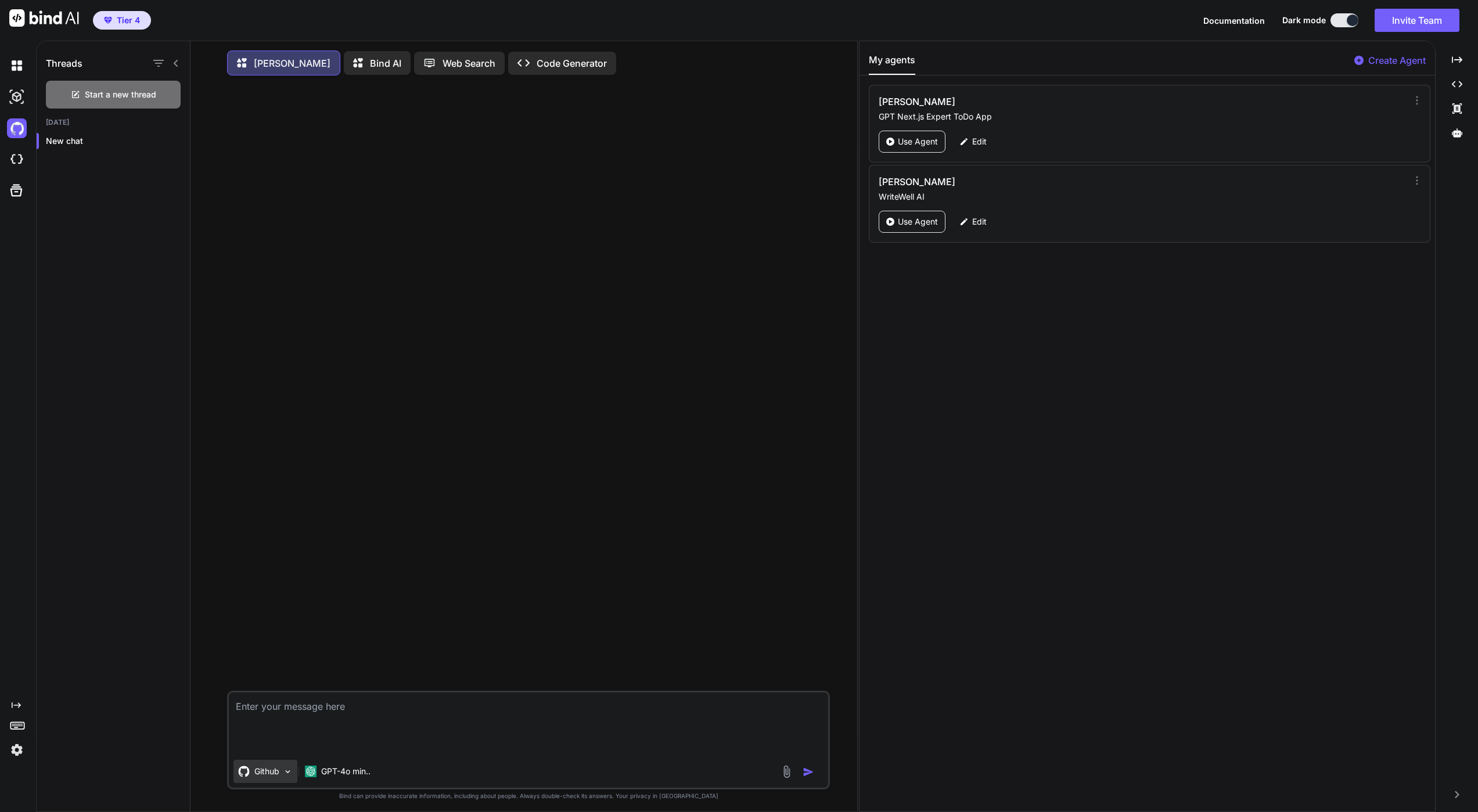
click at [277, 778] on p "Github" at bounding box center [266, 771] width 25 height 12
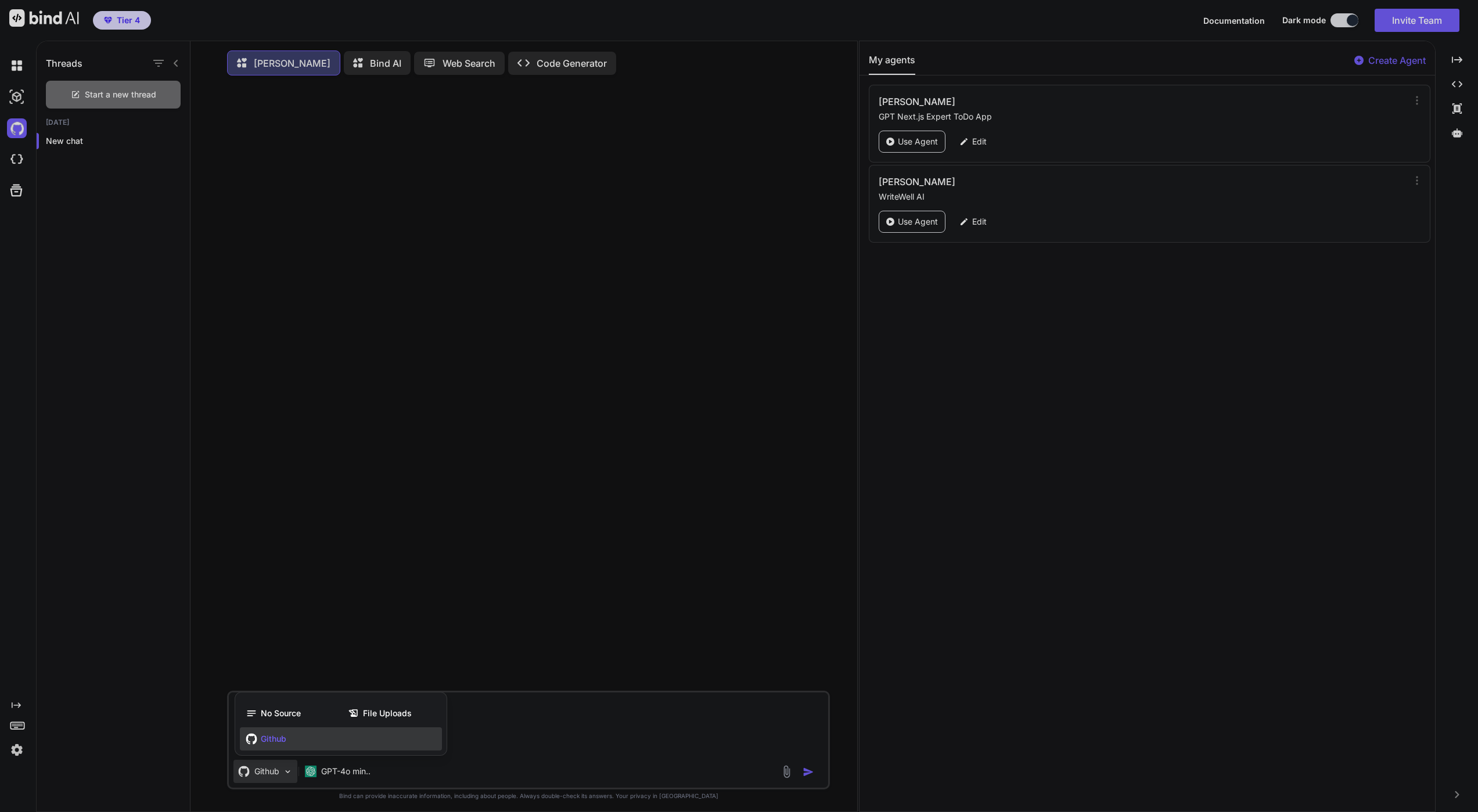
click at [277, 778] on div at bounding box center [739, 406] width 1478 height 812
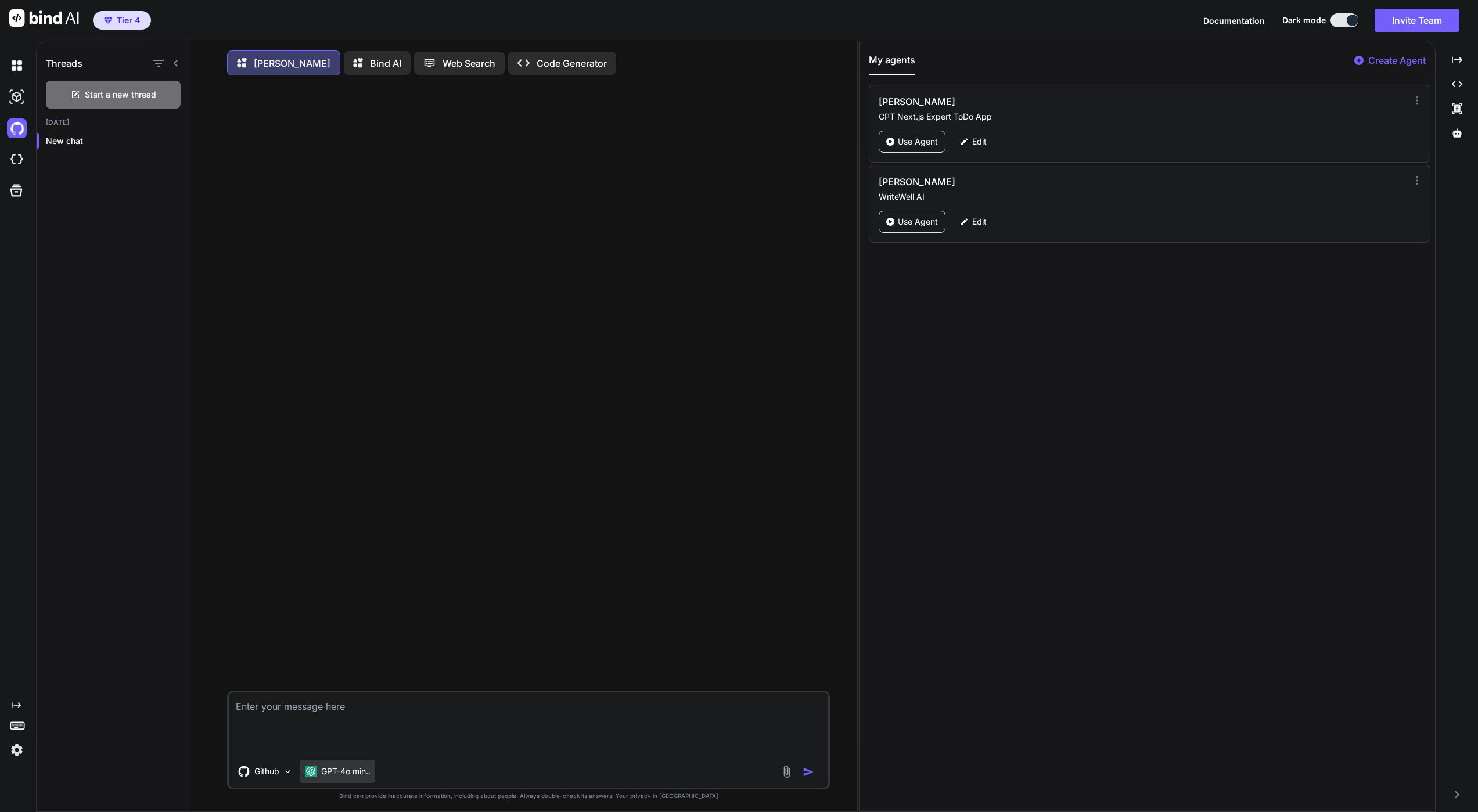
click at [338, 778] on p "GPT-4o min.." at bounding box center [346, 771] width 50 height 12
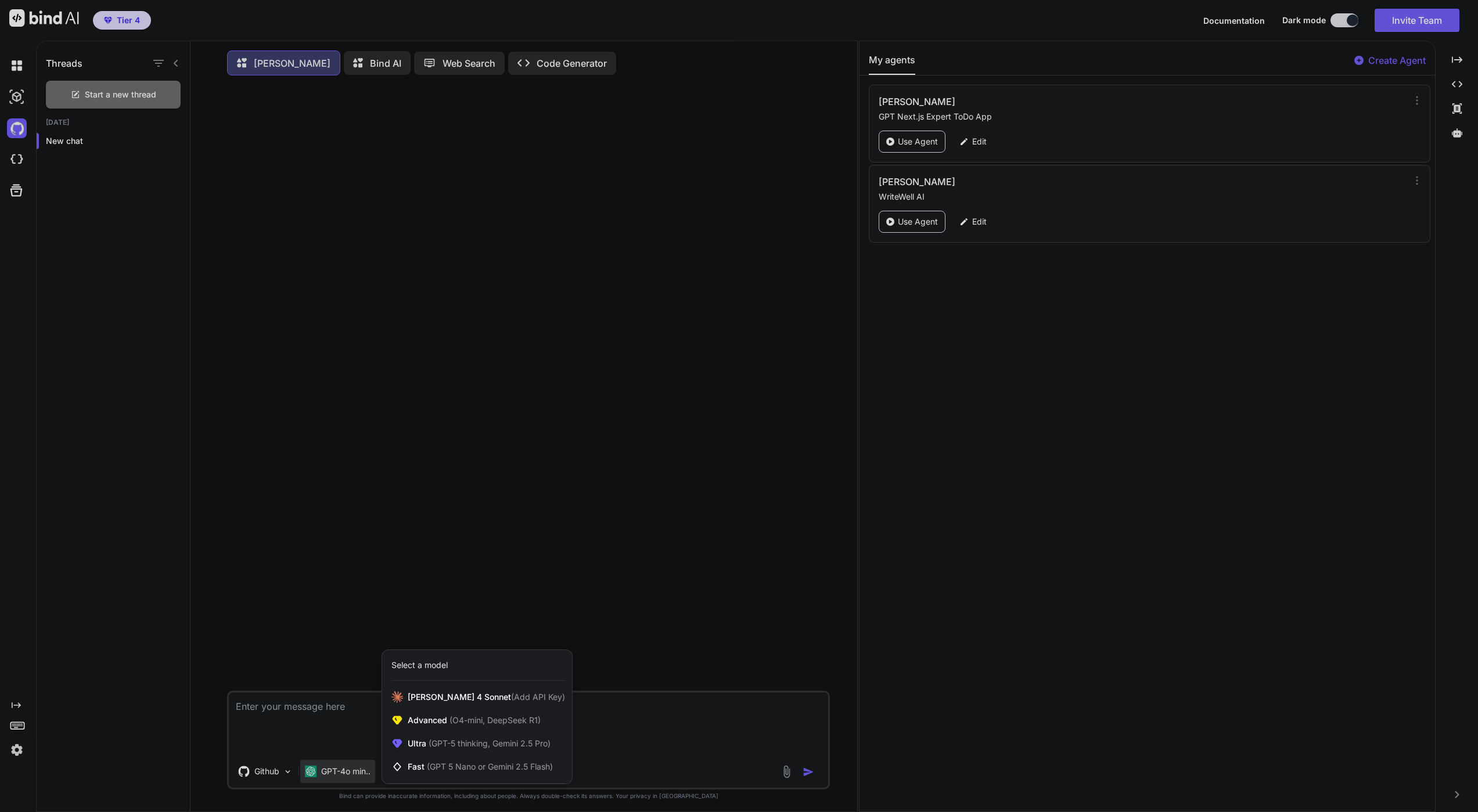
click at [618, 751] on div at bounding box center [739, 406] width 1478 height 812
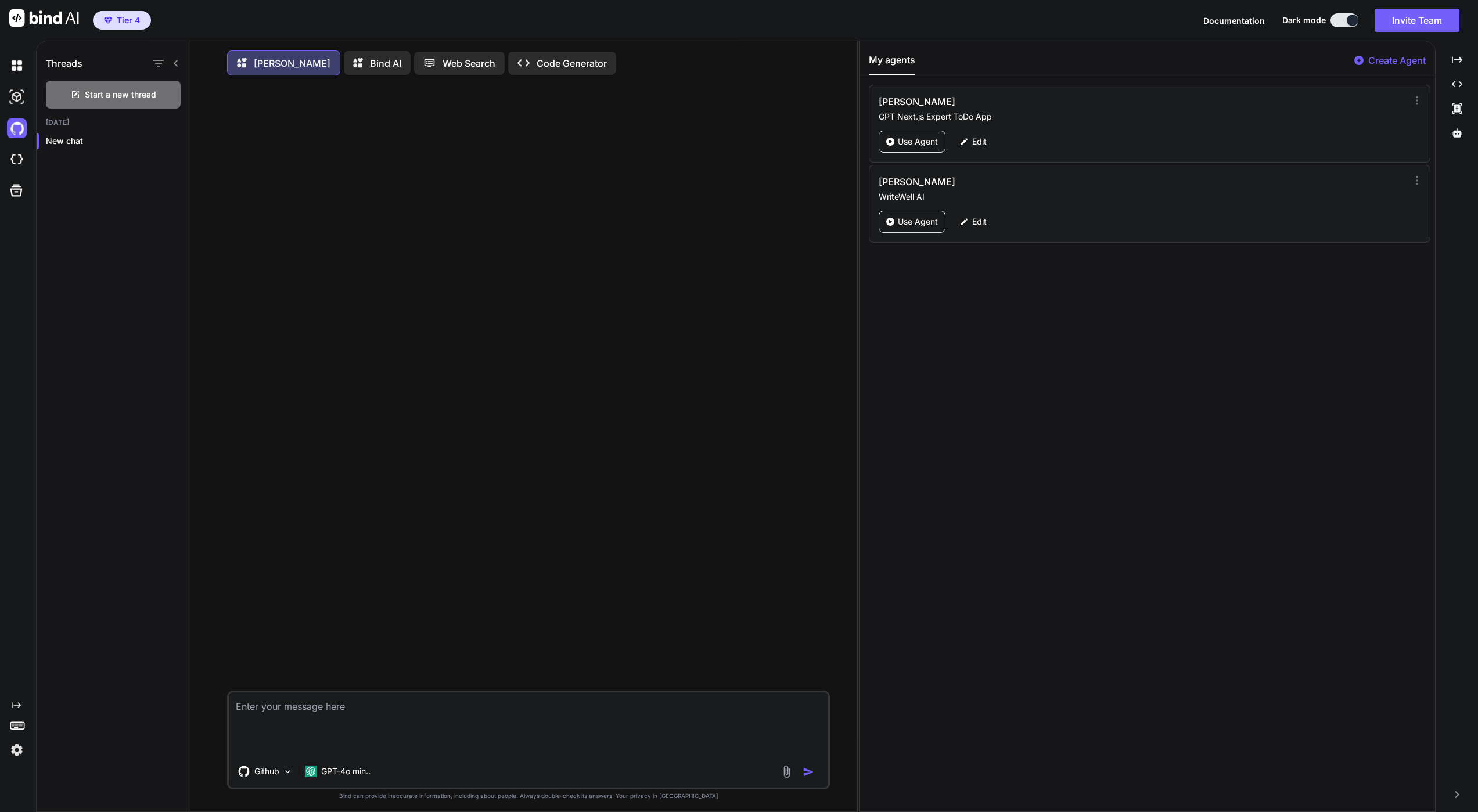
type textarea "x"
